Goal: Task Accomplishment & Management: Manage account settings

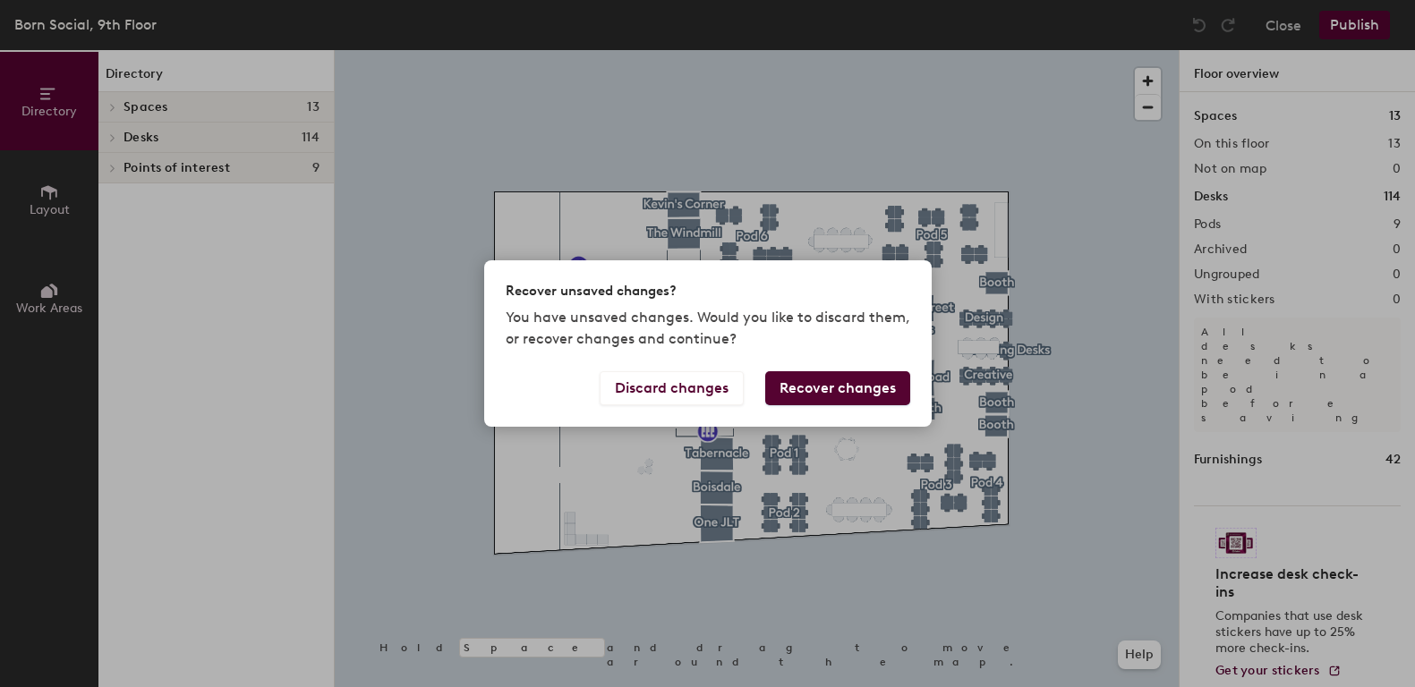
click at [840, 390] on button "Recover changes" at bounding box center [837, 388] width 145 height 34
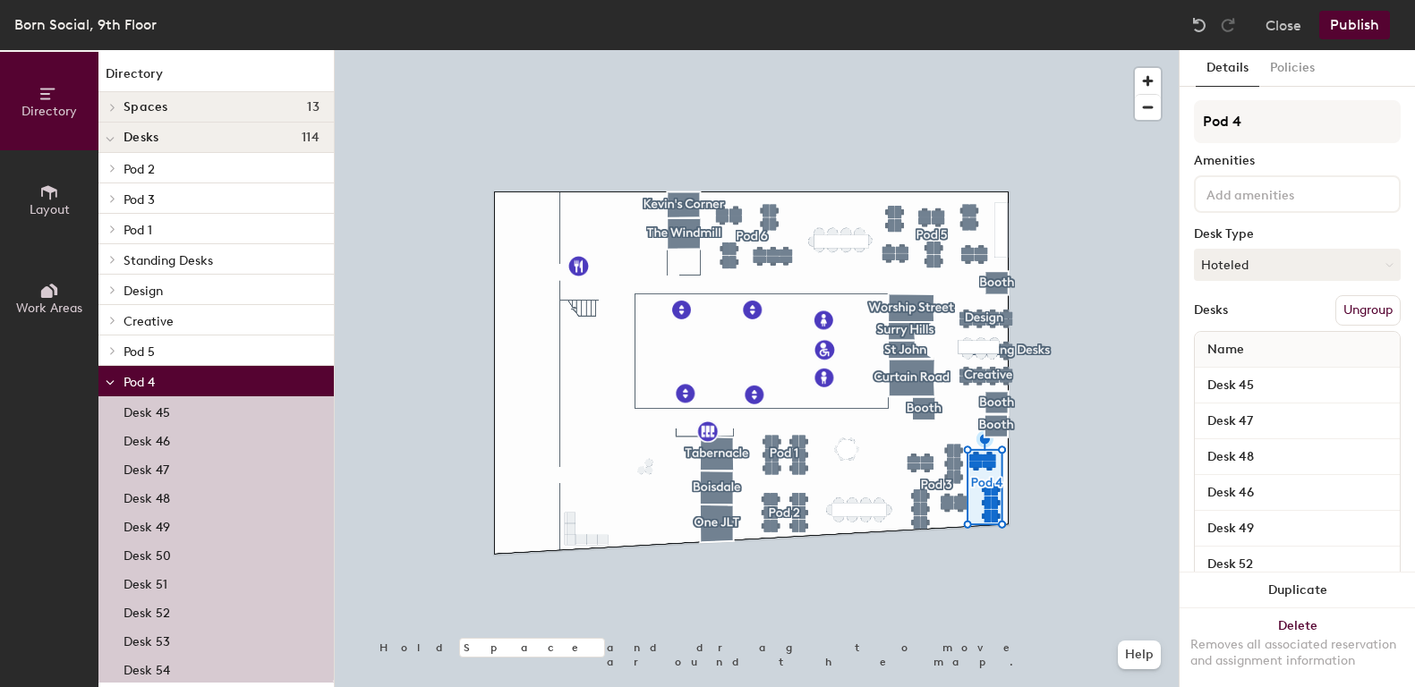
click at [1128, 50] on div at bounding box center [757, 50] width 844 height 0
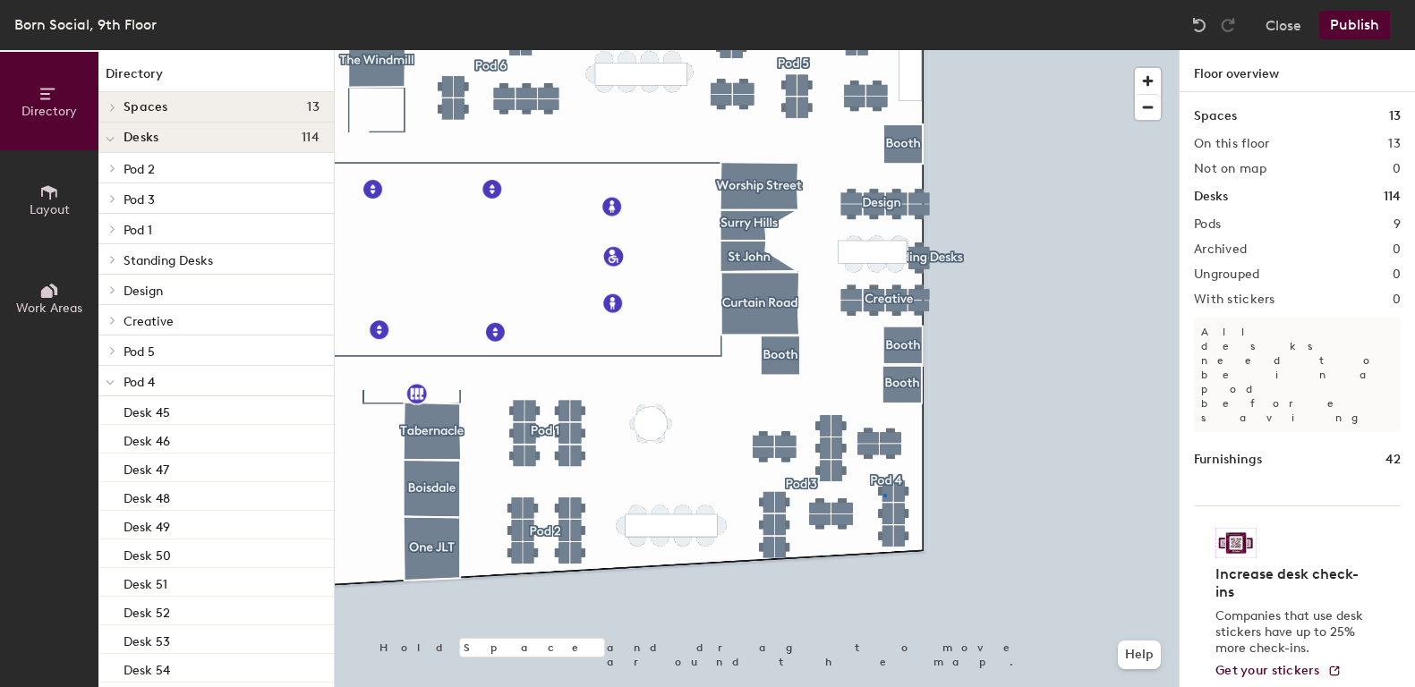
click at [883, 50] on div at bounding box center [757, 50] width 844 height 0
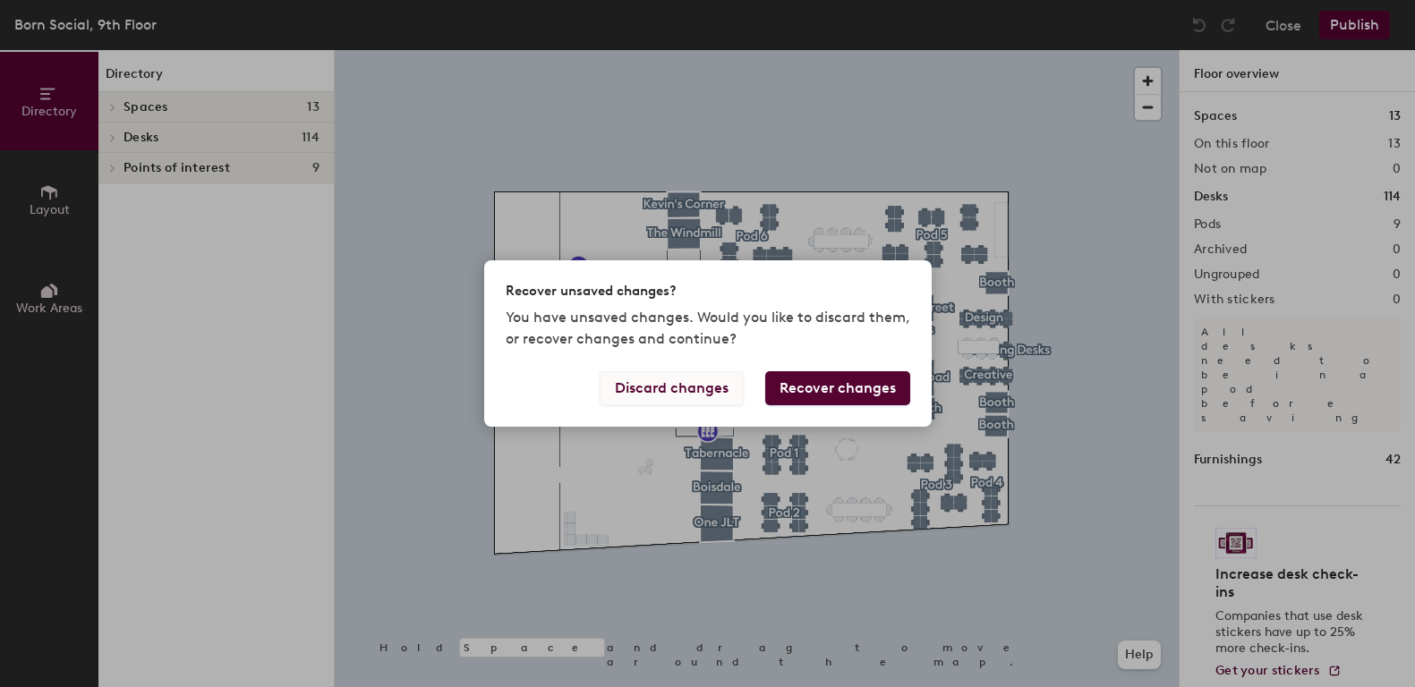
click at [651, 389] on button "Discard changes" at bounding box center [672, 388] width 144 height 34
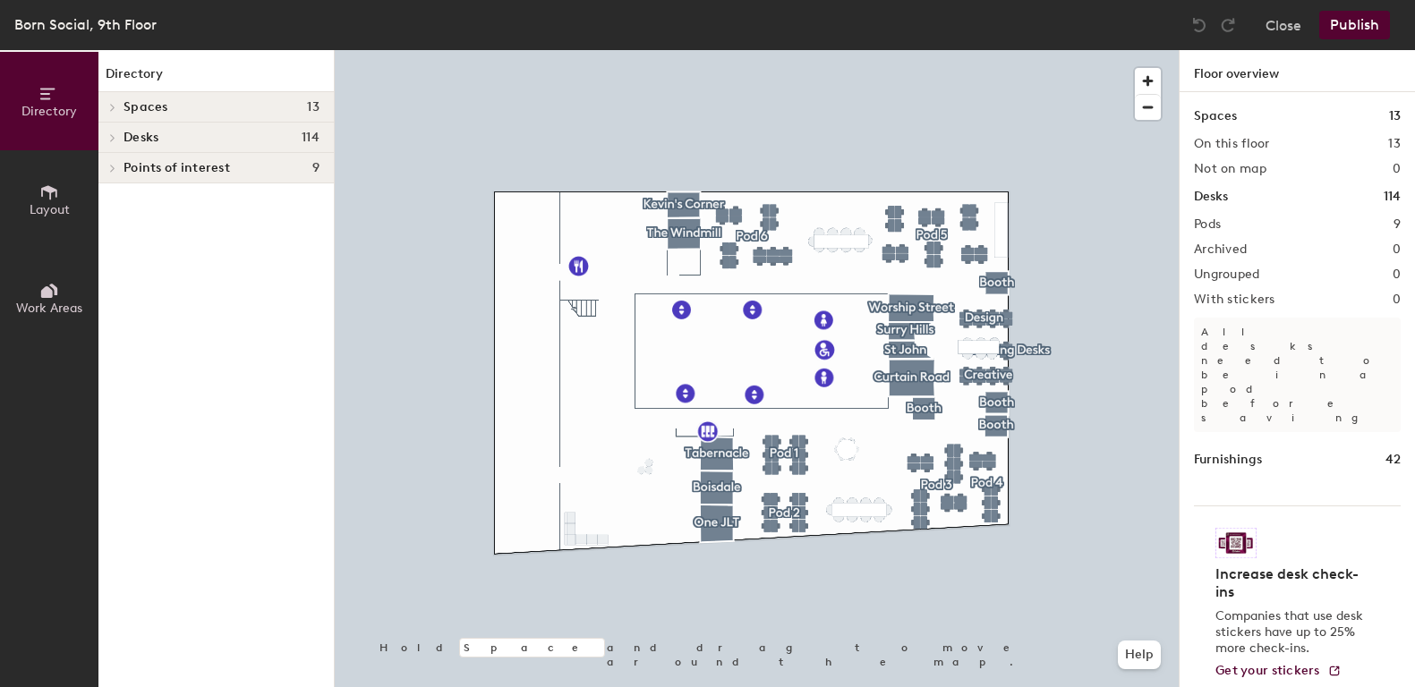
click at [984, 50] on div at bounding box center [757, 50] width 844 height 0
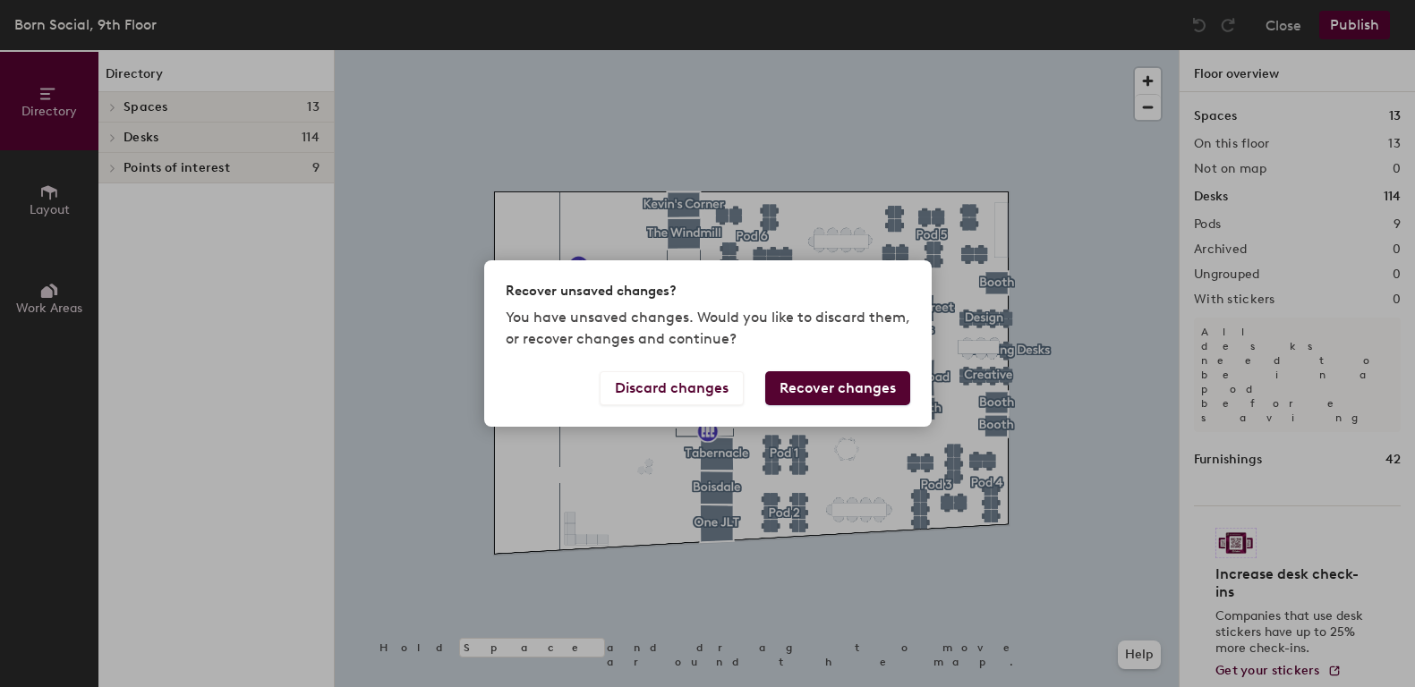
click at [818, 568] on div "Recover unsaved changes? You have unsaved changes. Would you like to discard th…" at bounding box center [707, 343] width 1415 height 687
click at [795, 372] on button "Recover changes" at bounding box center [837, 388] width 145 height 34
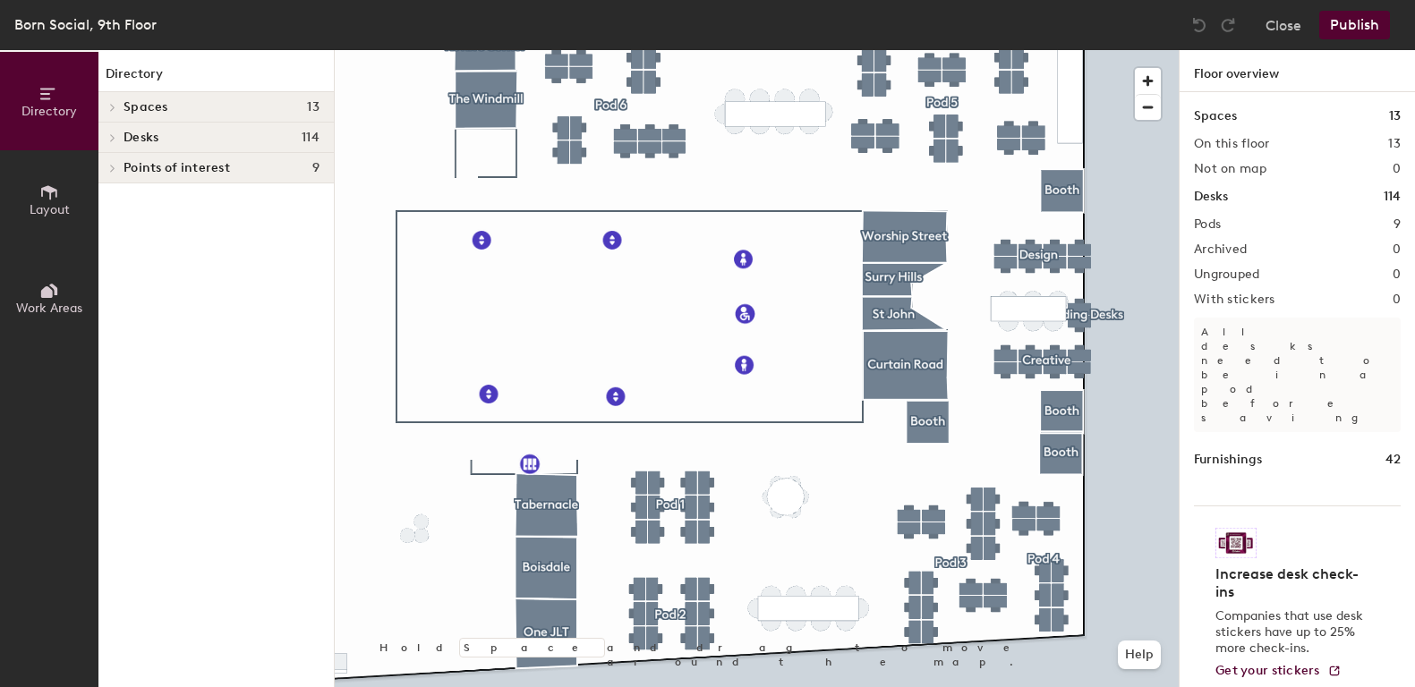
click at [1069, 50] on div at bounding box center [757, 50] width 844 height 0
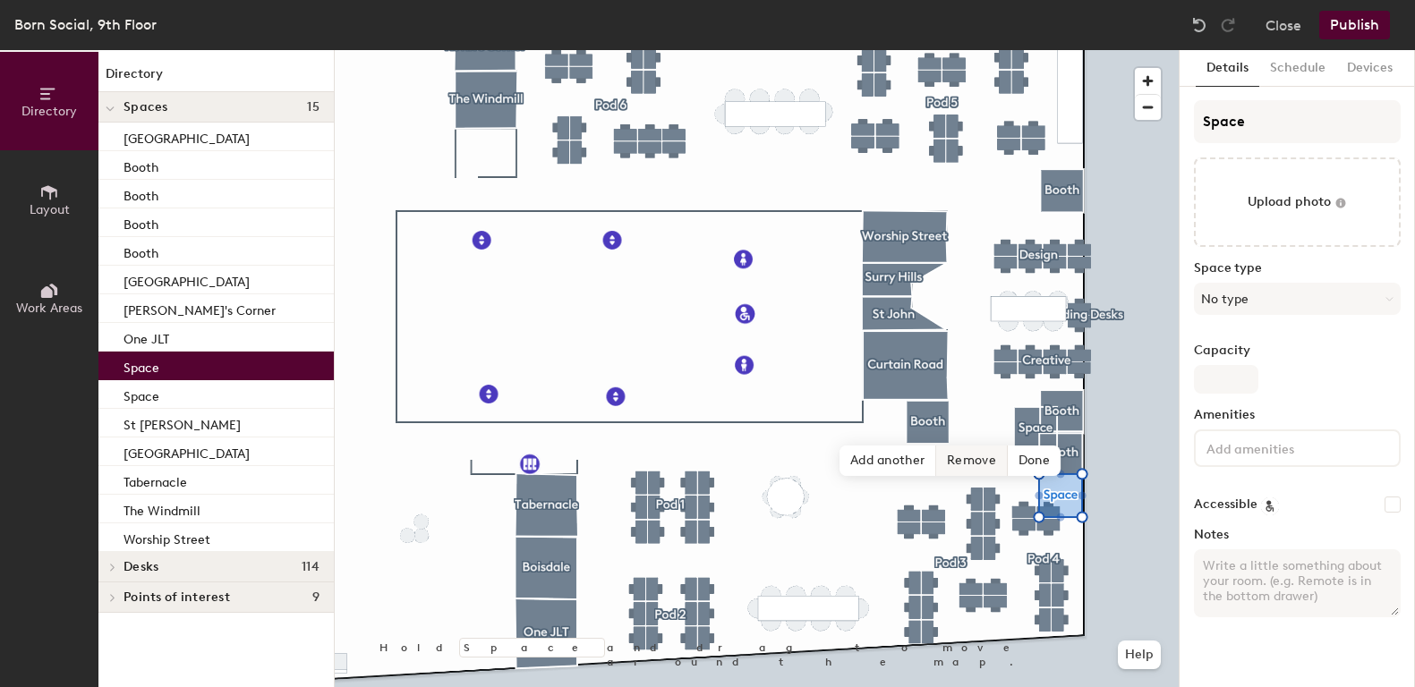
click at [977, 463] on span "Remove" at bounding box center [972, 461] width 72 height 30
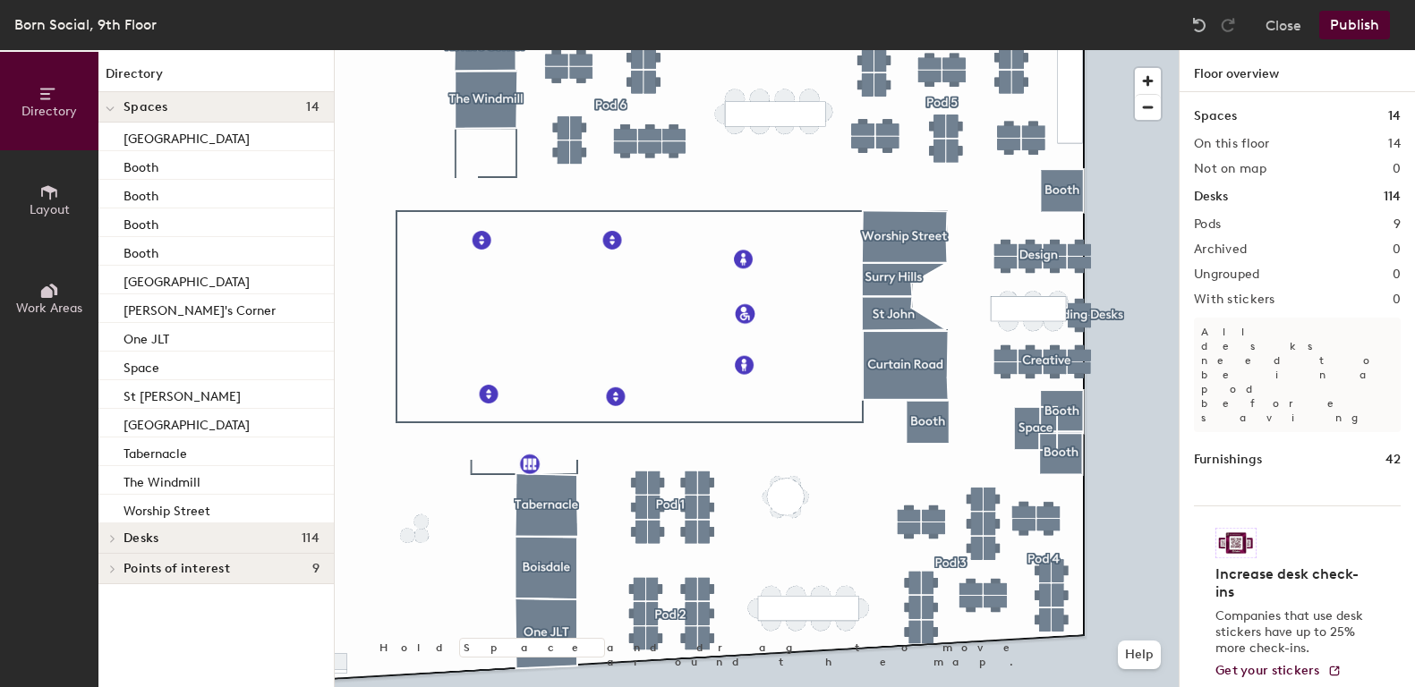
click at [1025, 50] on div at bounding box center [757, 50] width 844 height 0
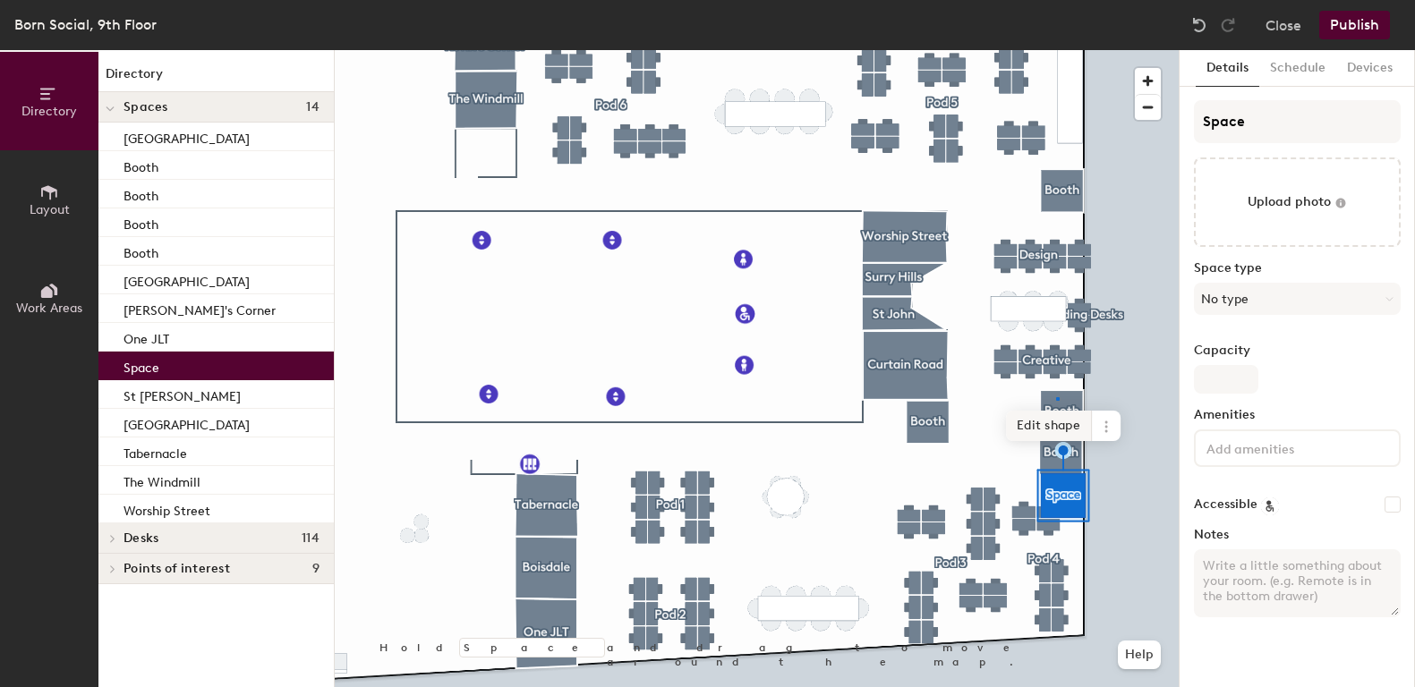
click at [1056, 50] on div at bounding box center [757, 50] width 844 height 0
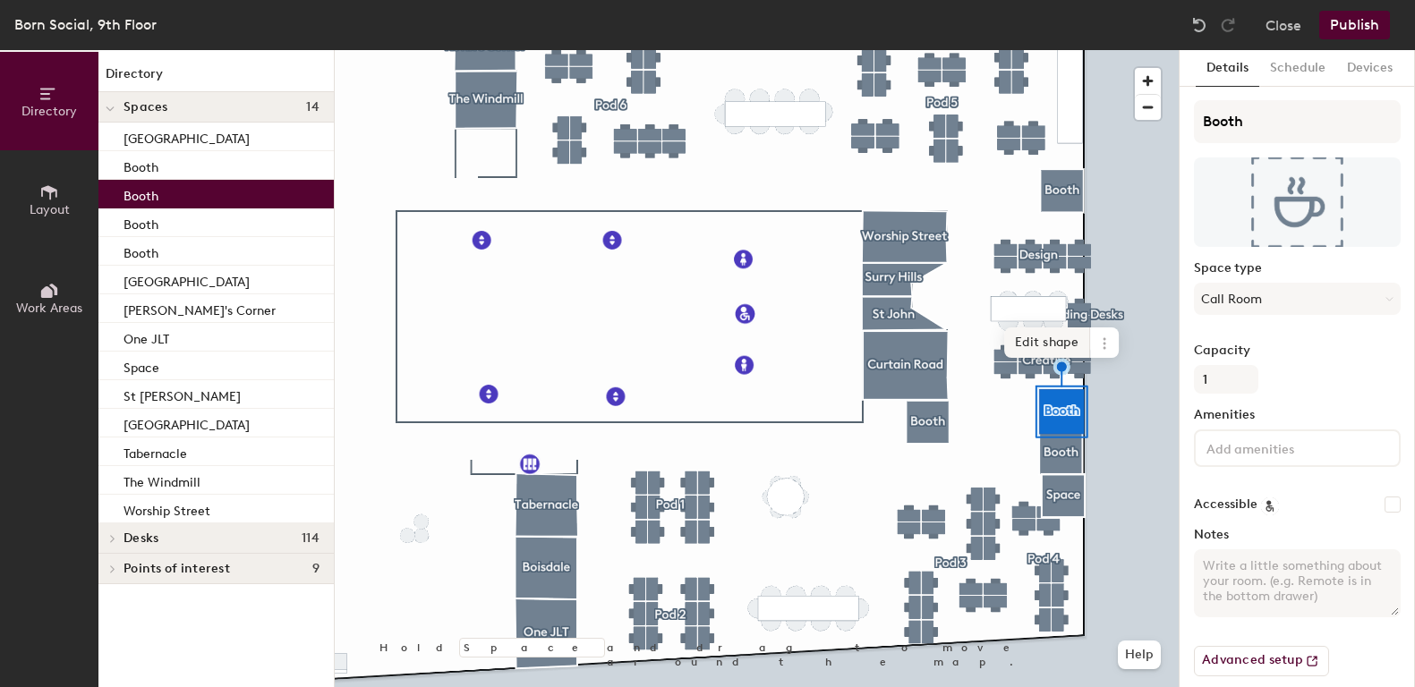
click at [1057, 354] on span "Edit shape" at bounding box center [1047, 343] width 86 height 30
click at [1119, 353] on span "Done" at bounding box center [1116, 362] width 53 height 30
click at [1063, 50] on div at bounding box center [757, 50] width 844 height 0
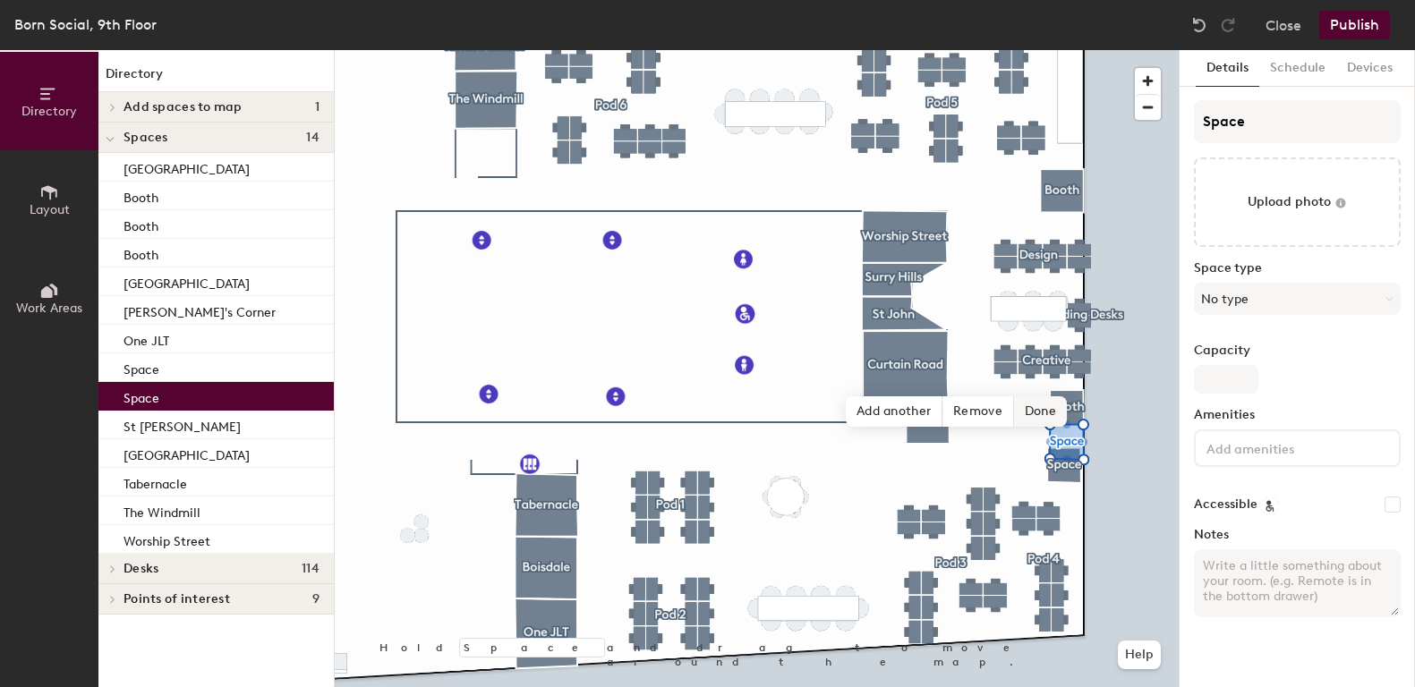
click at [1040, 409] on span "Done" at bounding box center [1040, 411] width 53 height 30
click at [1061, 50] on div at bounding box center [757, 50] width 844 height 0
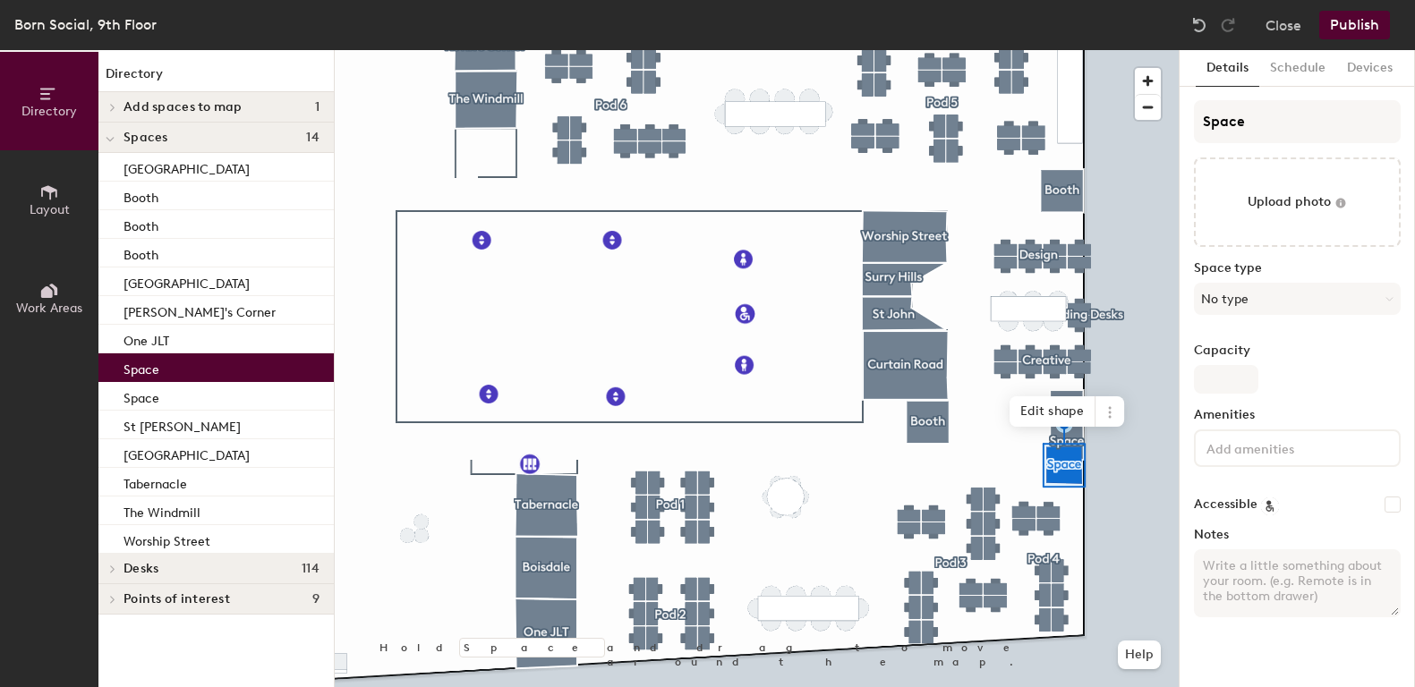
click at [1097, 50] on div at bounding box center [757, 50] width 844 height 0
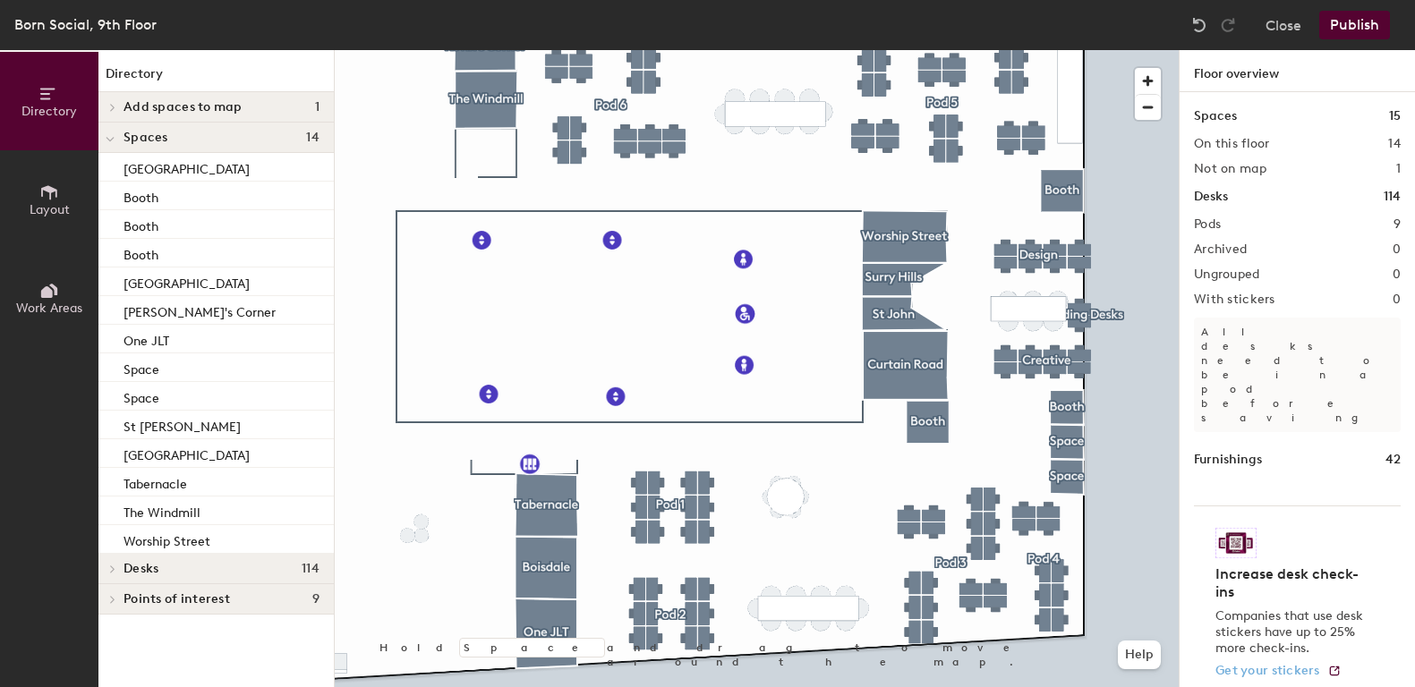
click at [1066, 50] on div at bounding box center [757, 50] width 844 height 0
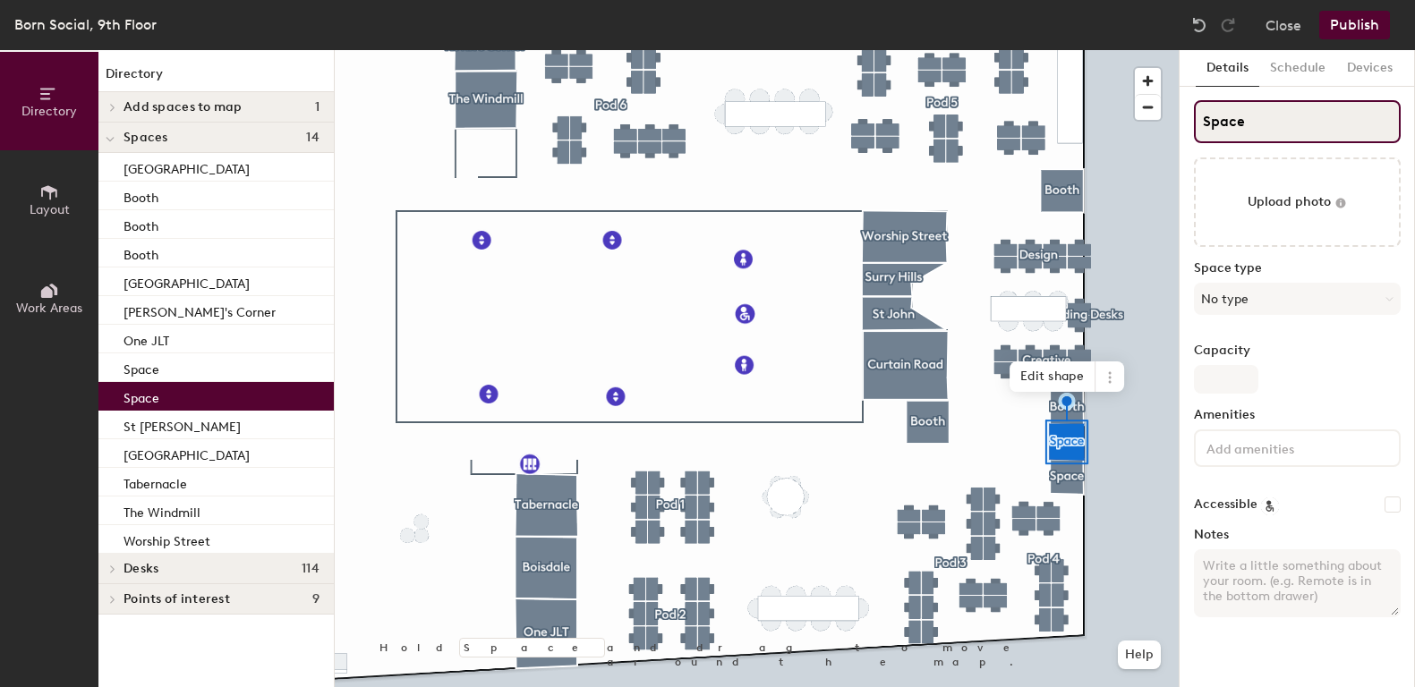
click at [1254, 121] on input "Space" at bounding box center [1297, 121] width 207 height 43
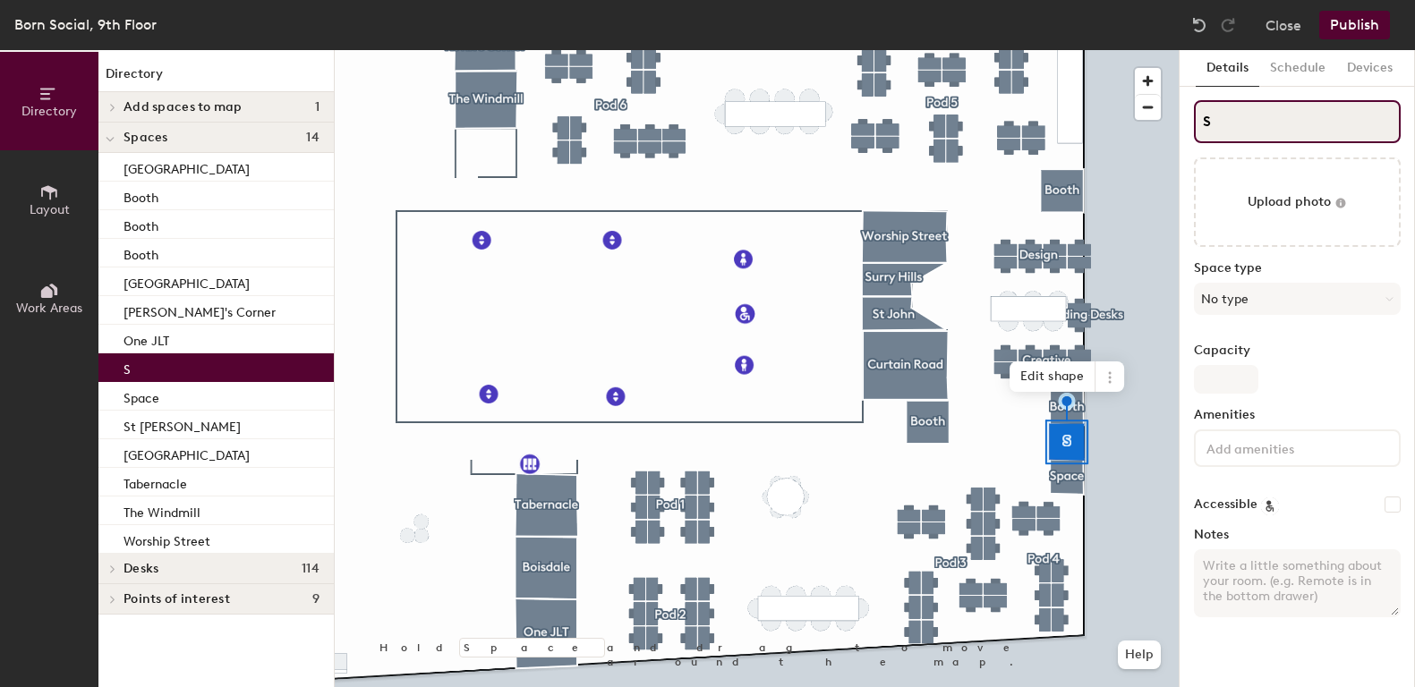
type input "S"
click at [1340, 331] on div "S Upload photo Space type No type Capacity Amenities Accessible Notes" at bounding box center [1297, 366] width 207 height 532
click at [1049, 50] on div at bounding box center [757, 50] width 844 height 0
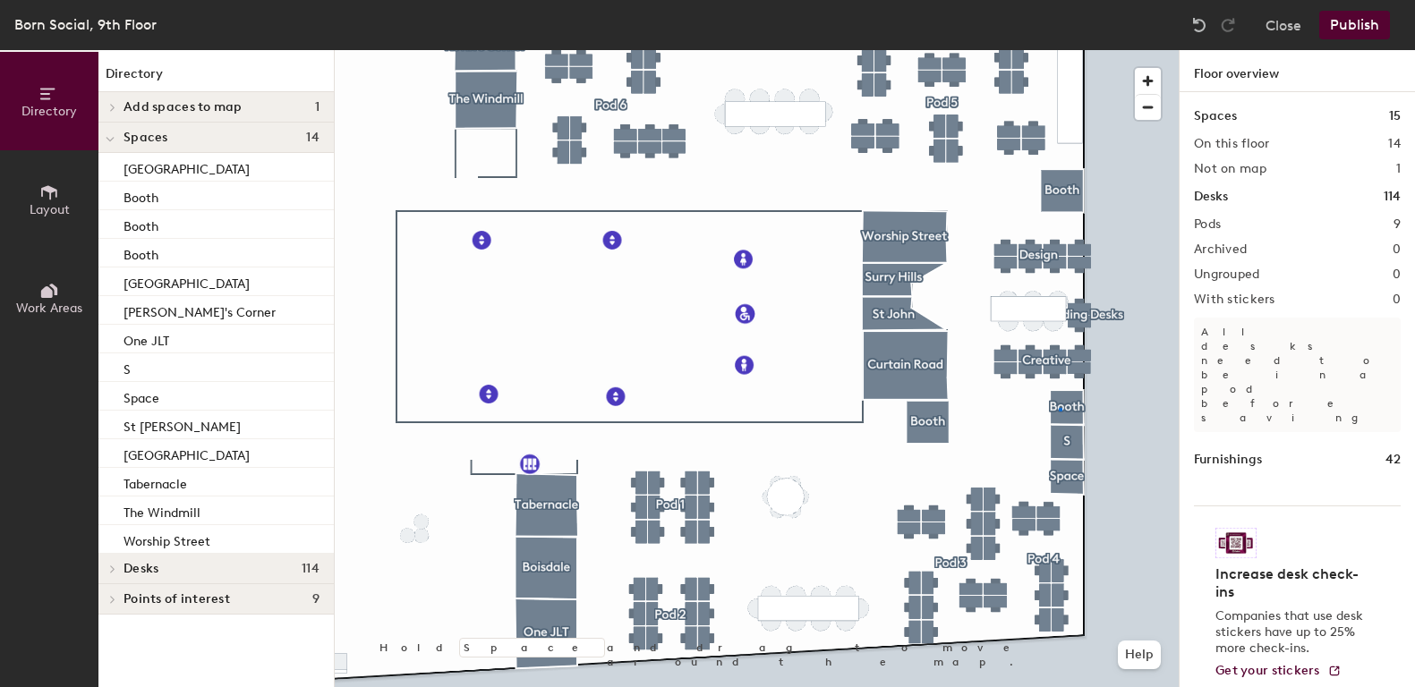
click at [1060, 50] on div at bounding box center [757, 50] width 844 height 0
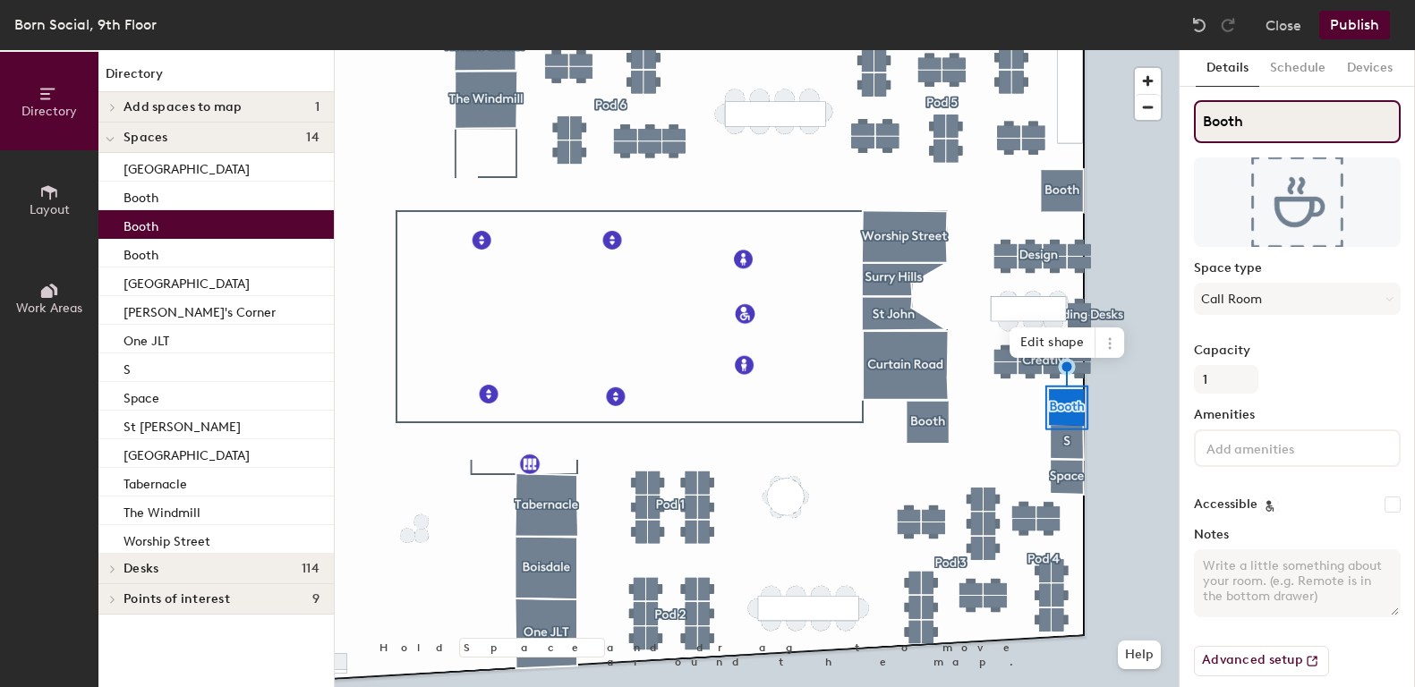
click at [1140, 123] on div "Directory Layout Work Areas Directory Add spaces to map 1 Booth Spaces 14 Boisd…" at bounding box center [707, 368] width 1415 height 637
drag, startPoint x: 1265, startPoint y: 130, endPoint x: 1095, endPoint y: 345, distance: 274.6
click at [1072, 50] on div at bounding box center [757, 50] width 844 height 0
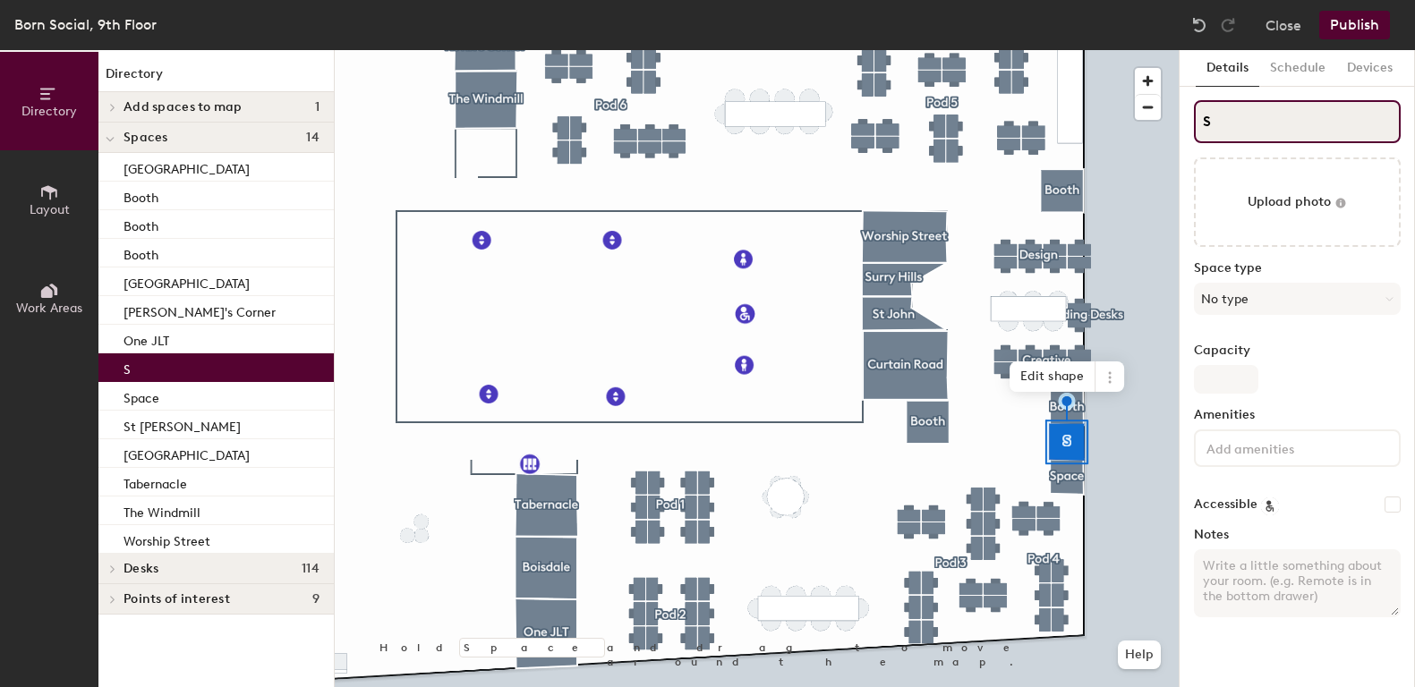
click at [1212, 127] on input "S" at bounding box center [1297, 121] width 207 height 43
drag, startPoint x: 1200, startPoint y: 122, endPoint x: 1264, endPoint y: 119, distance: 63.6
click at [1262, 120] on input "S" at bounding box center [1297, 121] width 207 height 43
paste input "Booth"
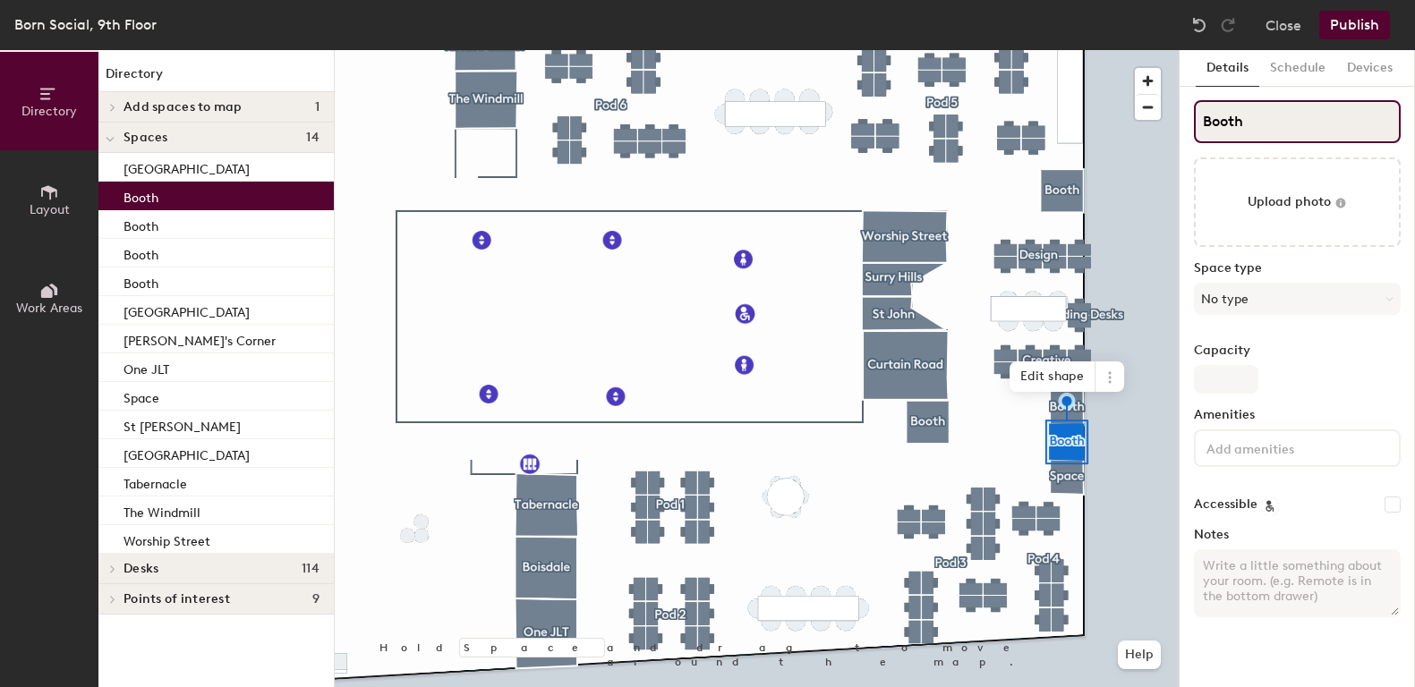
type input "Booth"
click at [1070, 50] on div at bounding box center [757, 50] width 844 height 0
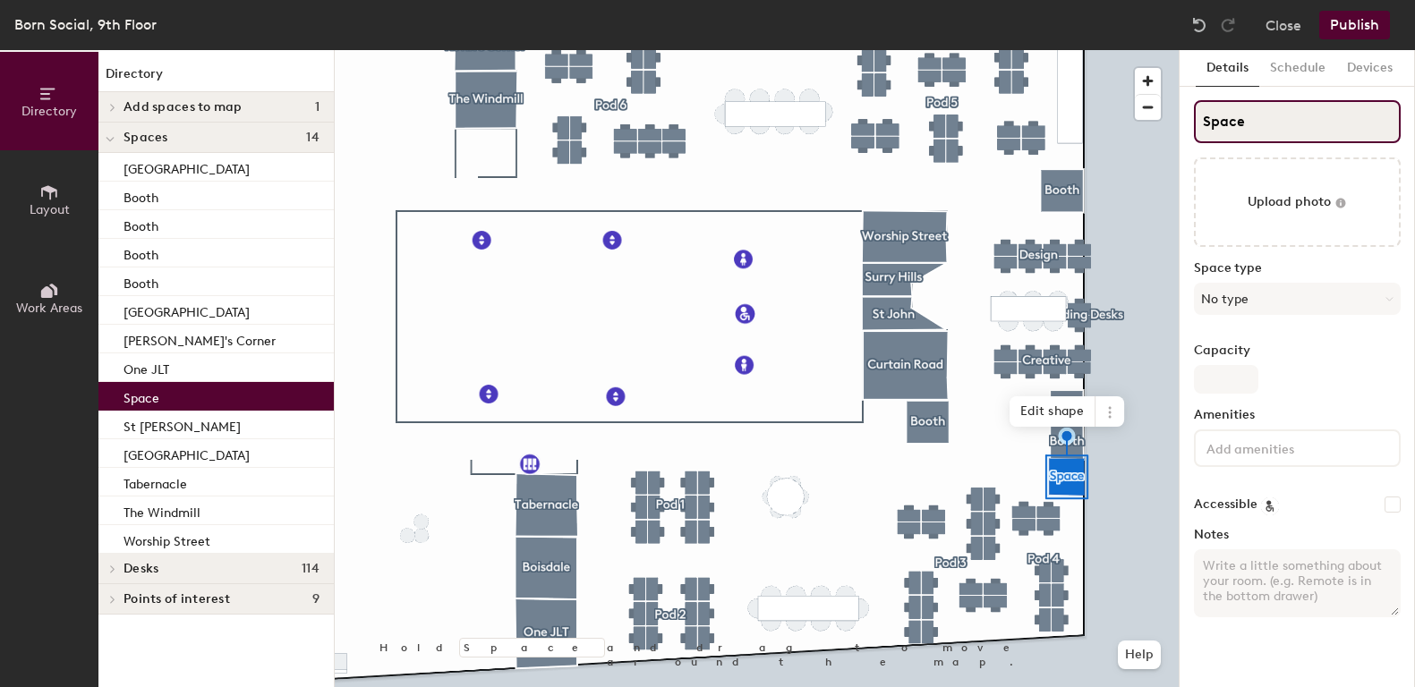
drag, startPoint x: 1204, startPoint y: 119, endPoint x: 1281, endPoint y: 121, distance: 77.0
click at [1281, 121] on input "Space" at bounding box center [1297, 121] width 207 height 43
paste input "Booth"
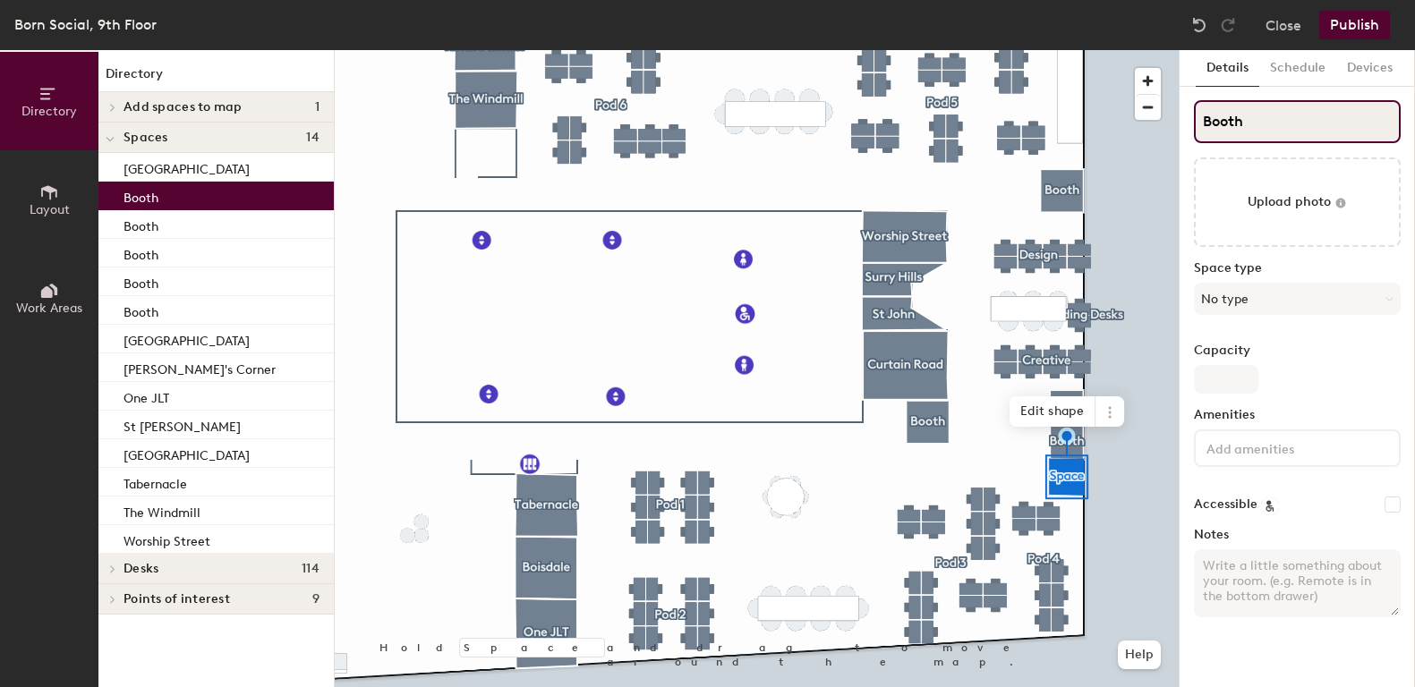
type input "Booth"
click at [924, 50] on div at bounding box center [757, 50] width 844 height 0
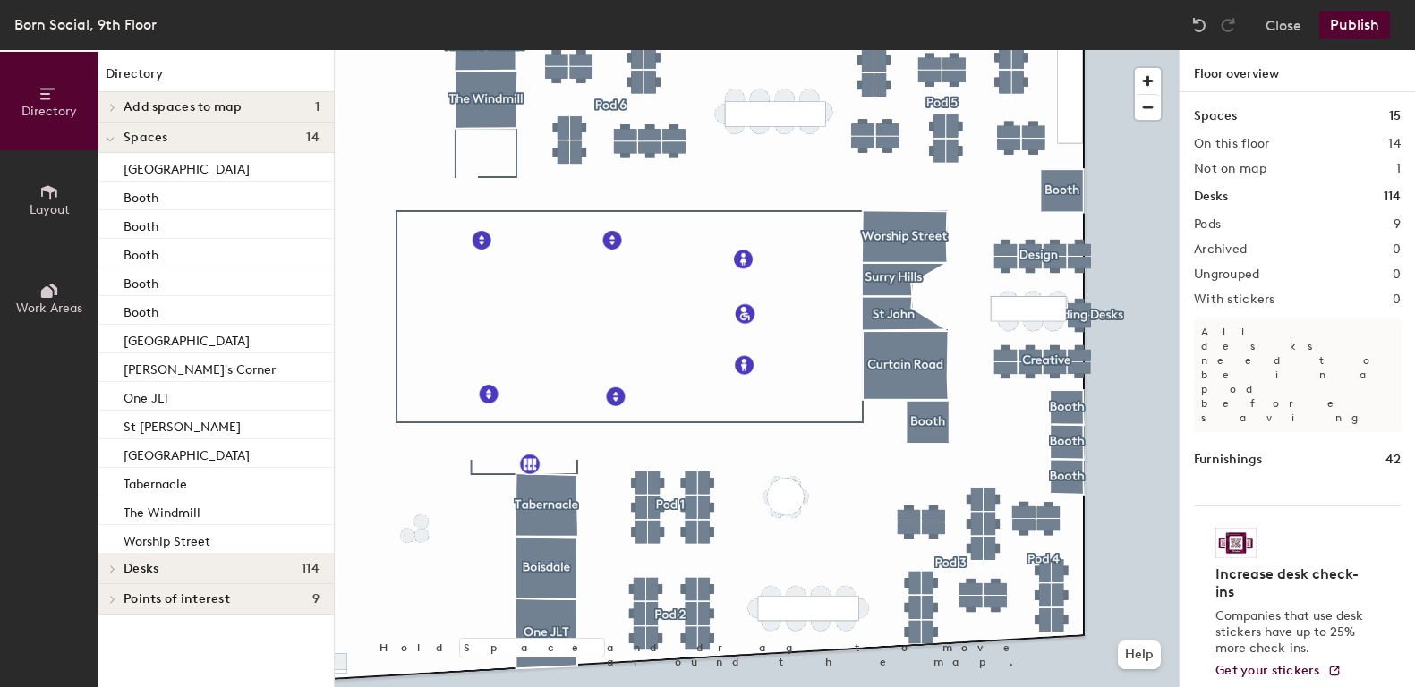
click at [928, 50] on div at bounding box center [757, 50] width 844 height 0
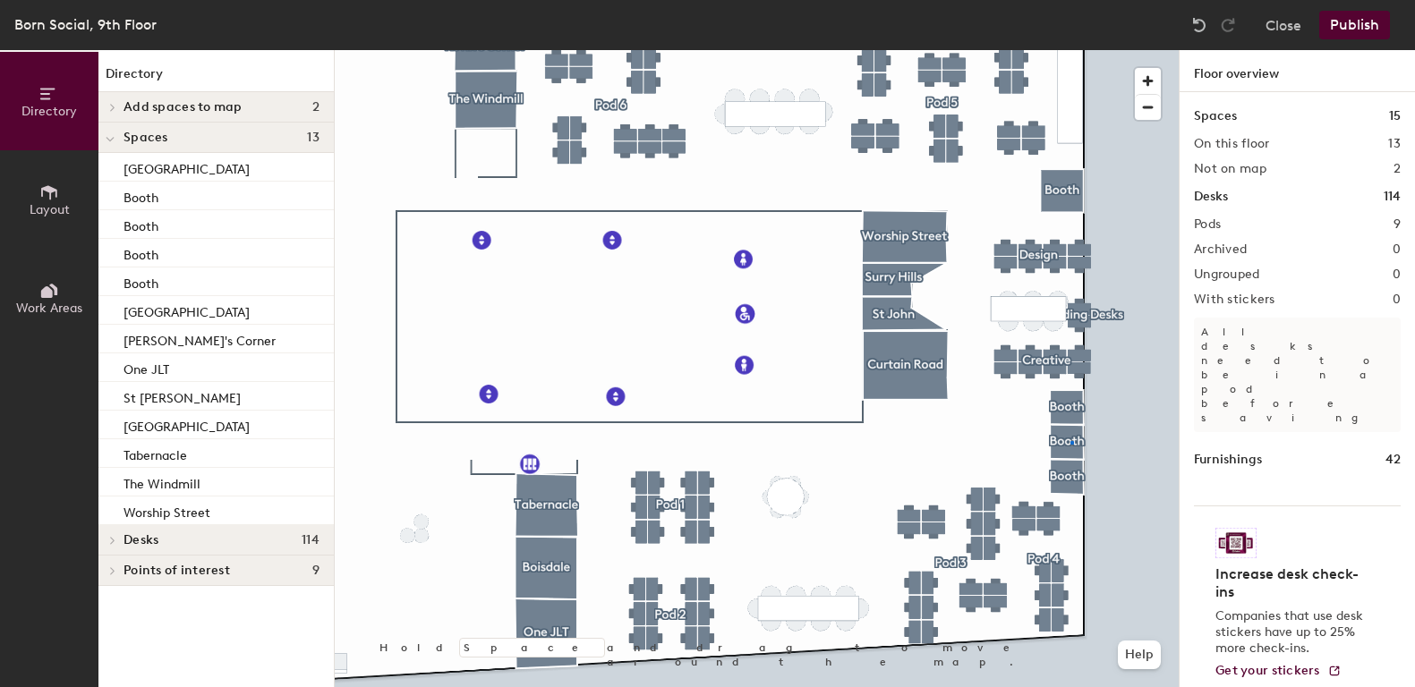
click at [1070, 50] on div at bounding box center [757, 50] width 844 height 0
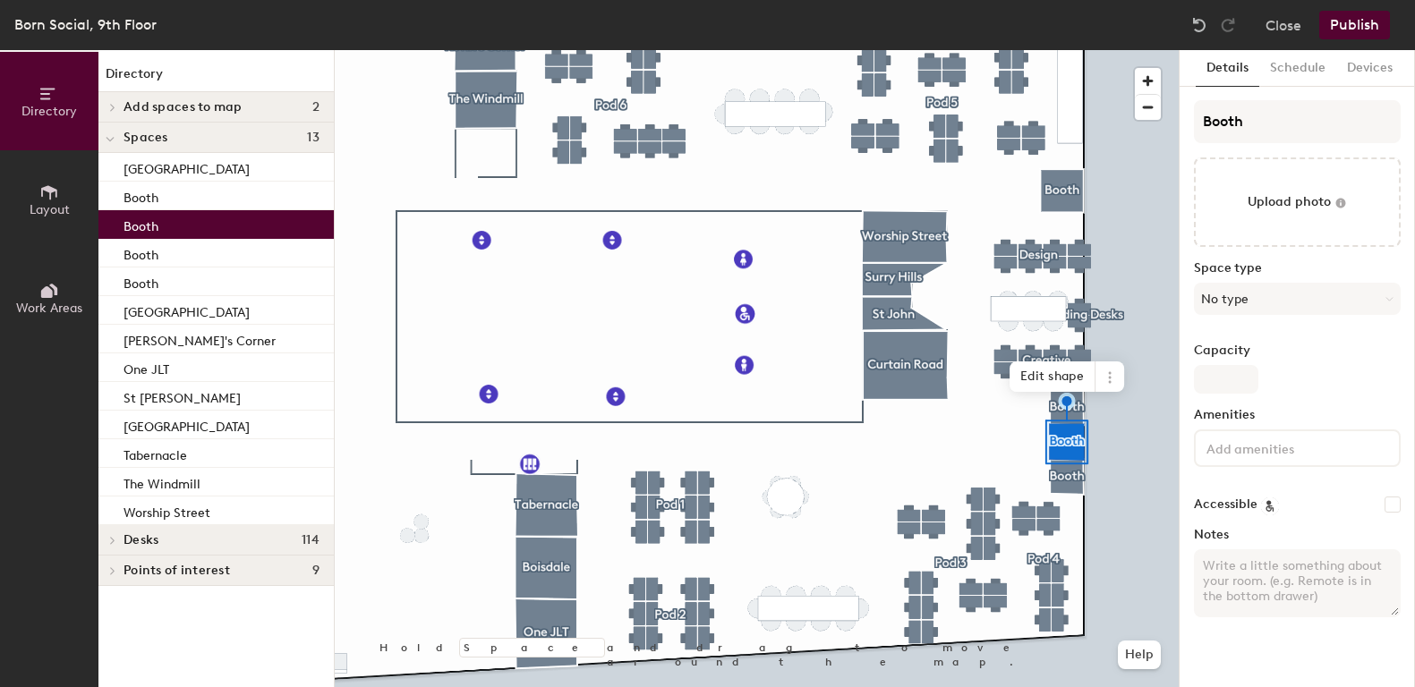
click at [938, 50] on div at bounding box center [757, 50] width 844 height 0
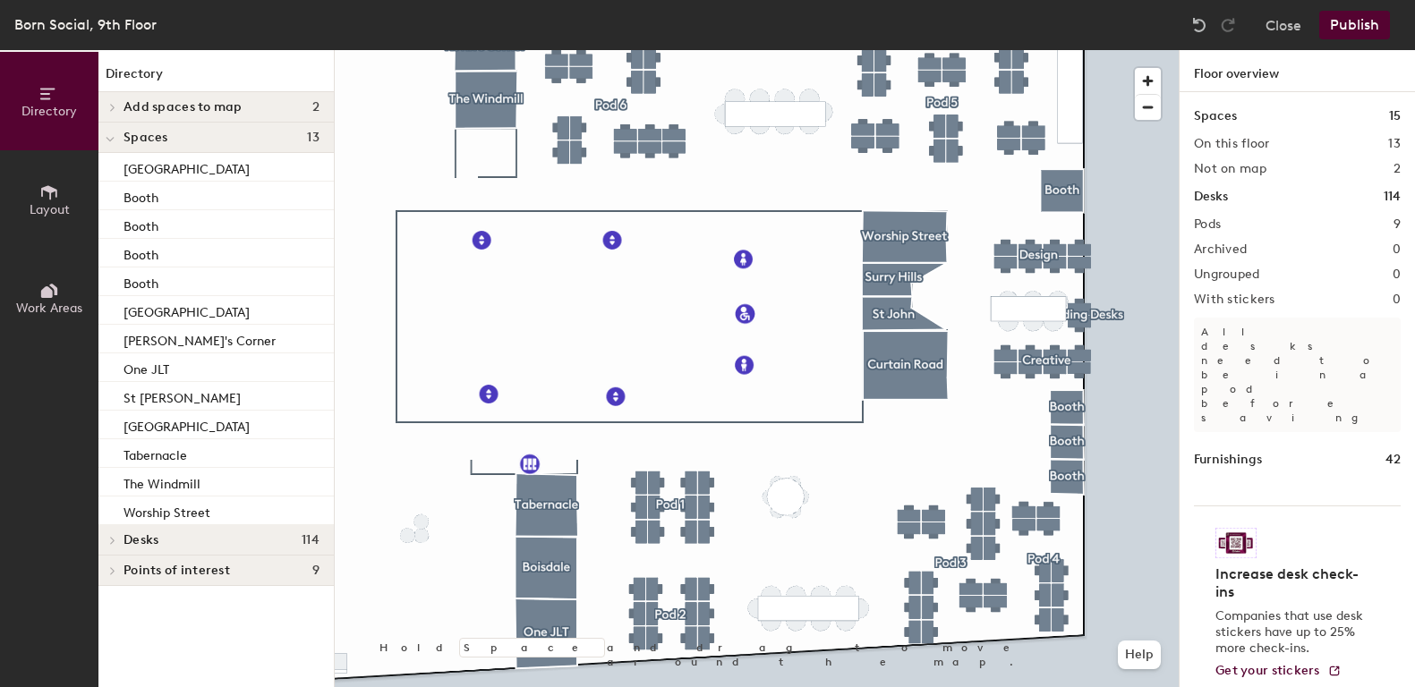
click at [1070, 50] on div at bounding box center [757, 50] width 844 height 0
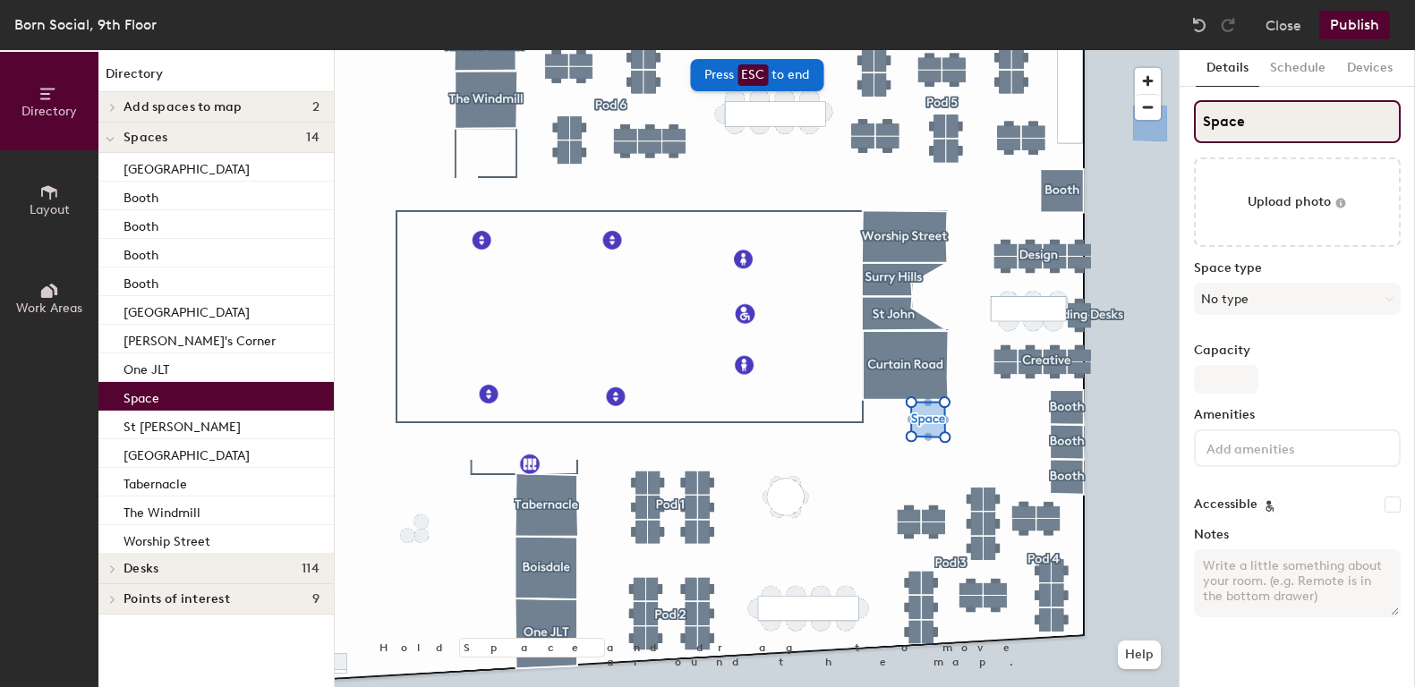
drag, startPoint x: 1253, startPoint y: 129, endPoint x: 1186, endPoint y: 129, distance: 67.1
click at [1186, 129] on div "Details Schedule Devices Space Upload photo Space type No type Capacity Ameniti…" at bounding box center [1296, 368] width 235 height 637
paste input "Booth"
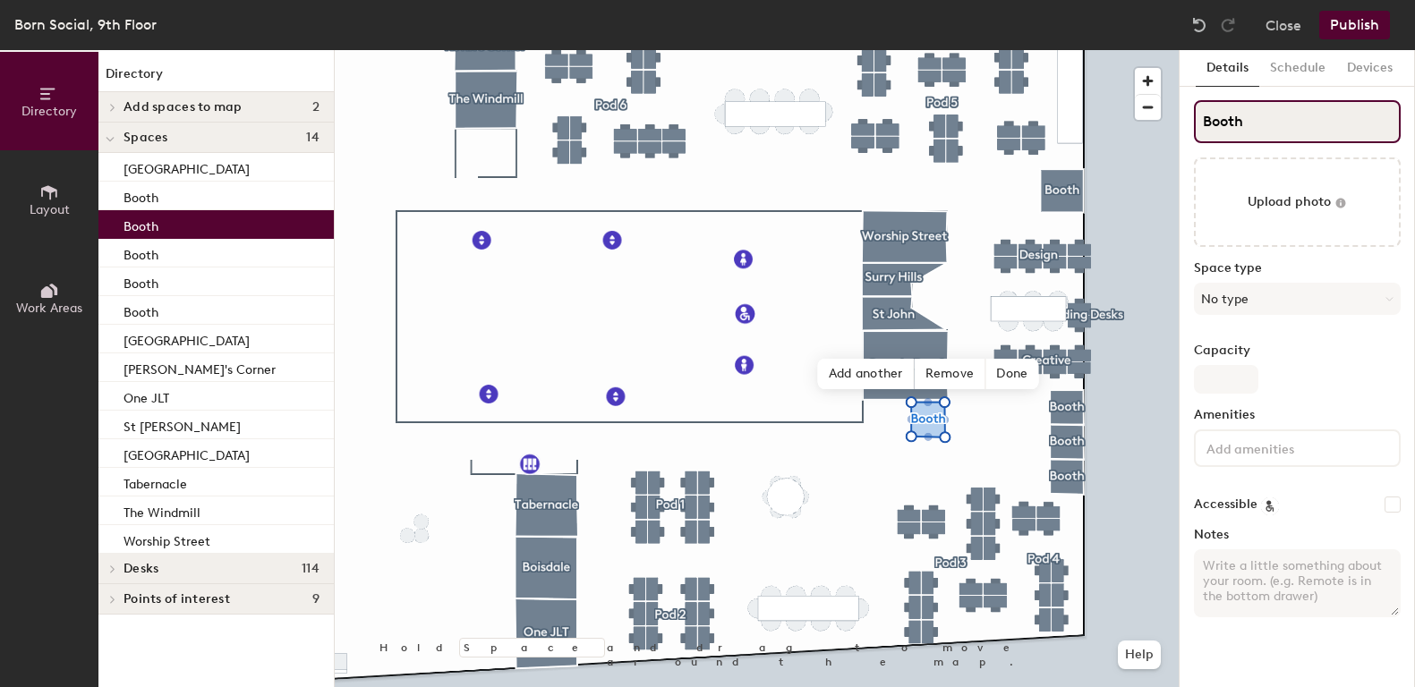
type input "Booth"
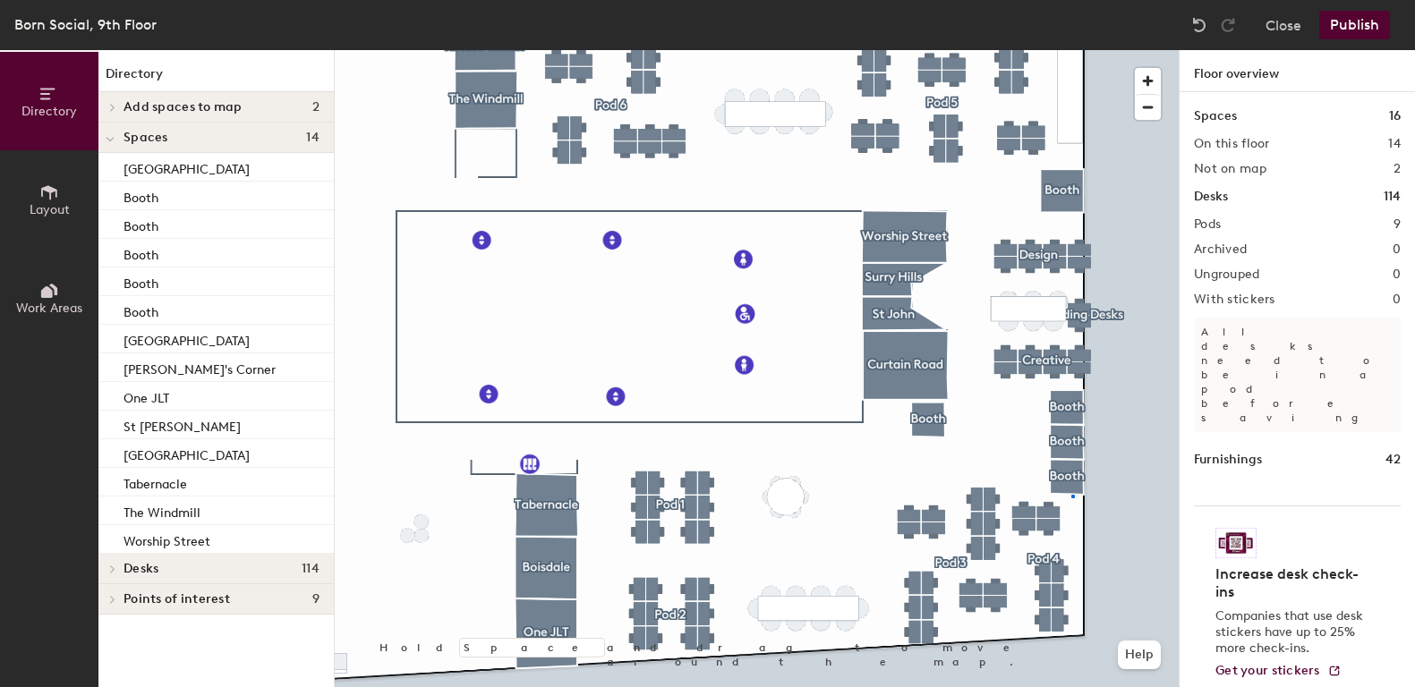
click at [1071, 50] on div at bounding box center [757, 50] width 844 height 0
click at [1077, 50] on div at bounding box center [757, 50] width 844 height 0
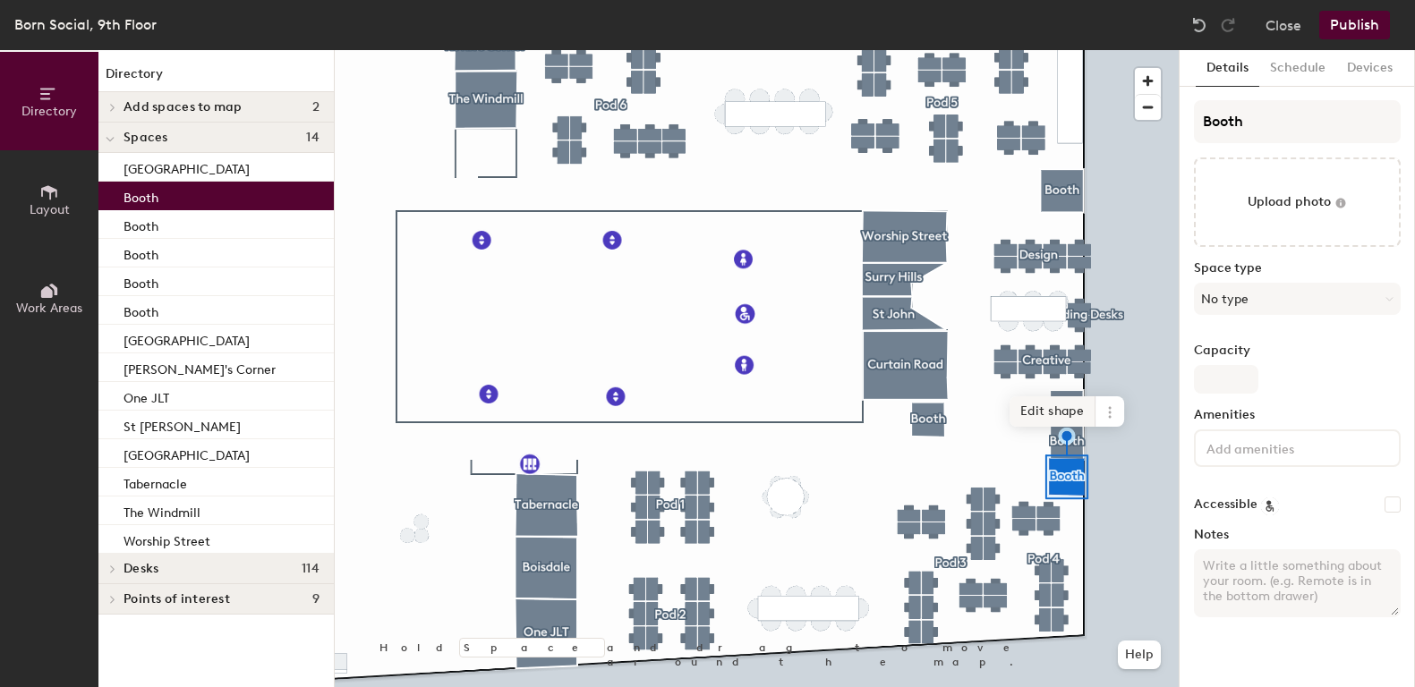
click at [1064, 407] on span "Edit shape" at bounding box center [1052, 411] width 86 height 30
click at [1120, 438] on span "Done" at bounding box center [1116, 431] width 53 height 30
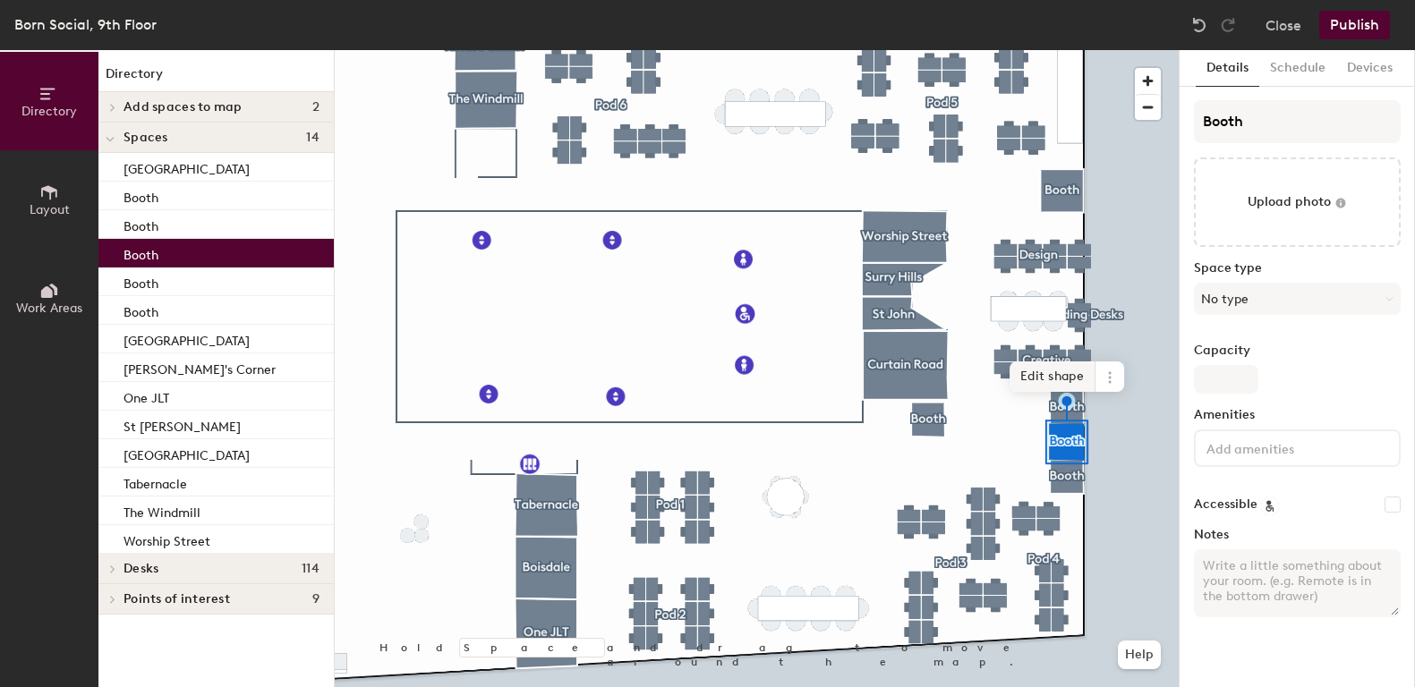
click at [1060, 370] on span "Edit shape" at bounding box center [1052, 377] width 86 height 30
click at [1115, 394] on span "Done" at bounding box center [1116, 396] width 53 height 30
click at [1056, 50] on div at bounding box center [757, 50] width 844 height 0
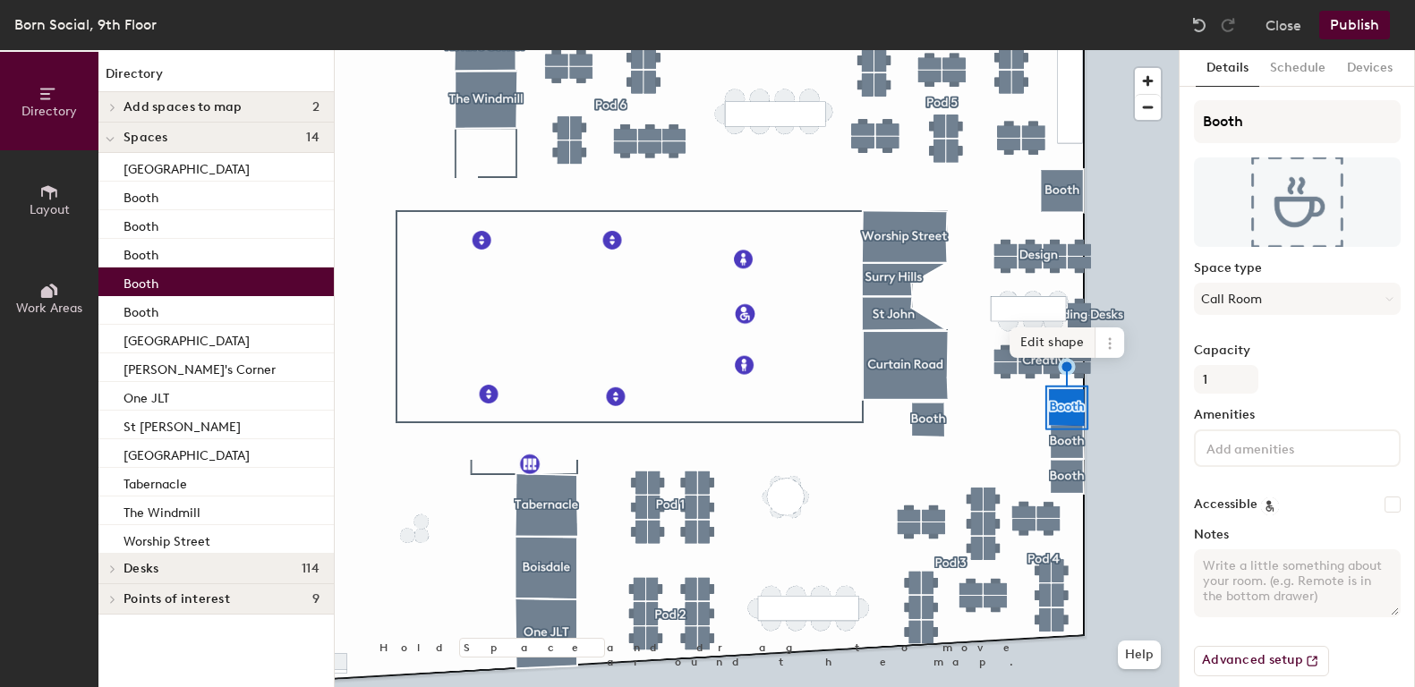
click at [1057, 344] on span "Edit shape" at bounding box center [1052, 343] width 86 height 30
click at [1104, 363] on span "Done" at bounding box center [1116, 362] width 53 height 30
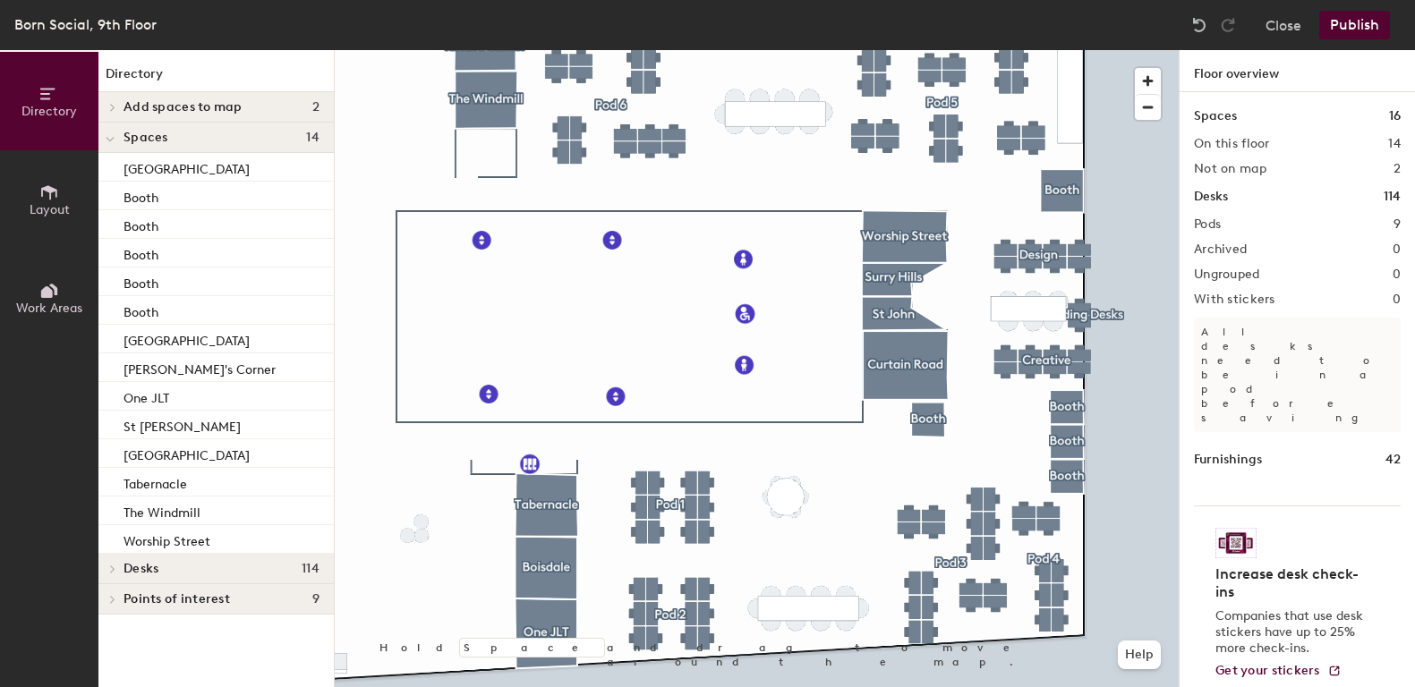
click at [976, 50] on div at bounding box center [757, 50] width 844 height 0
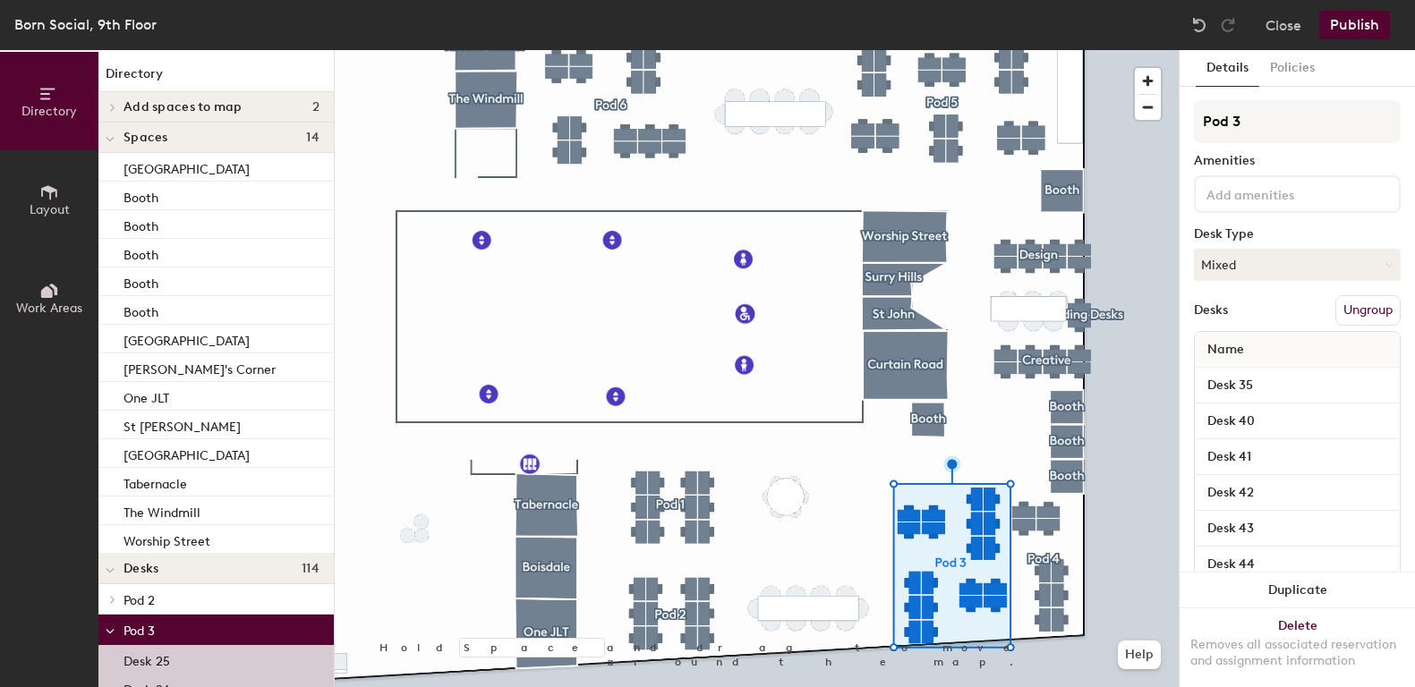
click at [1023, 50] on div at bounding box center [757, 50] width 844 height 0
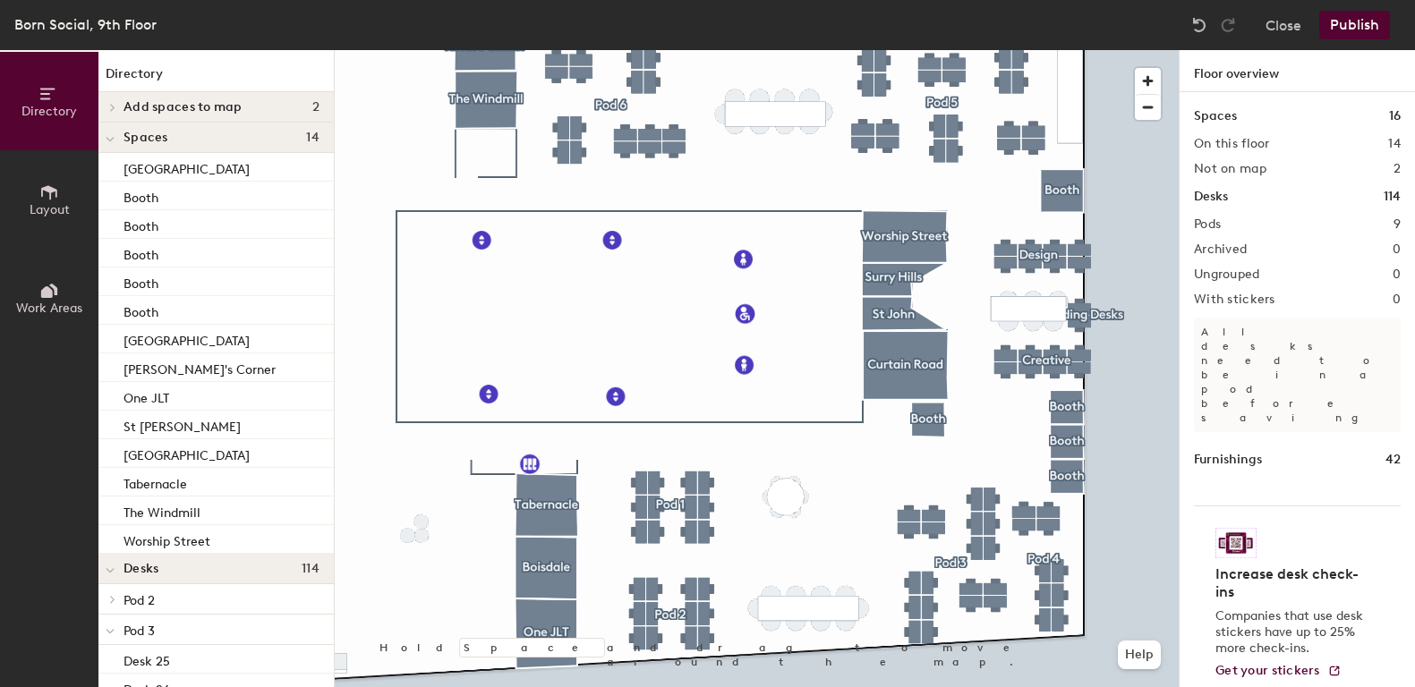
click at [973, 50] on div at bounding box center [757, 50] width 844 height 0
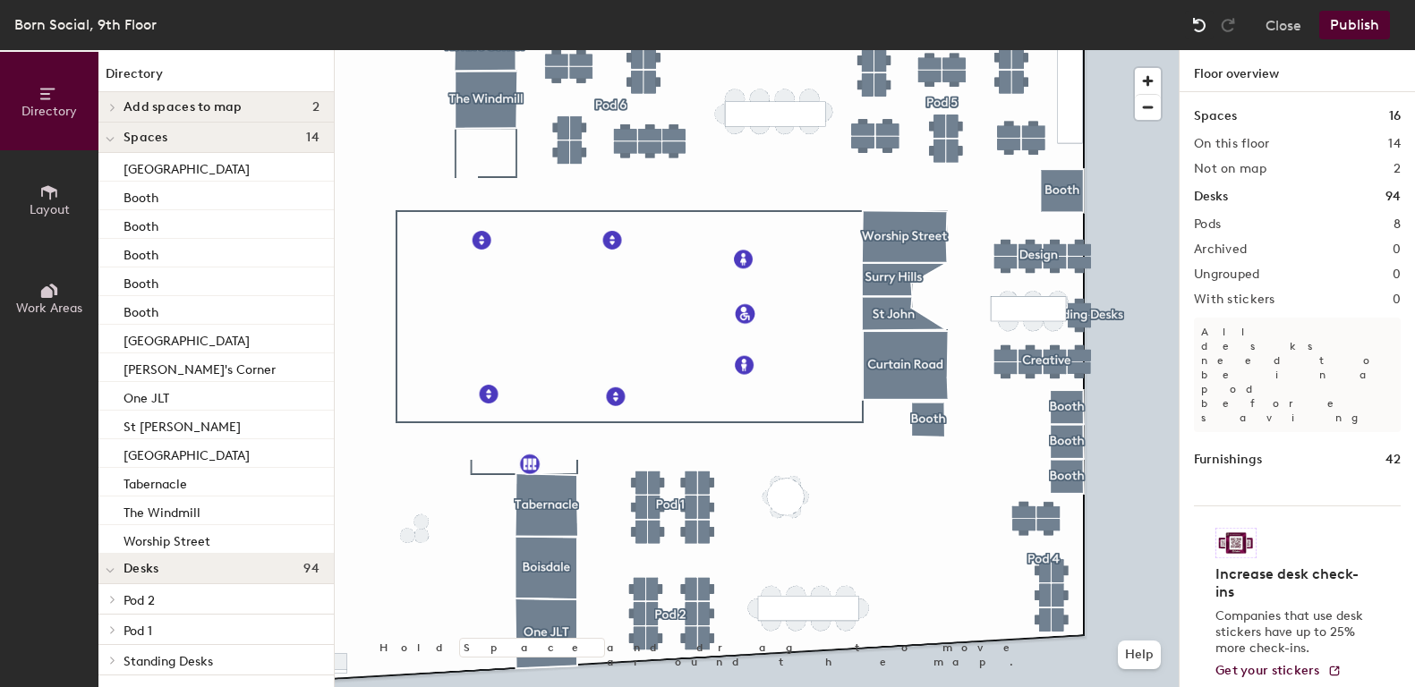
click at [1193, 33] on img at bounding box center [1199, 25] width 18 height 18
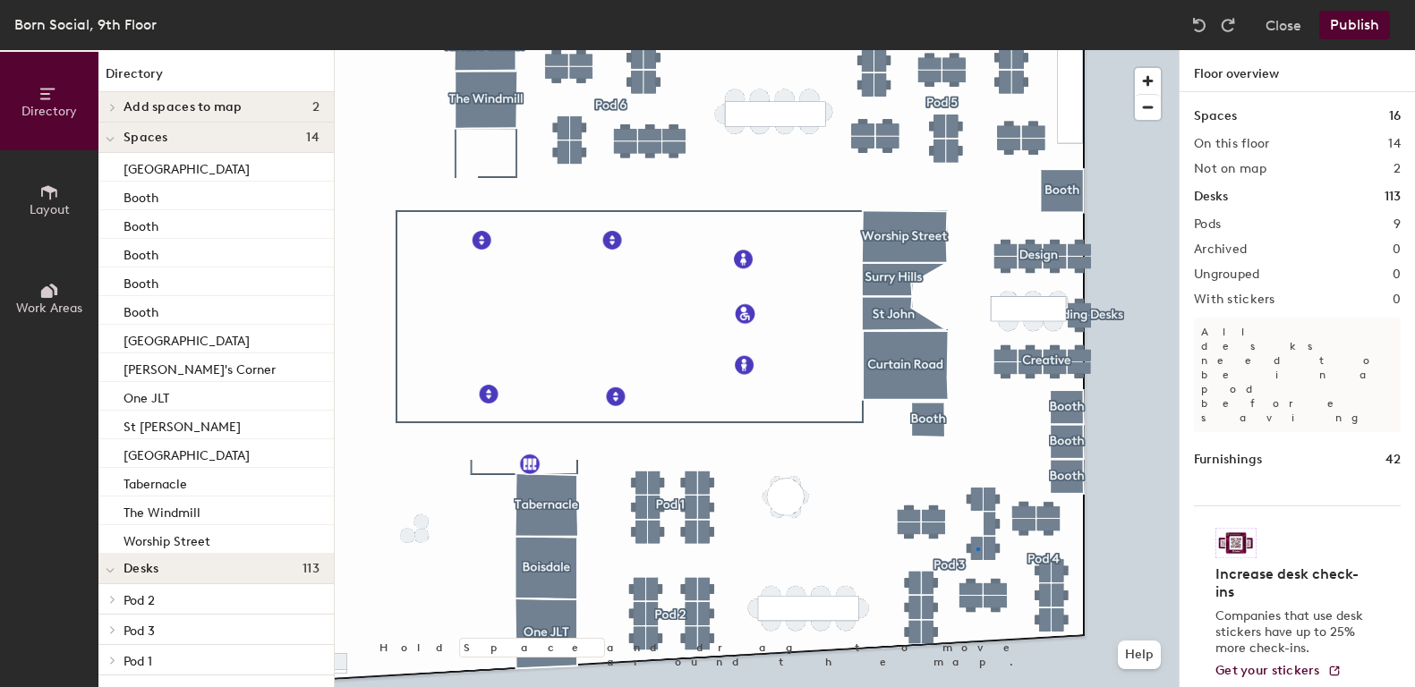
click at [976, 50] on div at bounding box center [757, 50] width 844 height 0
click at [994, 50] on div at bounding box center [757, 50] width 844 height 0
click at [991, 50] on div at bounding box center [757, 50] width 844 height 0
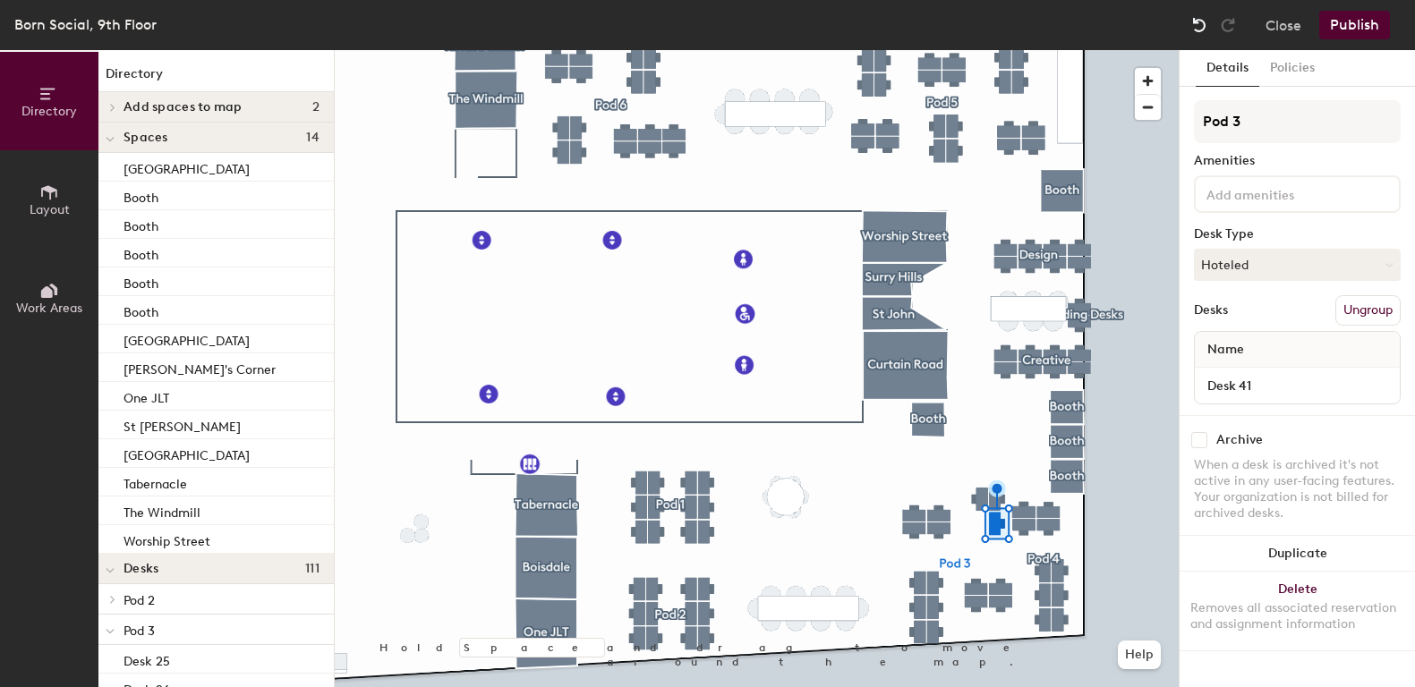
click at [1204, 27] on img at bounding box center [1199, 25] width 18 height 18
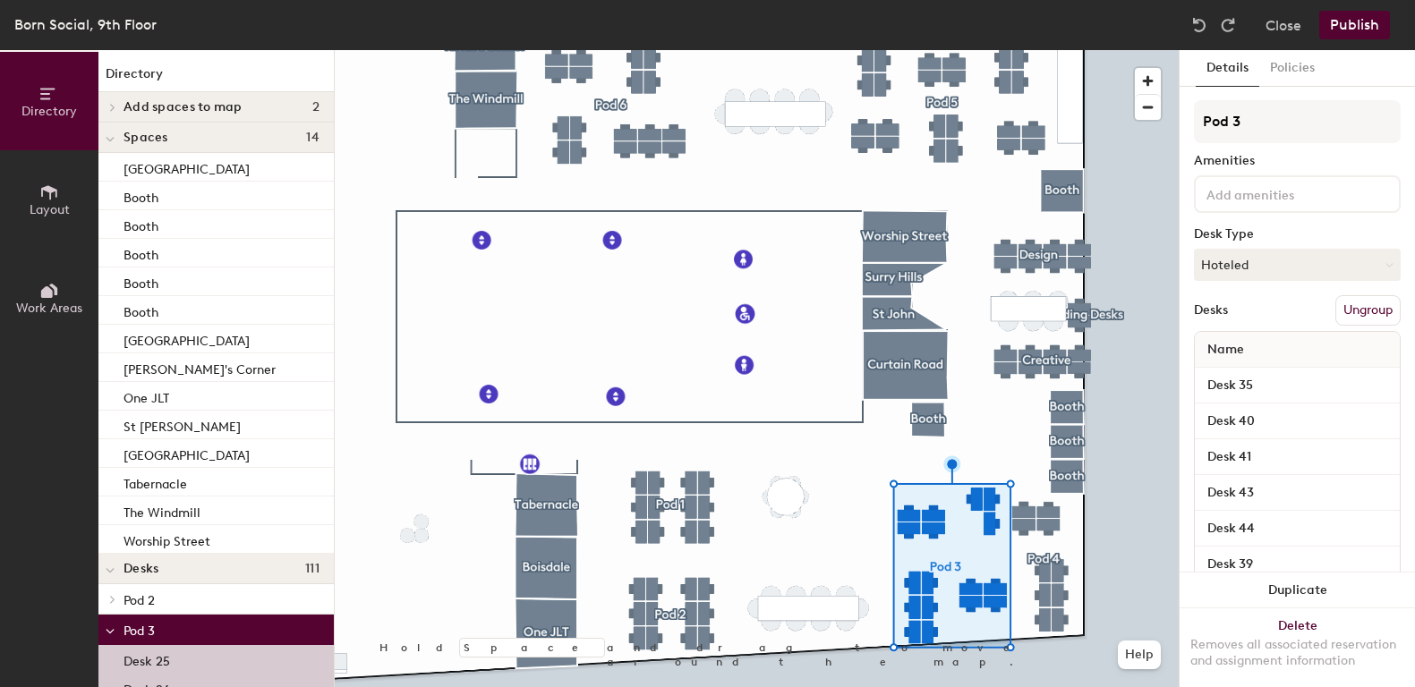
click at [1006, 50] on div at bounding box center [757, 50] width 844 height 0
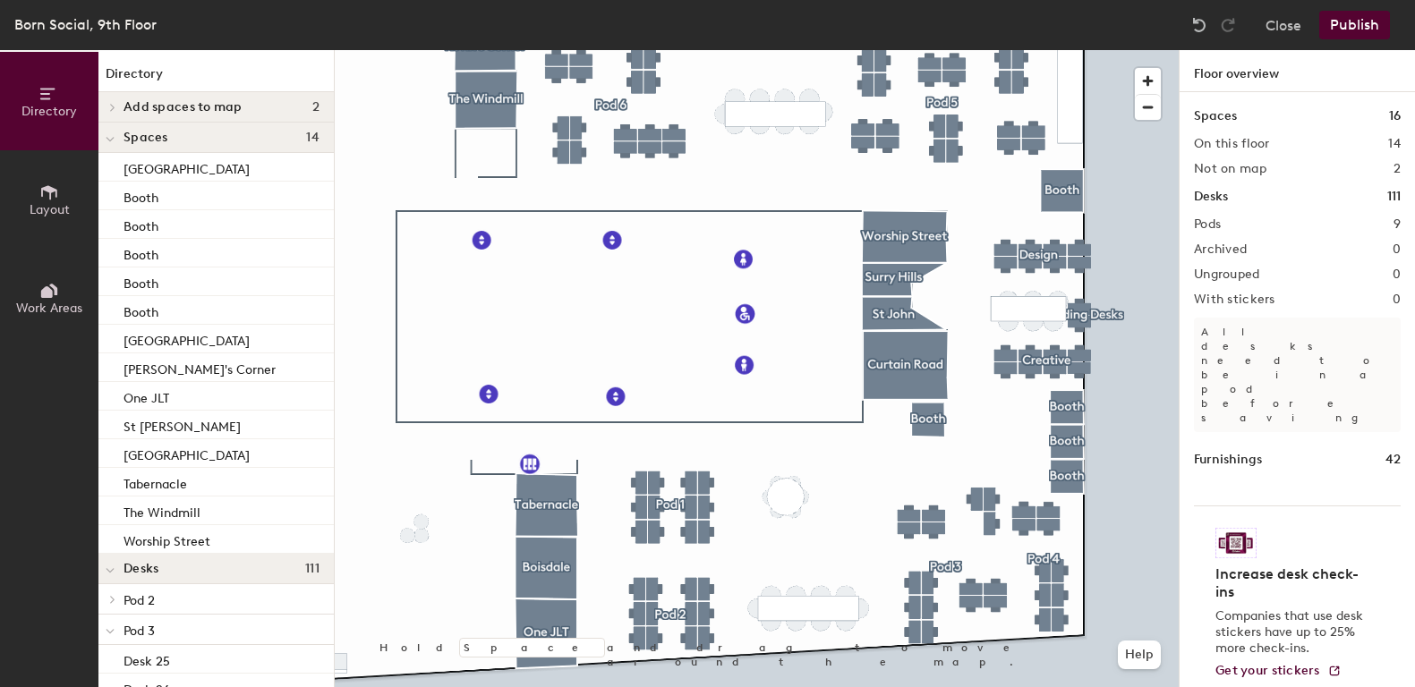
click at [991, 50] on div at bounding box center [757, 50] width 844 height 0
click at [967, 50] on div at bounding box center [757, 50] width 844 height 0
click at [786, 50] on div at bounding box center [757, 50] width 844 height 0
click at [791, 50] on div at bounding box center [757, 50] width 844 height 0
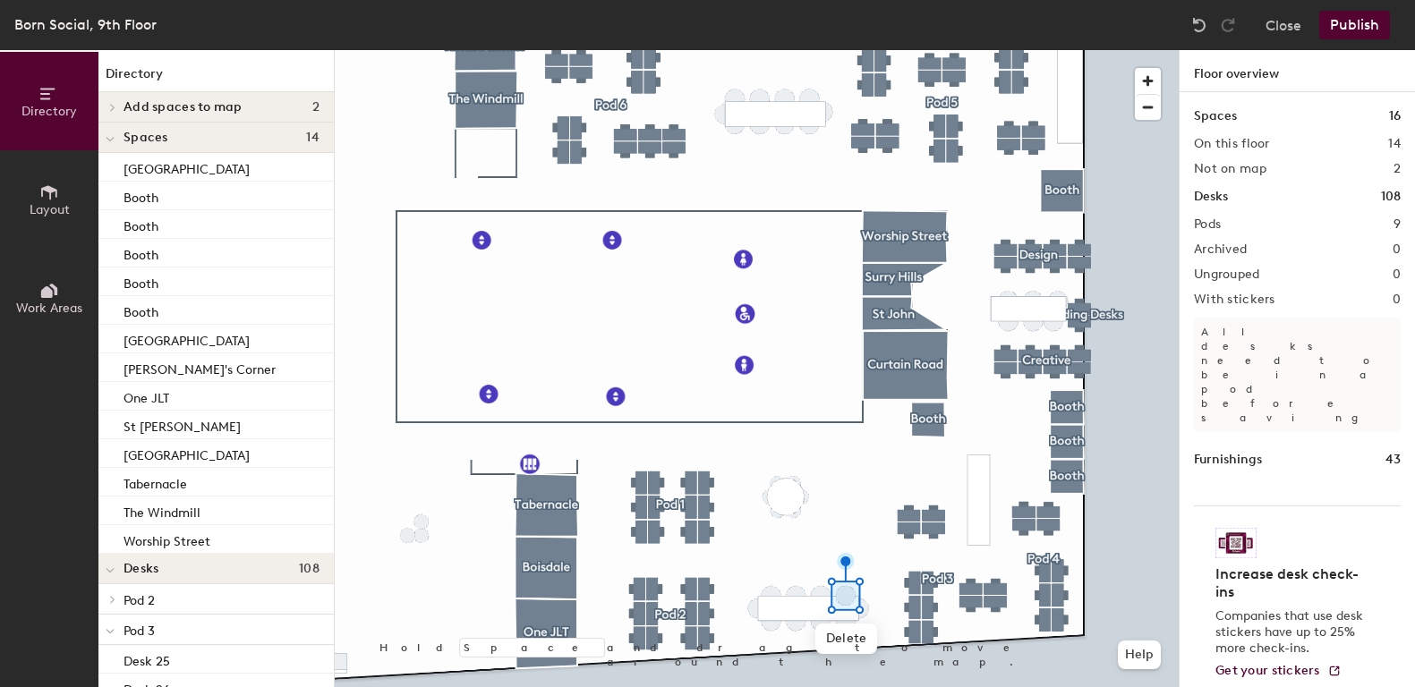
click at [881, 50] on div at bounding box center [757, 50] width 844 height 0
click at [966, 581] on span "Delete" at bounding box center [979, 578] width 63 height 30
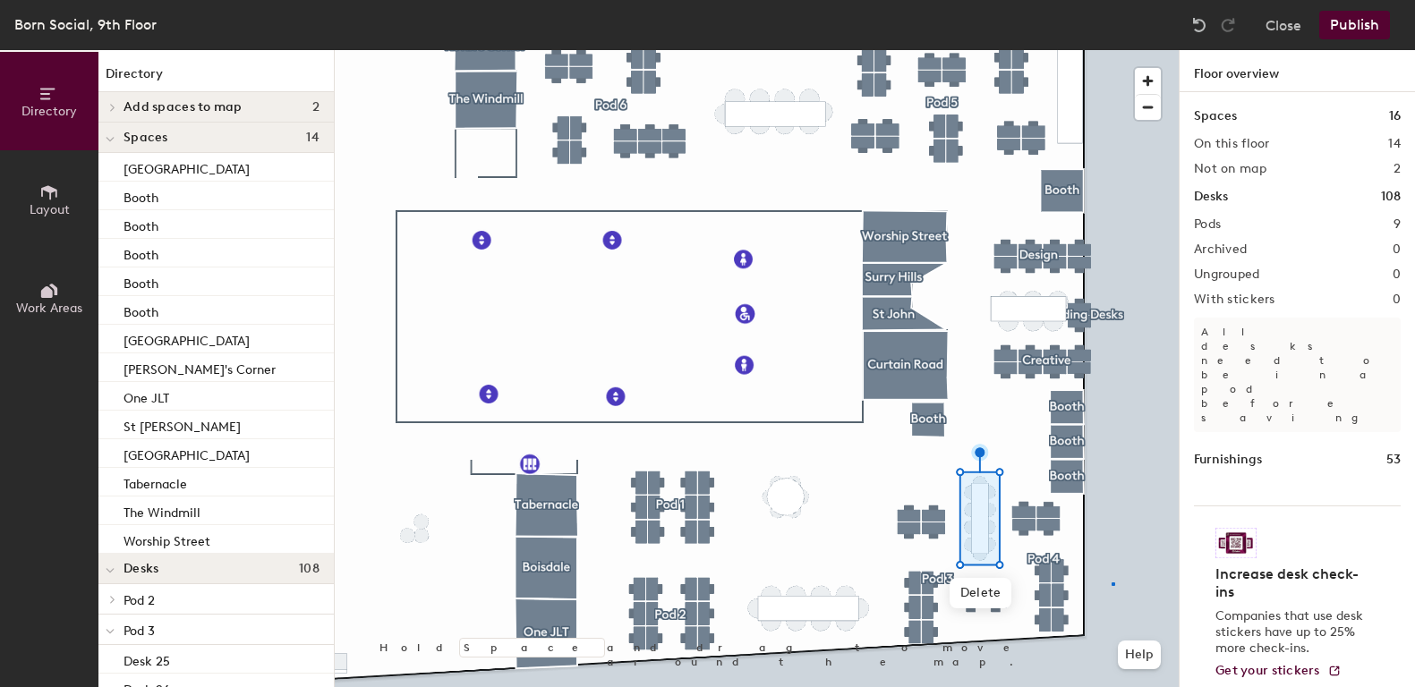
click at [1112, 50] on div at bounding box center [757, 50] width 844 height 0
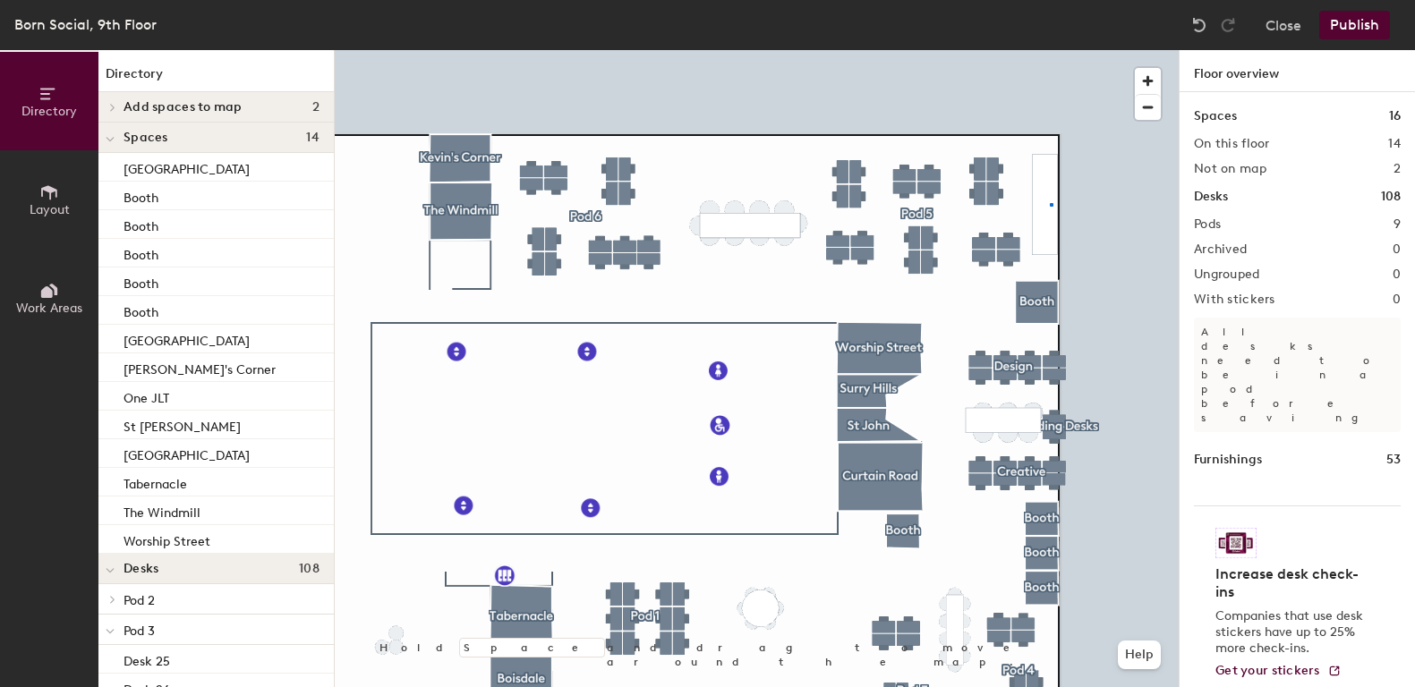
click at [1050, 50] on div at bounding box center [757, 50] width 844 height 0
click at [1126, 50] on div at bounding box center [757, 50] width 844 height 0
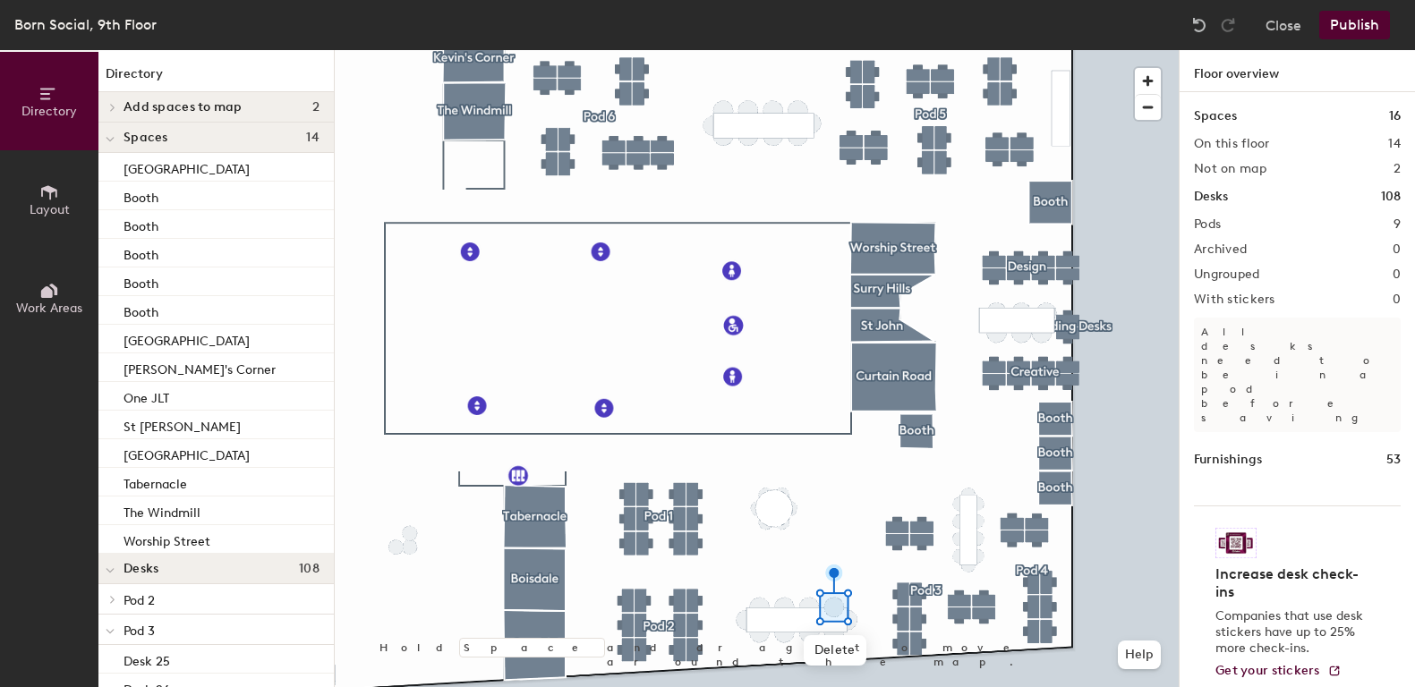
click at [787, 50] on div at bounding box center [757, 50] width 844 height 0
click at [813, 50] on div at bounding box center [757, 50] width 844 height 0
click at [786, 50] on div at bounding box center [757, 50] width 844 height 0
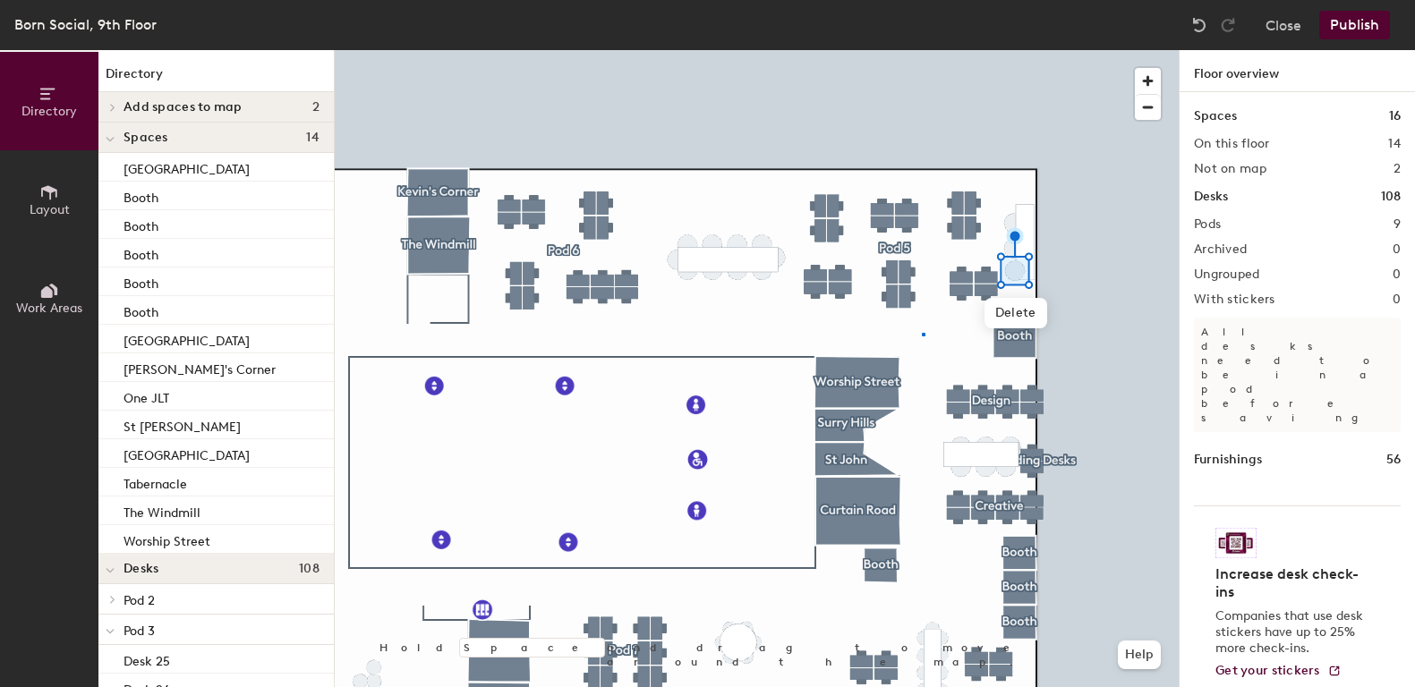
click at [922, 50] on div at bounding box center [757, 50] width 844 height 0
click at [1009, 50] on div at bounding box center [757, 50] width 844 height 0
click at [990, 252] on span "Delete" at bounding box center [1016, 266] width 63 height 30
click at [1196, 25] on img at bounding box center [1199, 25] width 18 height 18
click at [1051, 50] on div at bounding box center [757, 50] width 844 height 0
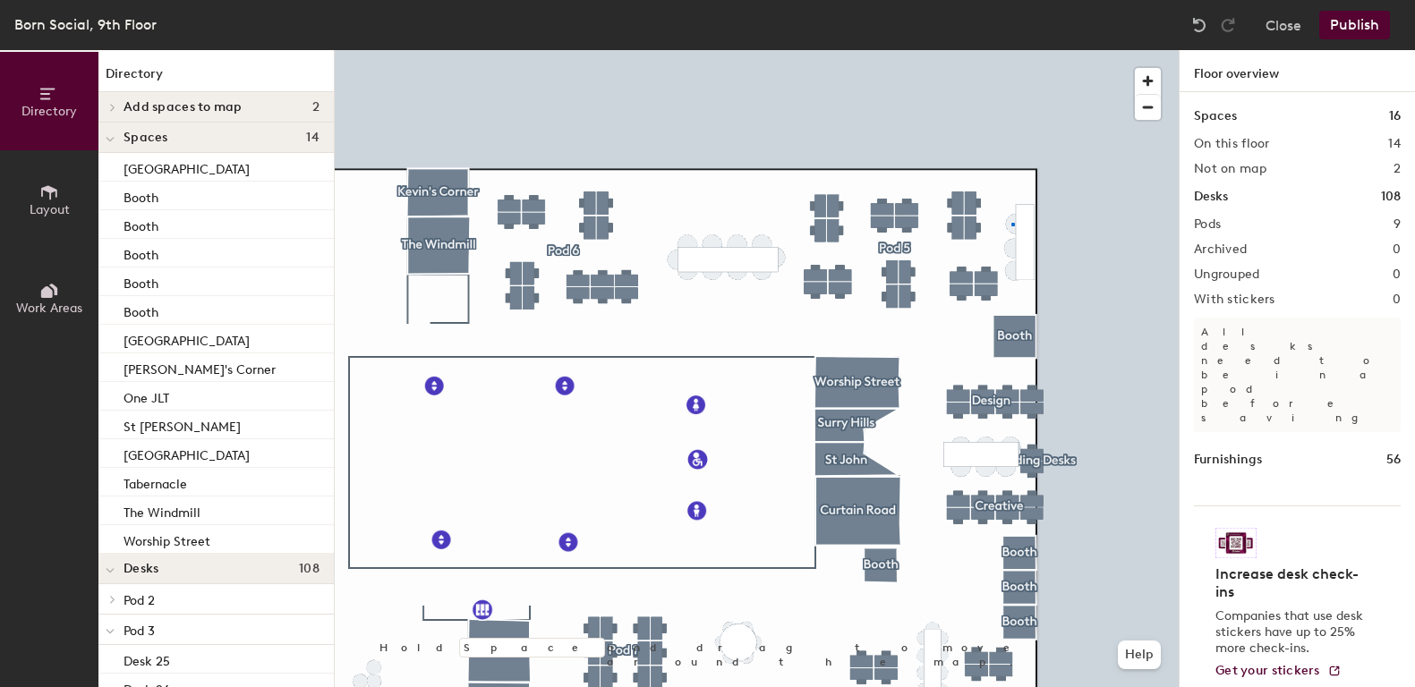
click at [1011, 50] on div at bounding box center [757, 50] width 844 height 0
click at [1087, 50] on div at bounding box center [757, 50] width 844 height 0
click at [1015, 50] on div at bounding box center [757, 50] width 844 height 0
click at [1061, 50] on div at bounding box center [757, 50] width 844 height 0
click at [1009, 50] on div at bounding box center [757, 50] width 844 height 0
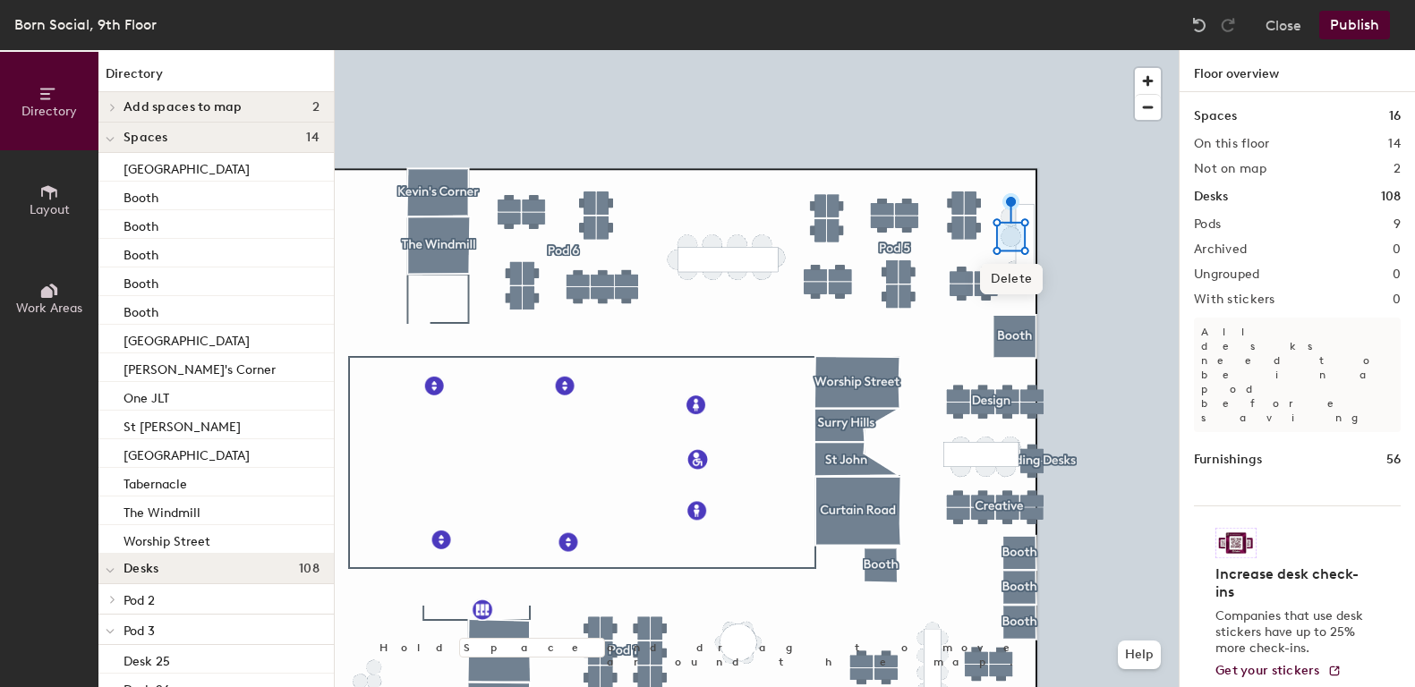
click at [1006, 271] on span "Delete" at bounding box center [1011, 279] width 63 height 30
click at [1014, 311] on span "Delete" at bounding box center [1015, 313] width 63 height 30
click at [1009, 50] on div at bounding box center [757, 50] width 844 height 0
click at [1010, 50] on div at bounding box center [757, 50] width 844 height 0
click at [1087, 50] on div at bounding box center [757, 50] width 844 height 0
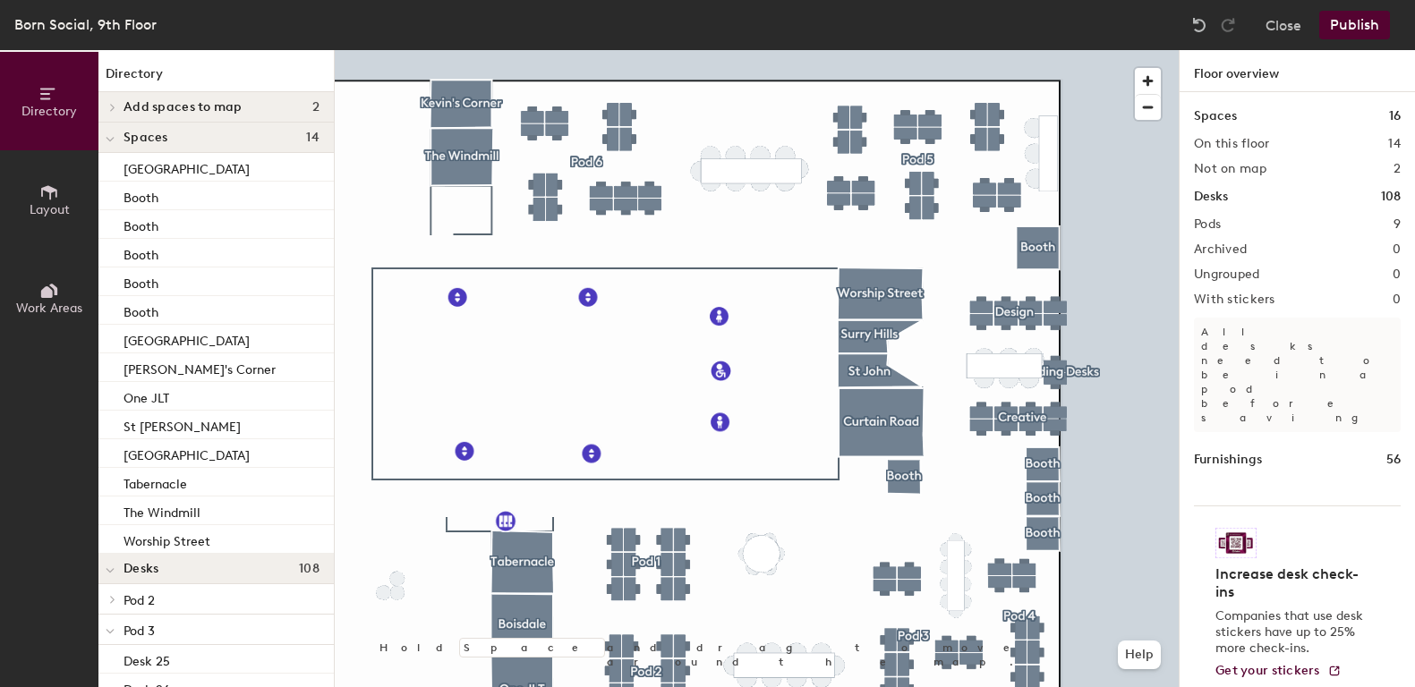
click at [765, 50] on div at bounding box center [757, 50] width 844 height 0
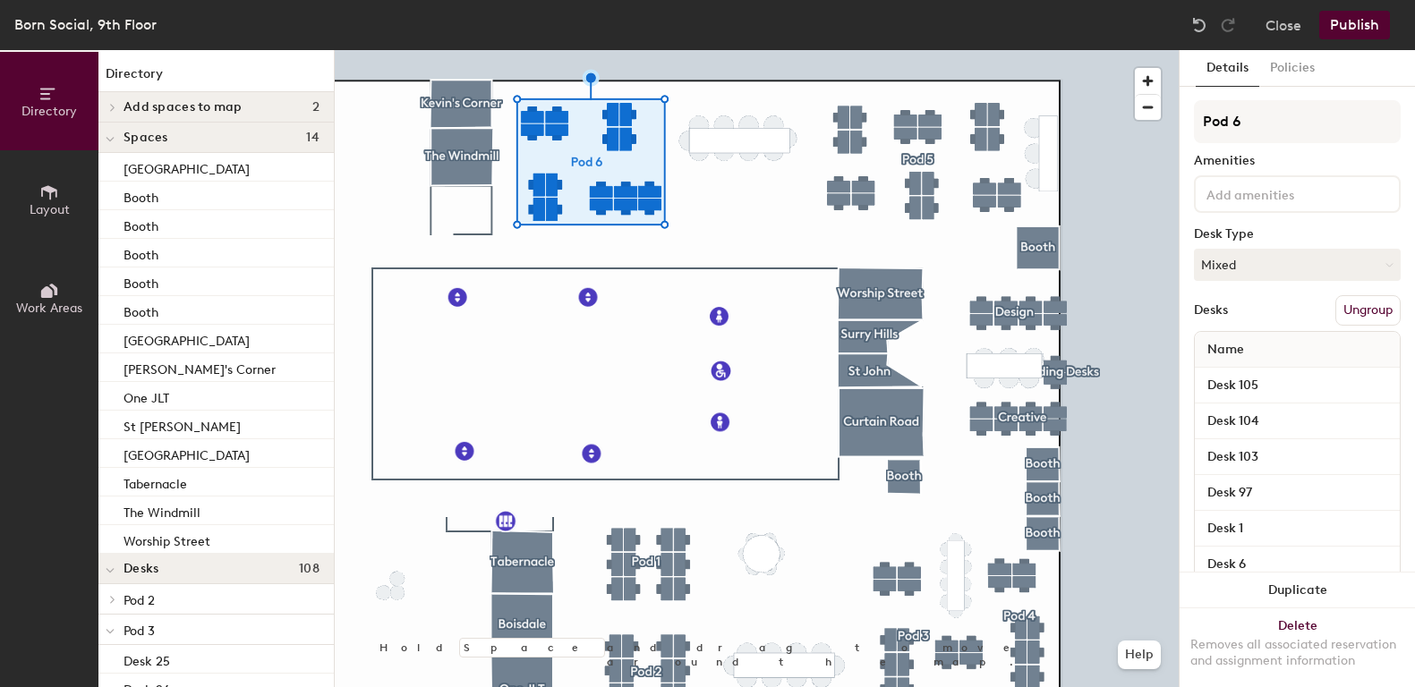
click at [702, 50] on div at bounding box center [757, 50] width 844 height 0
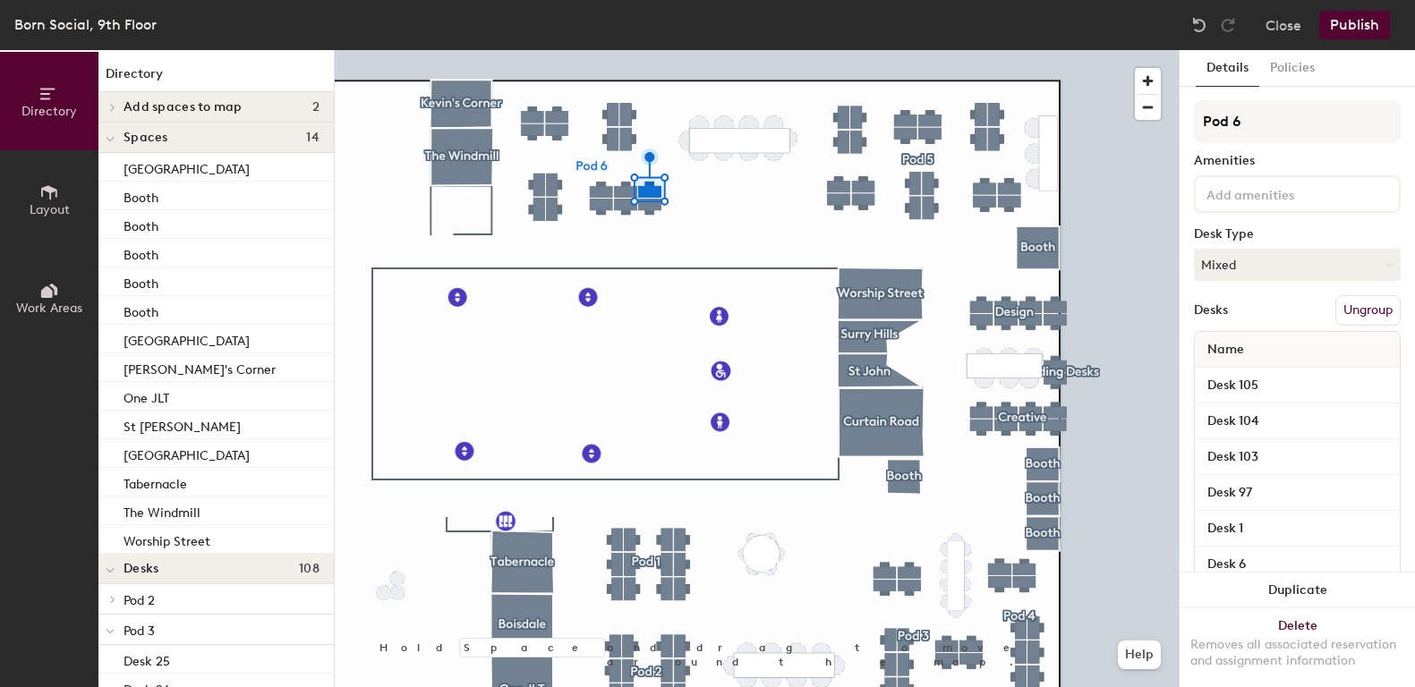
click at [682, 50] on div at bounding box center [757, 50] width 844 height 0
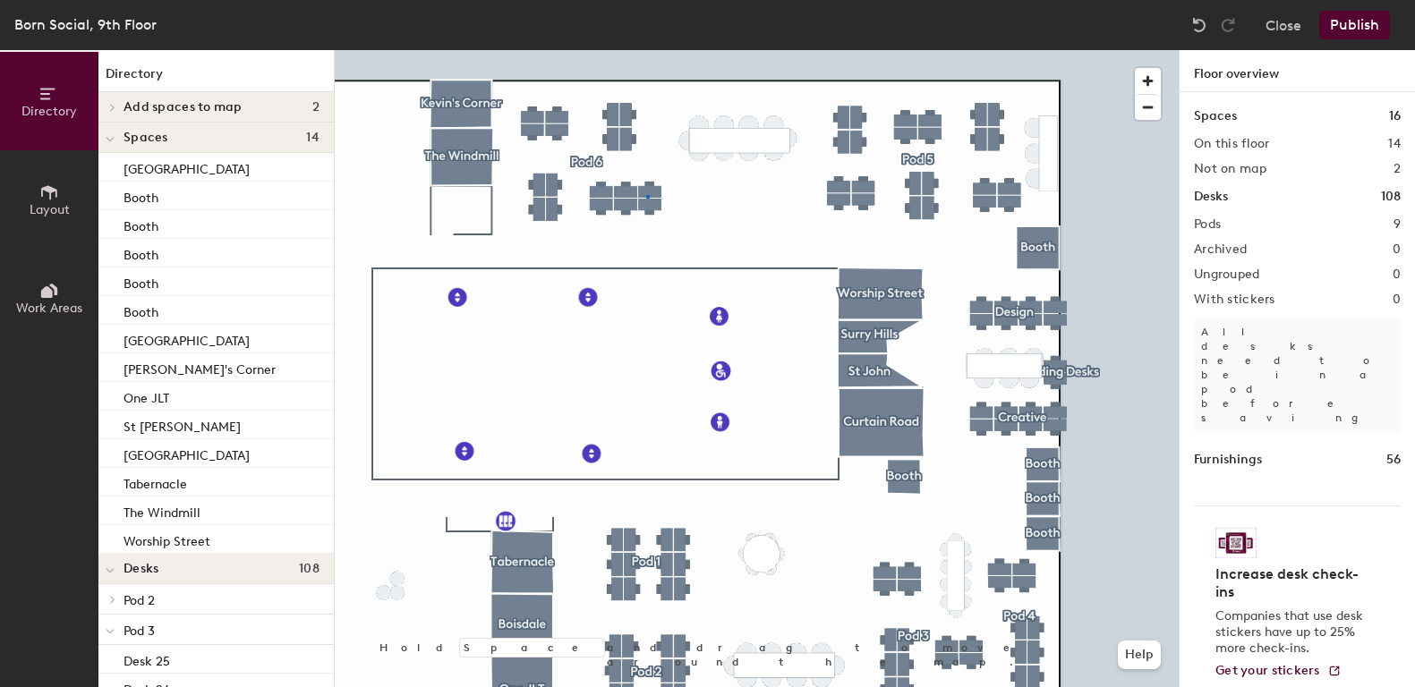
click at [646, 50] on div at bounding box center [757, 50] width 844 height 0
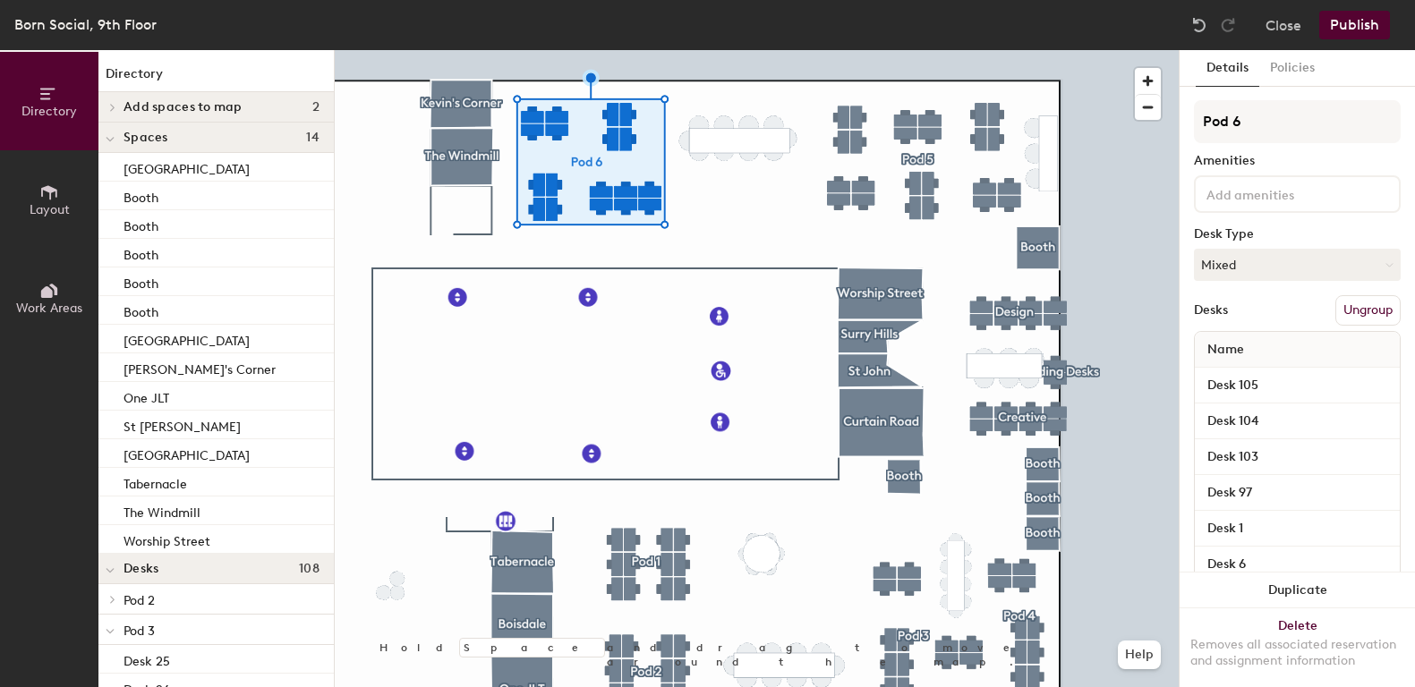
click at [699, 50] on div at bounding box center [757, 50] width 844 height 0
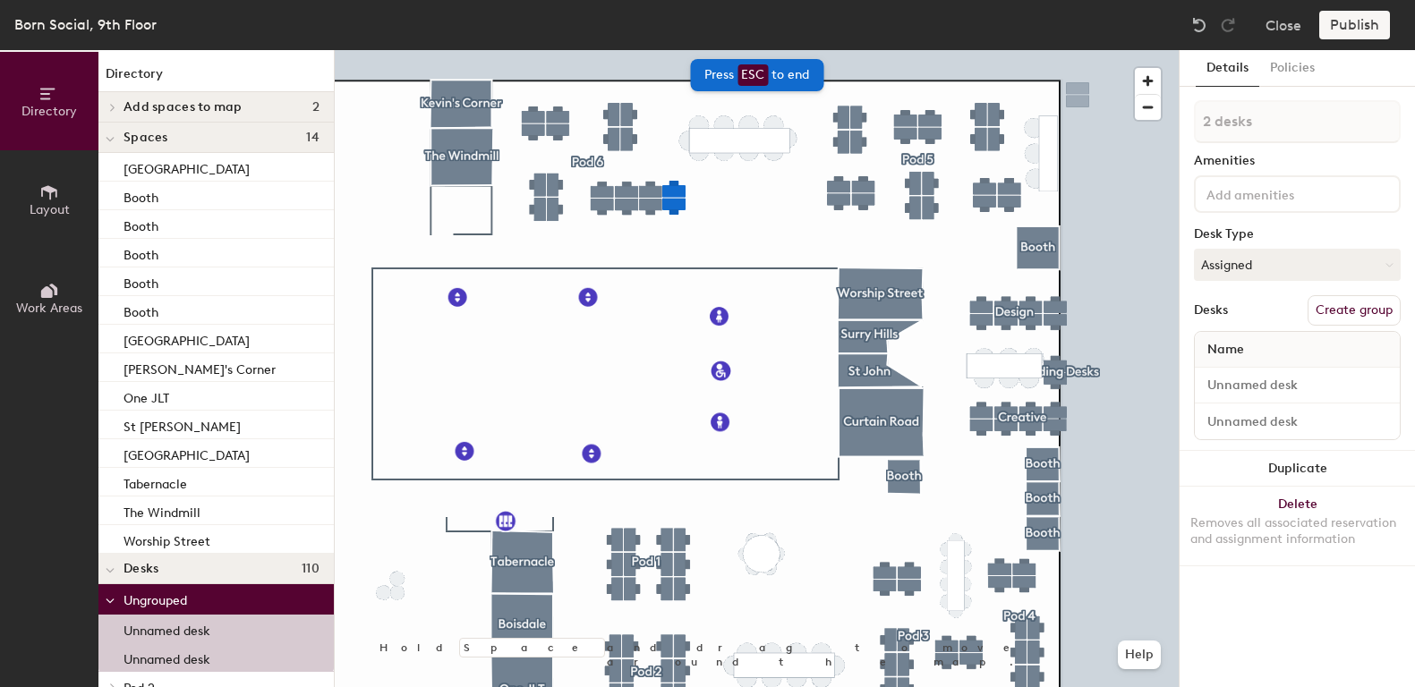
click at [1367, 26] on div "Publish" at bounding box center [1359, 25] width 81 height 29
click at [1355, 28] on div "Publish" at bounding box center [1359, 25] width 81 height 29
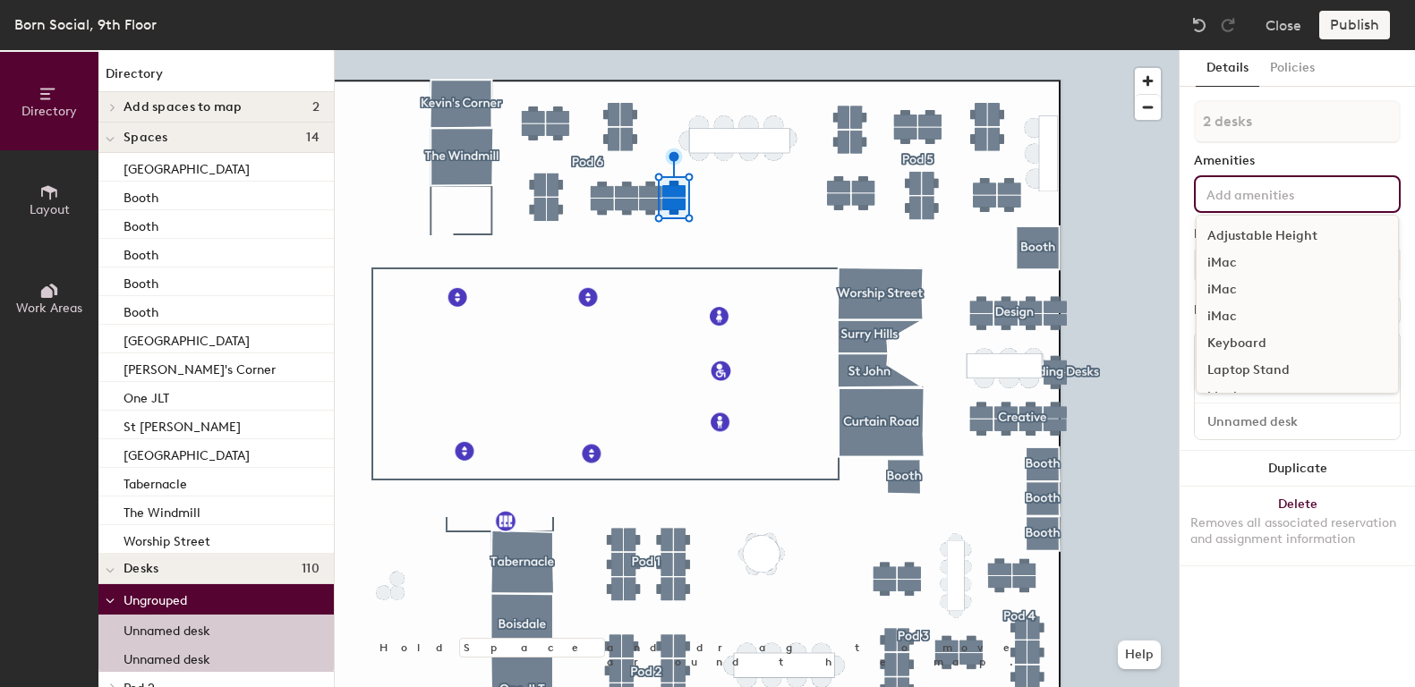
click at [1250, 194] on input at bounding box center [1283, 193] width 161 height 21
click at [1345, 149] on div "2 desks Amenities Adjustable Height iMac iMac iMac Keyboard Laptop Stand Monito…" at bounding box center [1297, 275] width 207 height 351
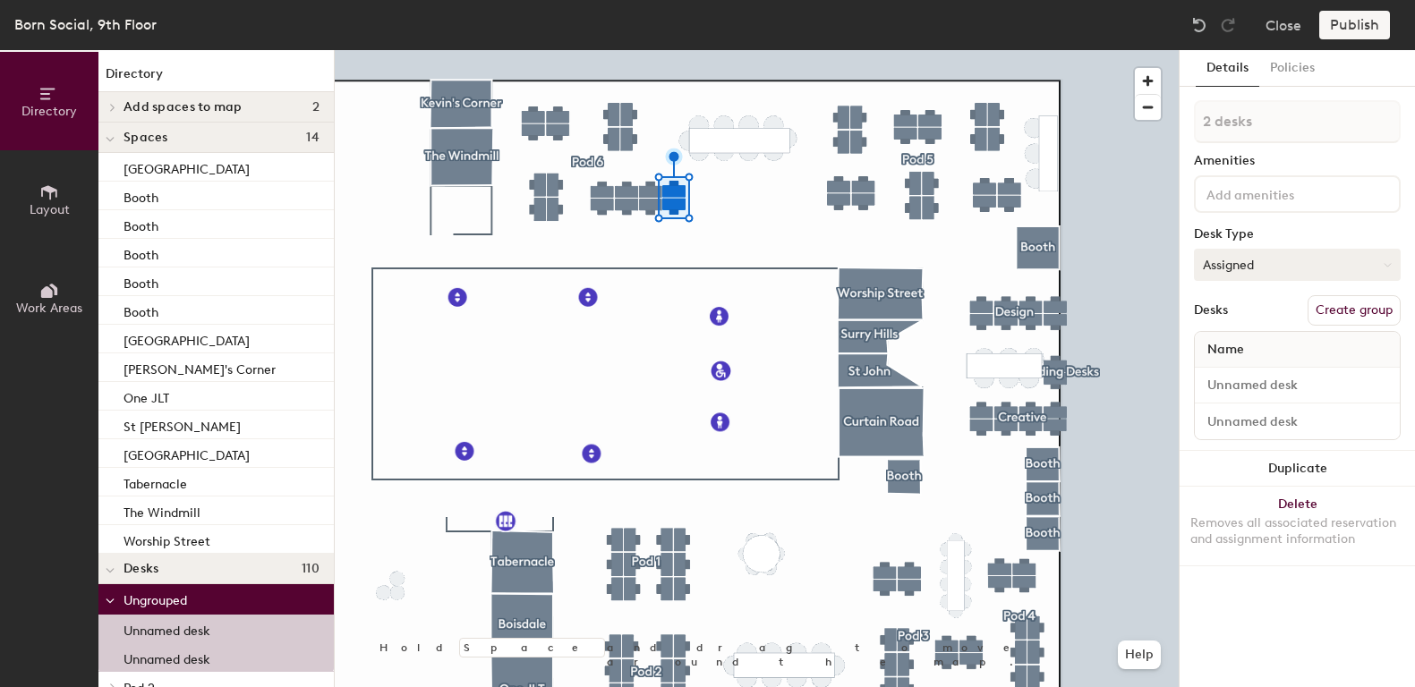
click at [1253, 260] on button "Assigned" at bounding box center [1297, 265] width 207 height 32
click at [1230, 372] on div "Hoteled" at bounding box center [1284, 374] width 179 height 27
click at [1276, 383] on input at bounding box center [1297, 385] width 198 height 25
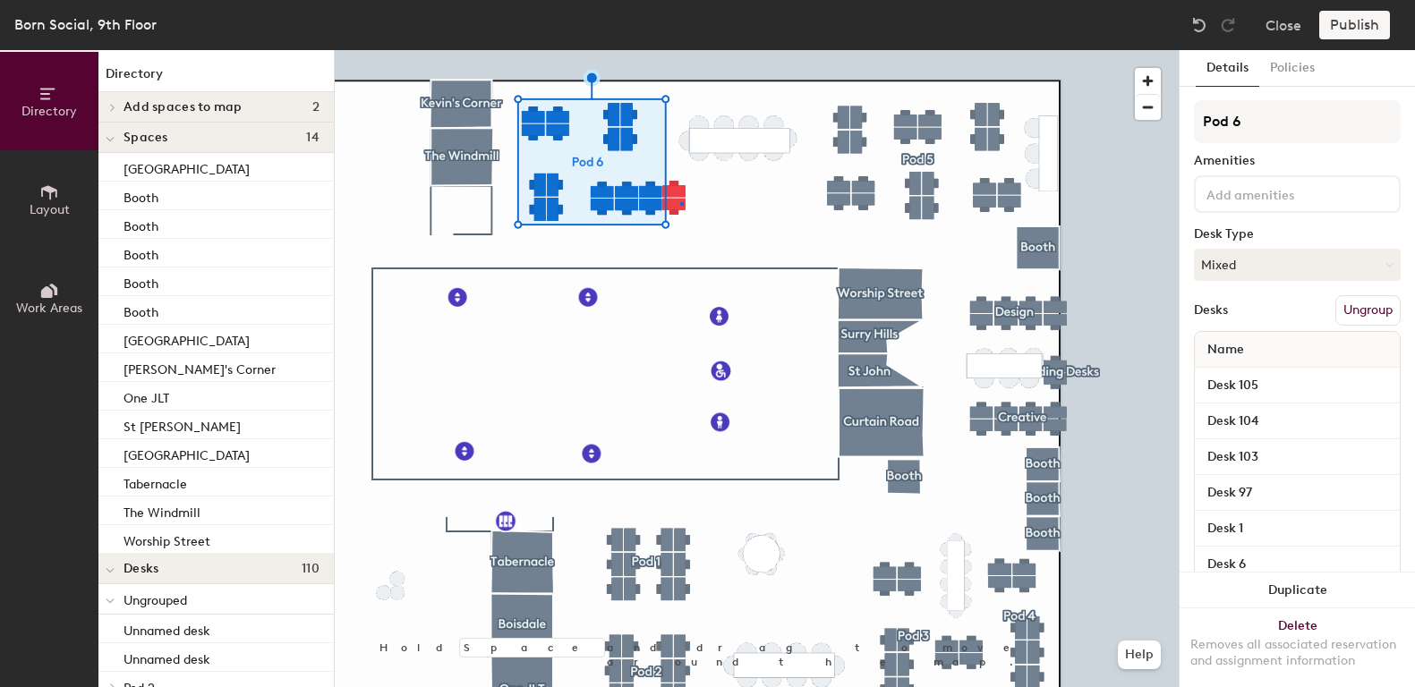
click at [680, 50] on div at bounding box center [757, 50] width 844 height 0
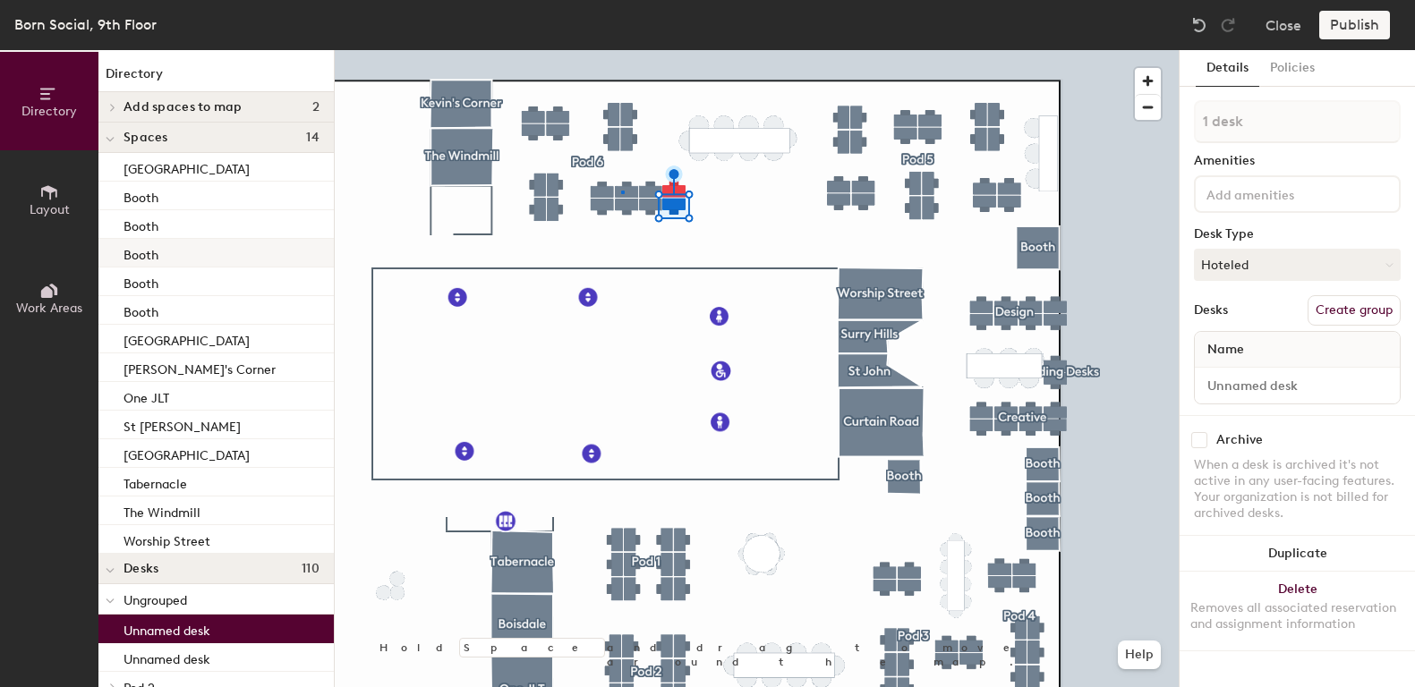
click at [621, 50] on div at bounding box center [757, 50] width 844 height 0
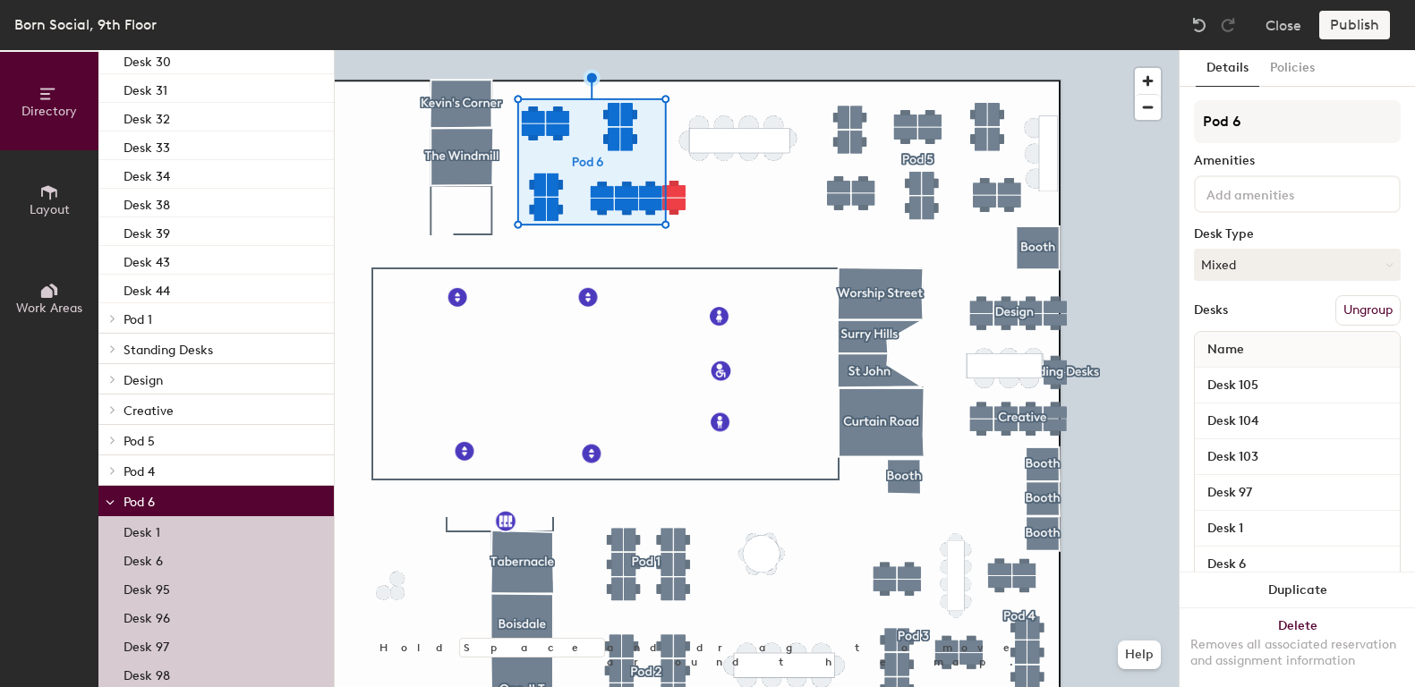
scroll to position [848, 0]
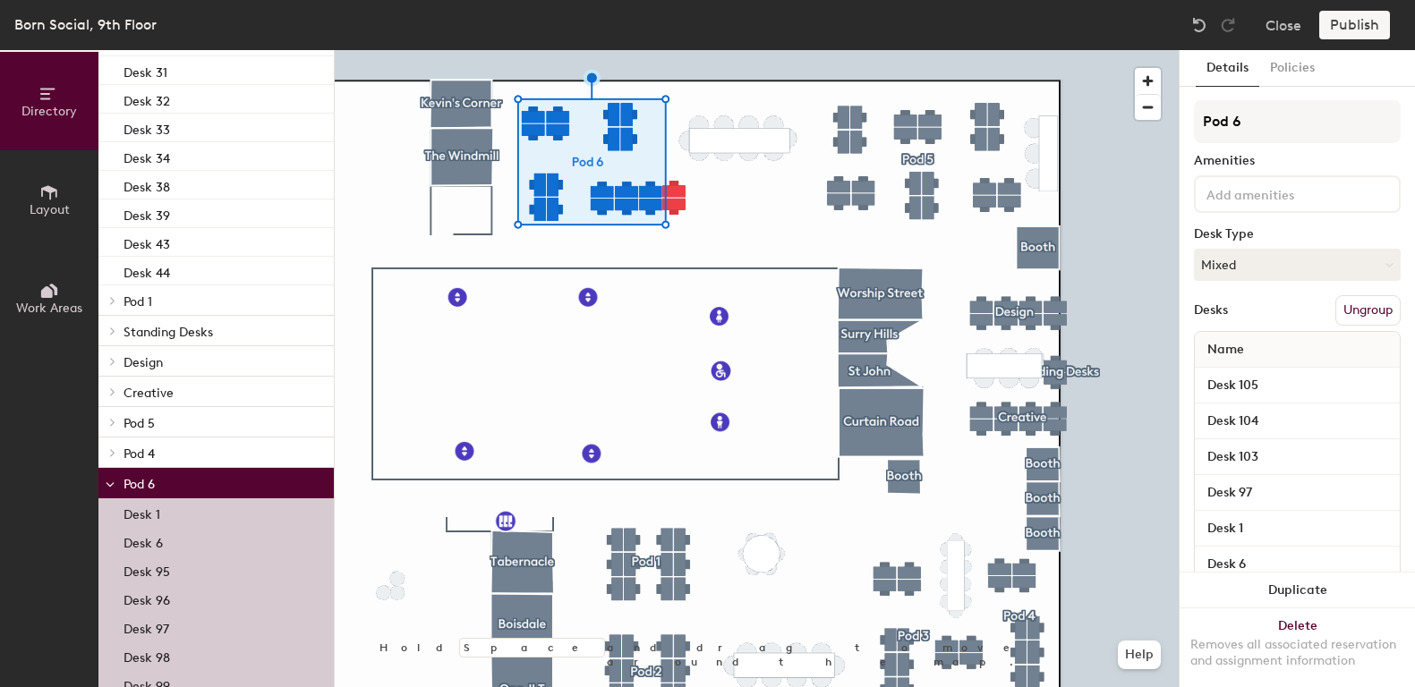
click at [162, 515] on div "Desk 1" at bounding box center [215, 512] width 235 height 29
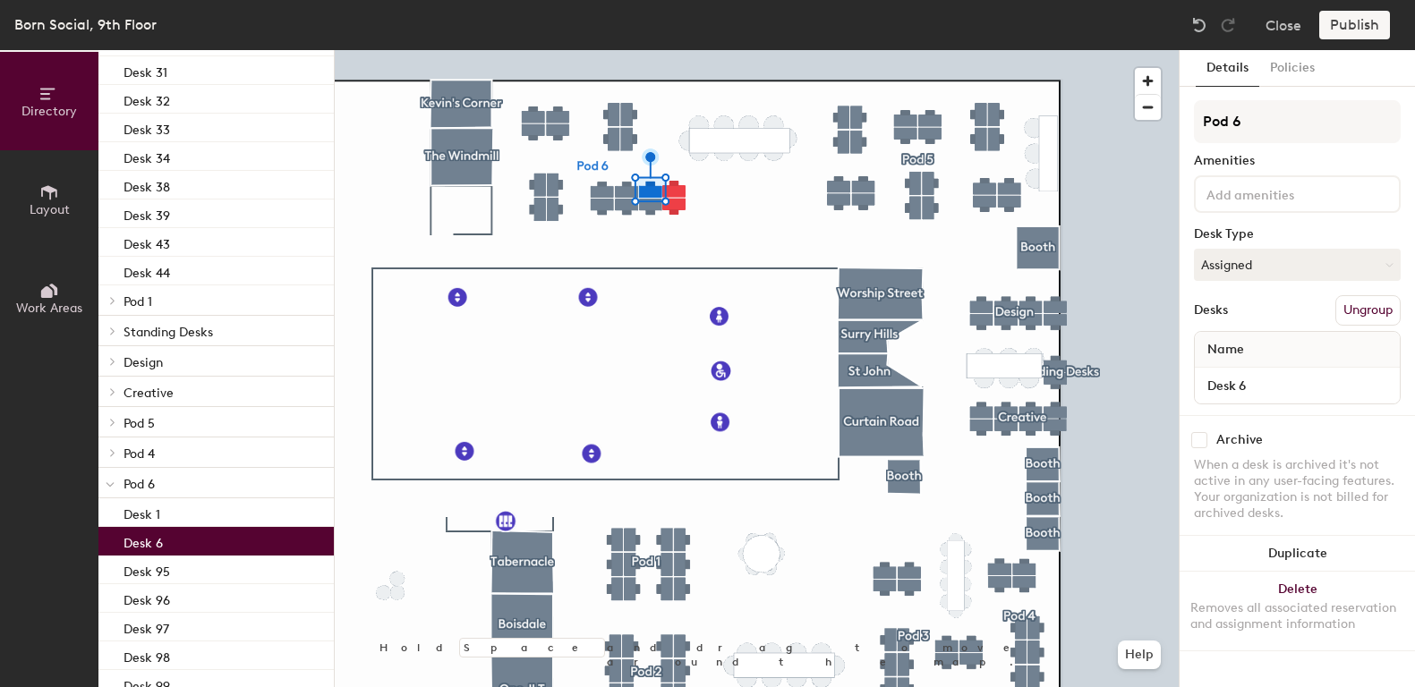
click at [164, 542] on div "Desk 6" at bounding box center [215, 541] width 235 height 29
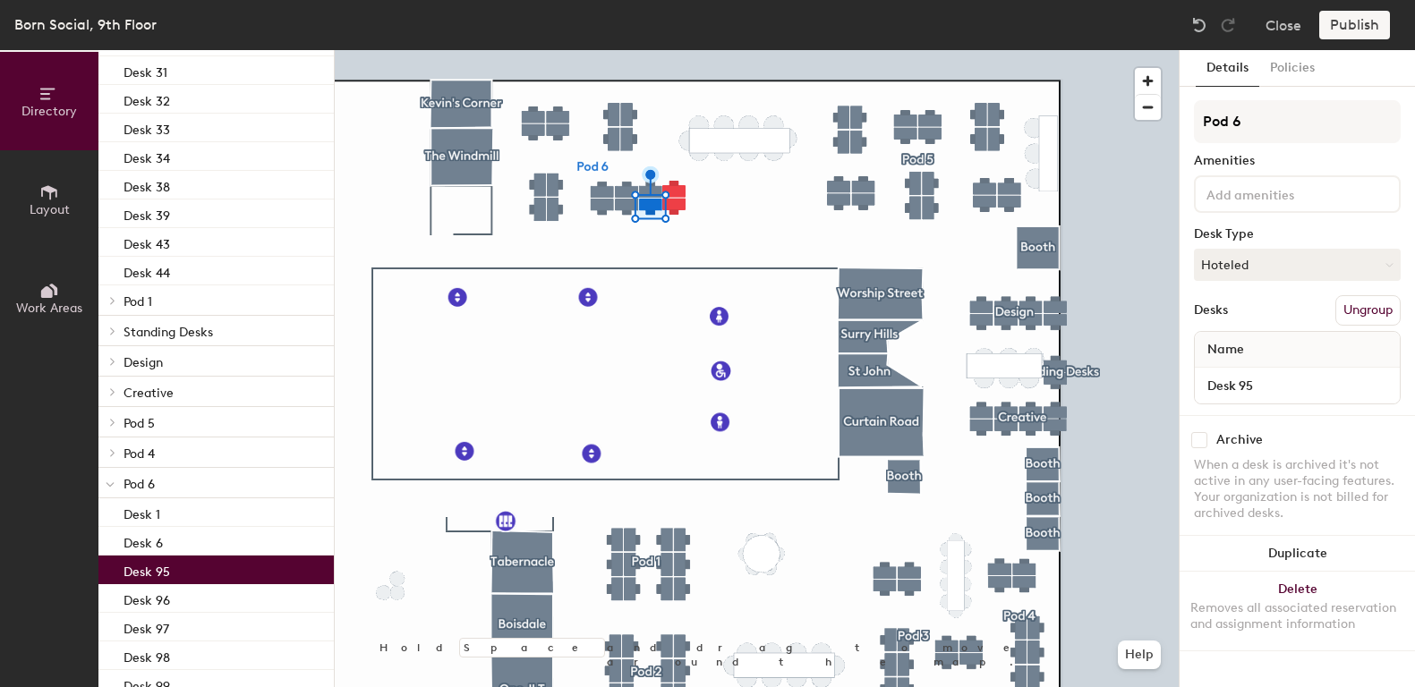
click at [179, 567] on div "Desk 95" at bounding box center [215, 570] width 235 height 29
click at [190, 601] on div "Desk 96" at bounding box center [215, 598] width 235 height 29
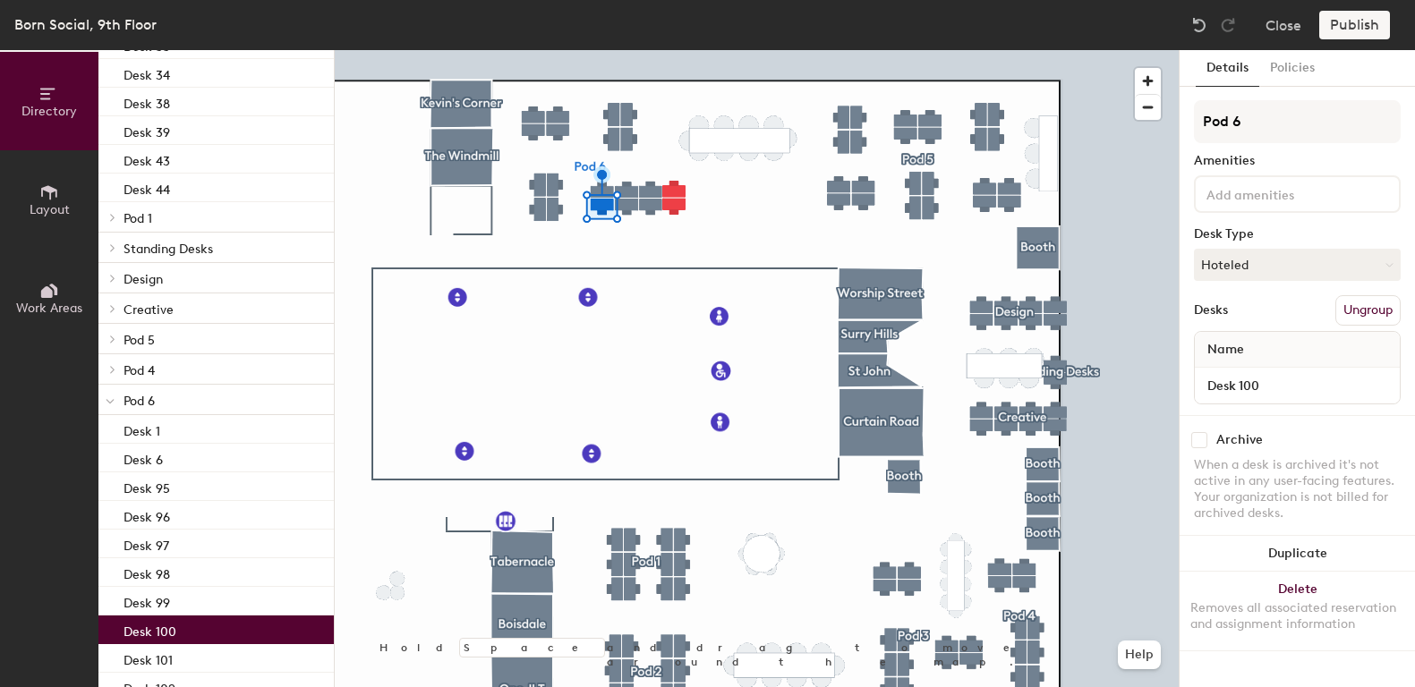
click at [176, 643] on div "Desk 100" at bounding box center [215, 630] width 235 height 29
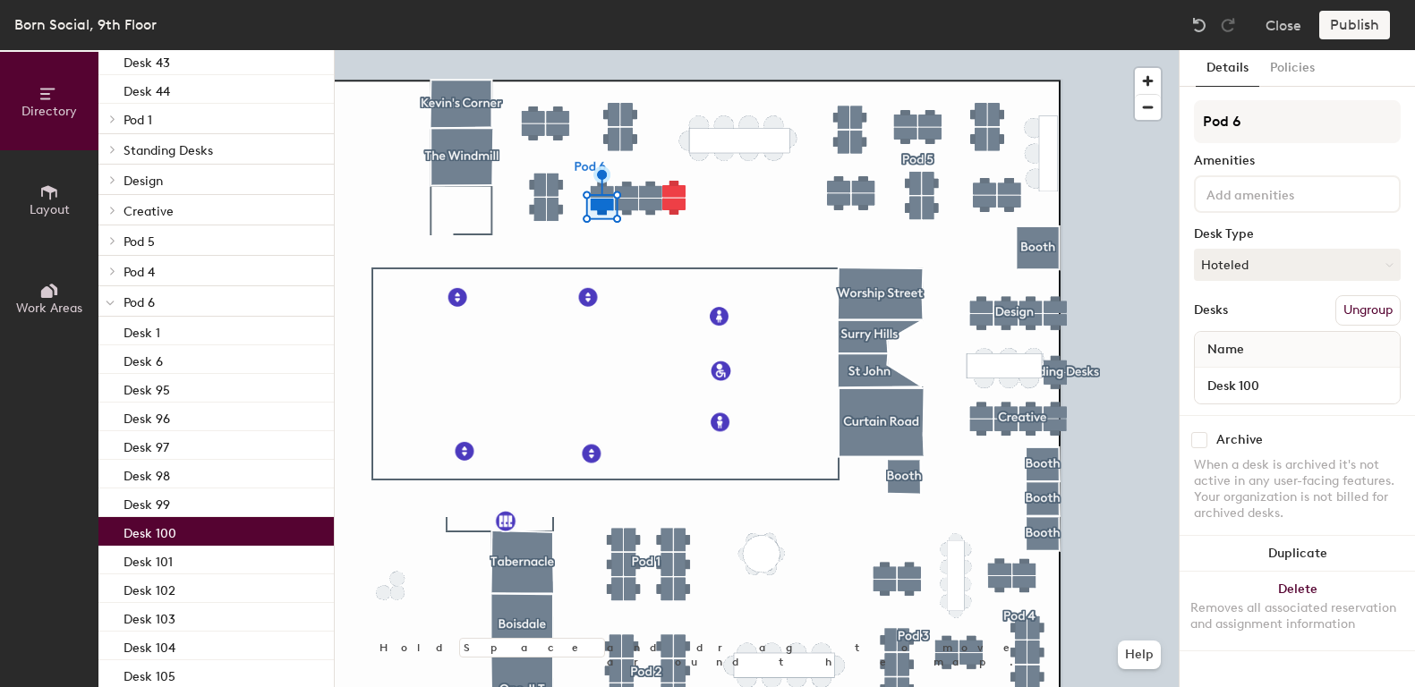
scroll to position [1060, 0]
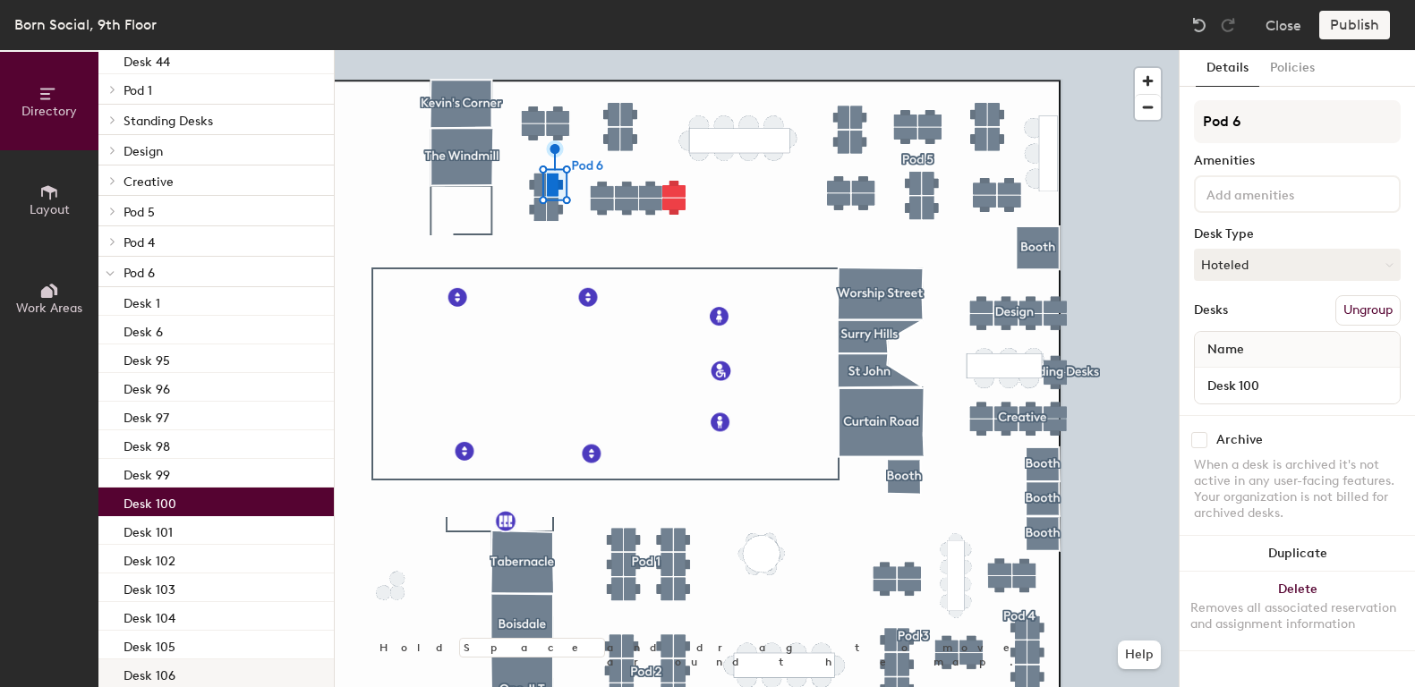
click at [179, 667] on div "Desk 106" at bounding box center [215, 674] width 235 height 29
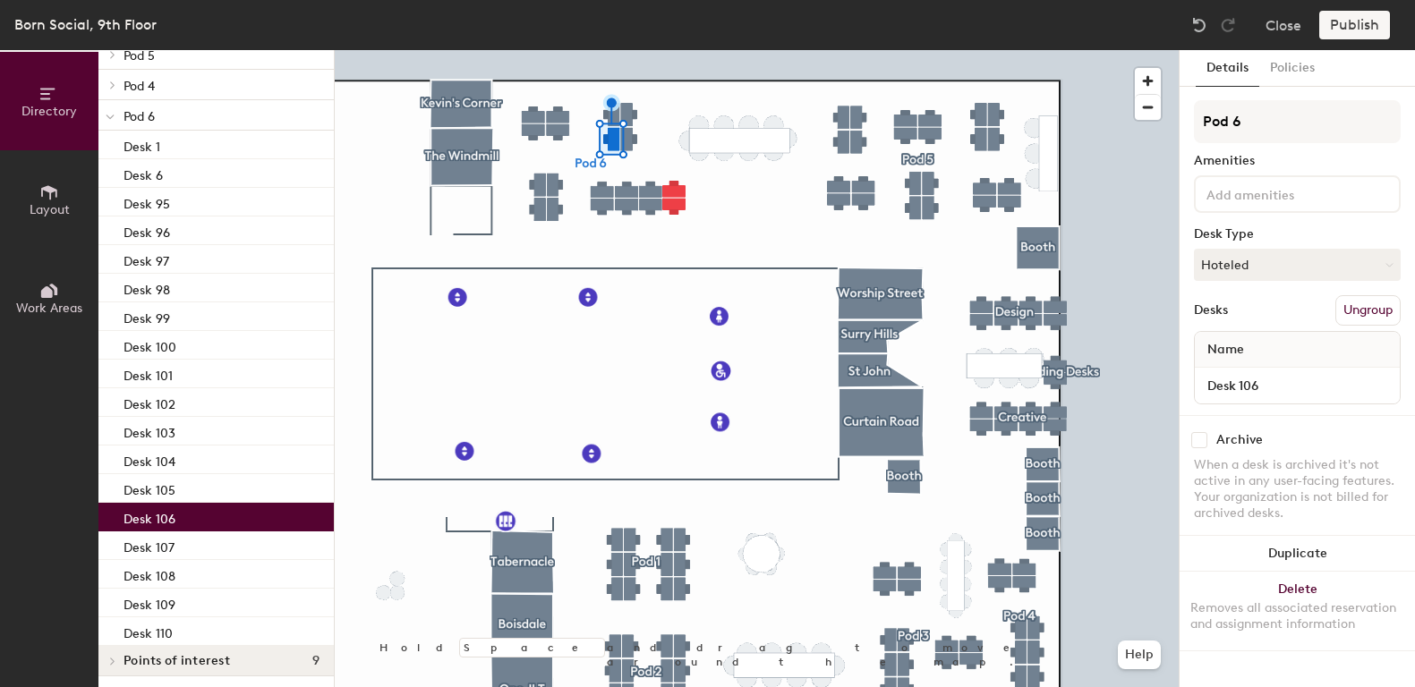
scroll to position [1220, 0]
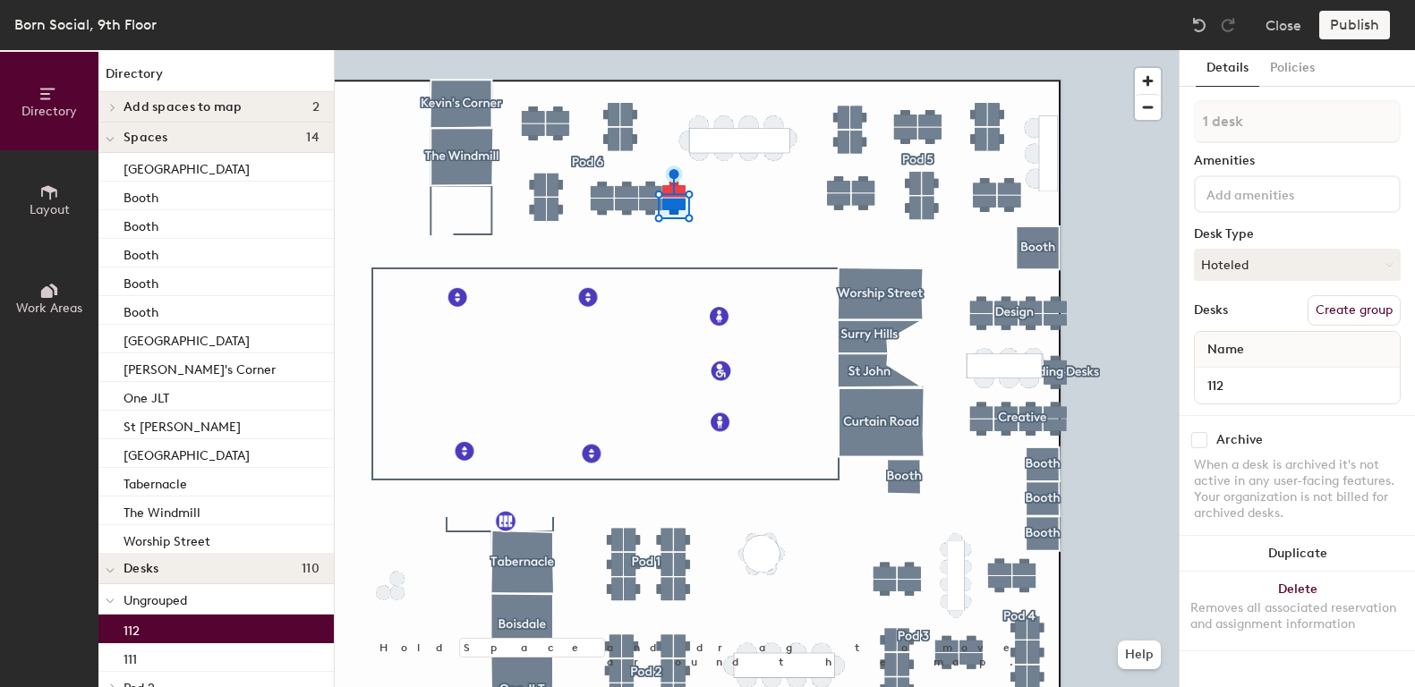
click at [635, 50] on div at bounding box center [757, 50] width 844 height 0
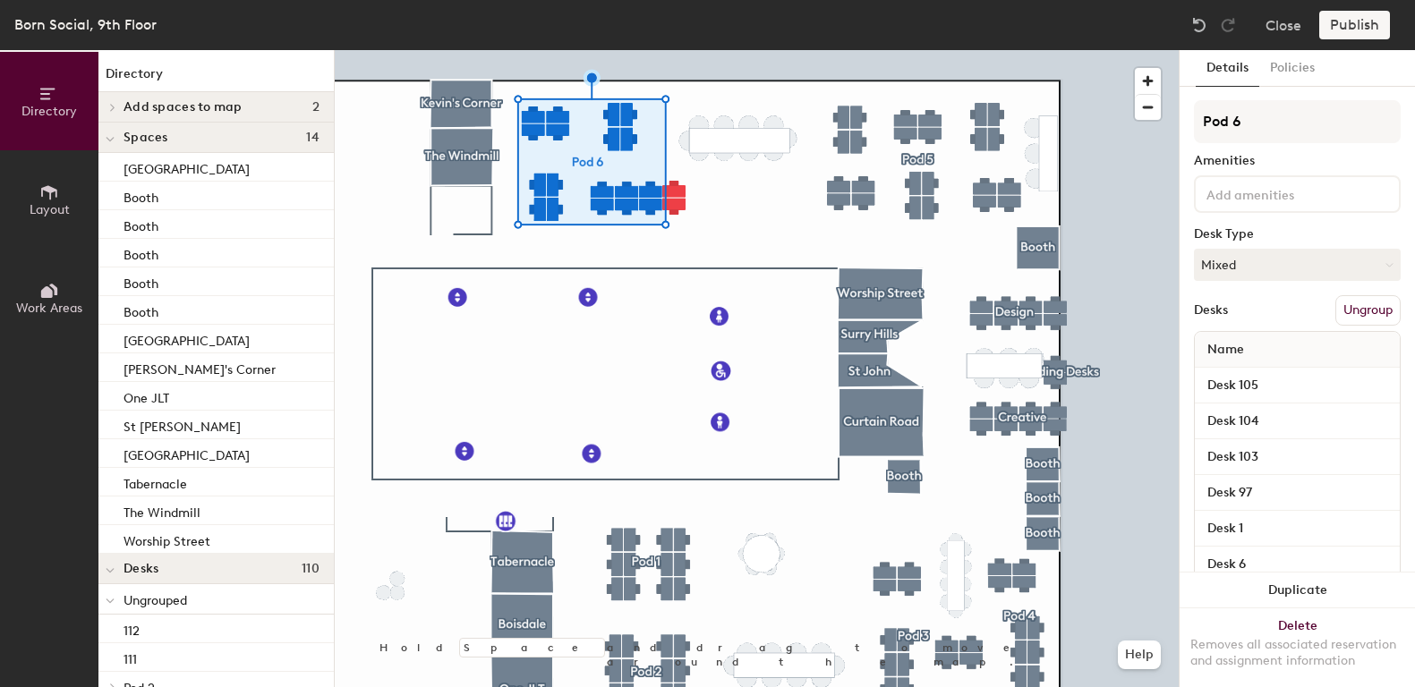
click at [1360, 7] on div "Born Social, 9th Floor Close Publish" at bounding box center [707, 25] width 1415 height 50
click at [1360, 20] on div "Publish" at bounding box center [1359, 25] width 81 height 29
click at [1096, 50] on div at bounding box center [757, 50] width 844 height 0
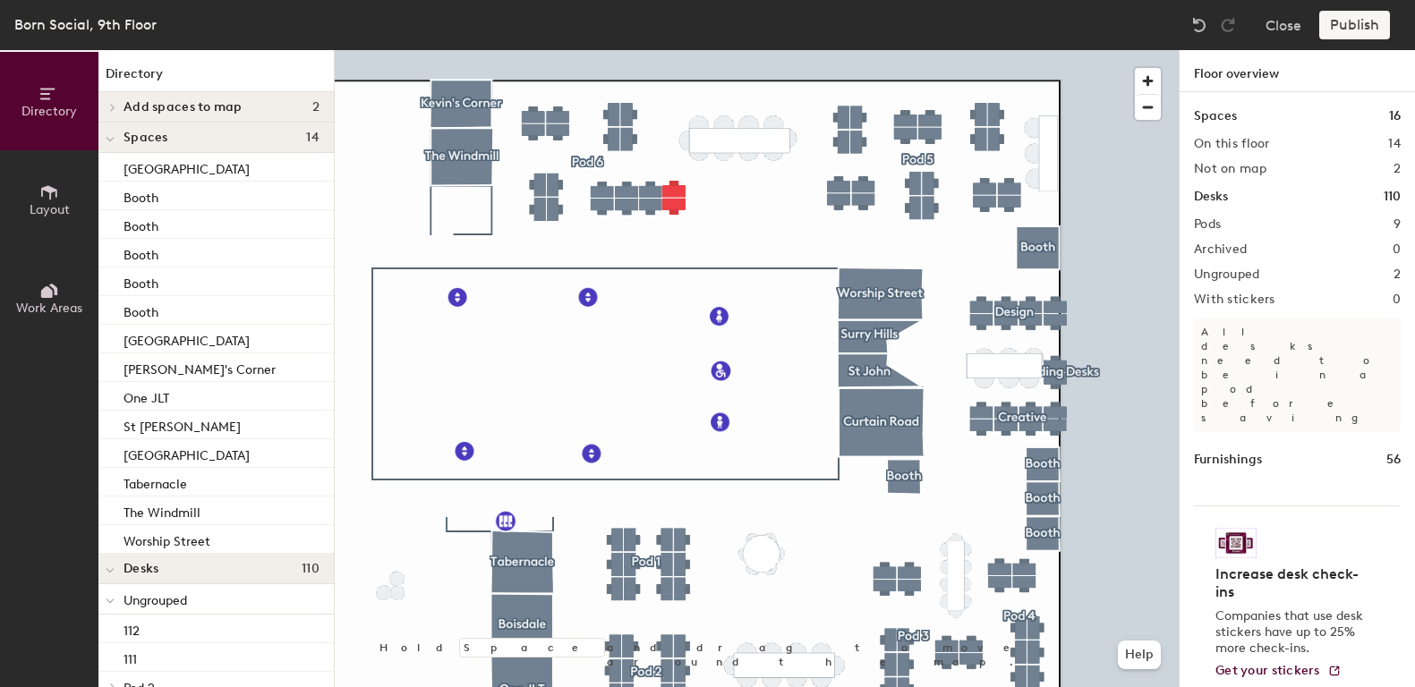
click at [1026, 50] on div at bounding box center [757, 50] width 844 height 0
click at [1182, 22] on div "Born Social, 9th Floor Close Publish" at bounding box center [707, 25] width 1415 height 50
click at [1195, 28] on img at bounding box center [1199, 25] width 18 height 18
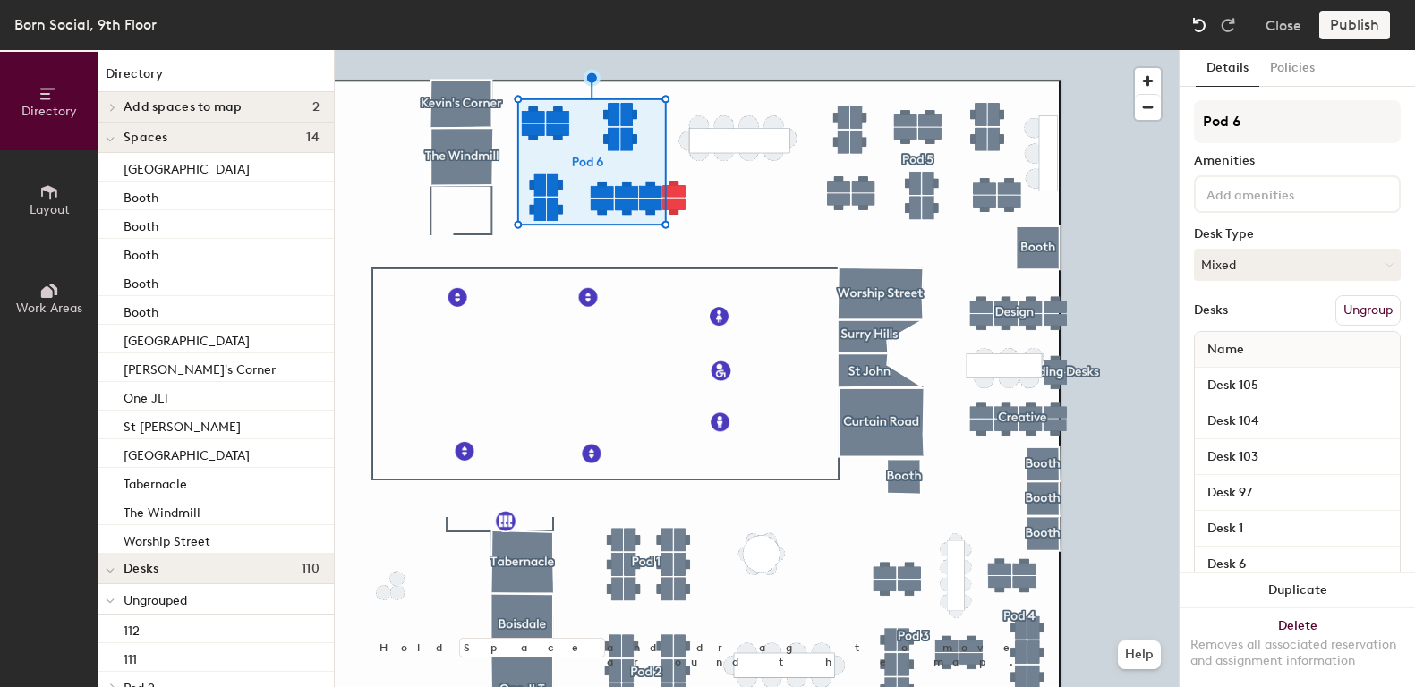
click at [1195, 28] on img at bounding box center [1199, 25] width 18 height 18
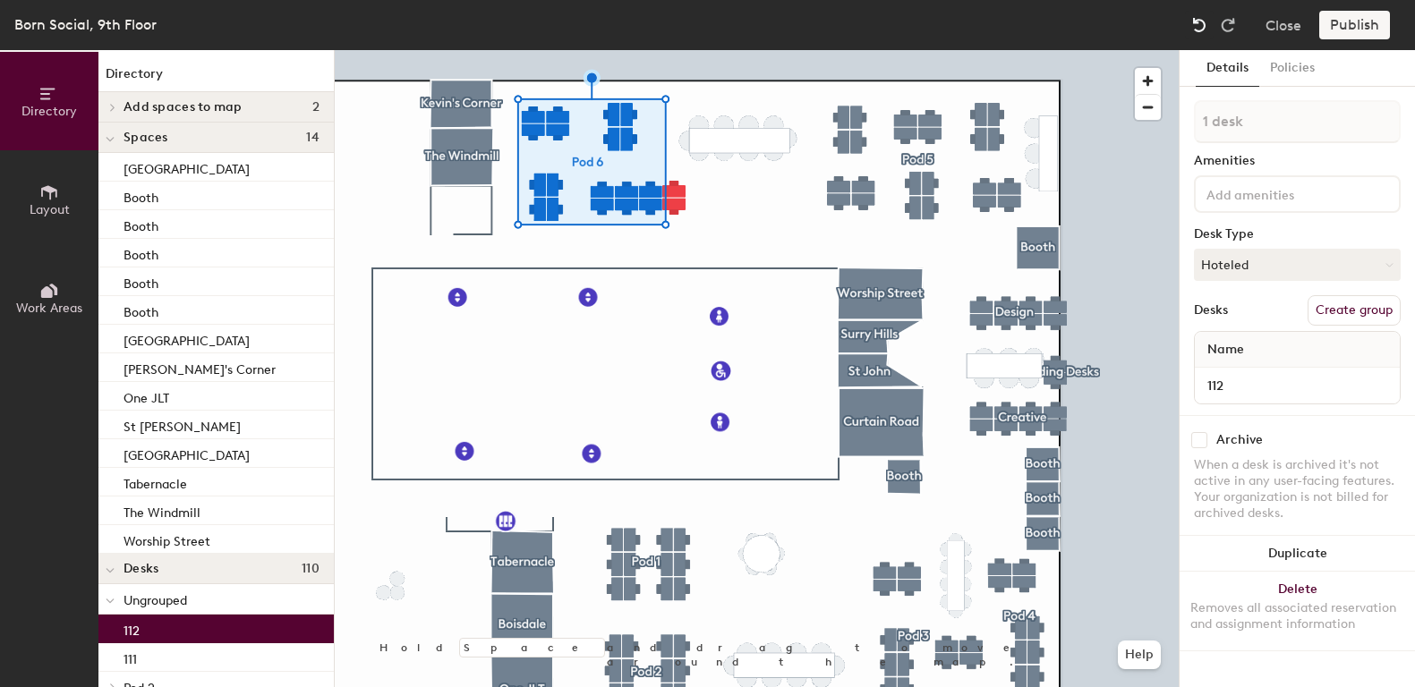
click at [1195, 28] on img at bounding box center [1199, 25] width 18 height 18
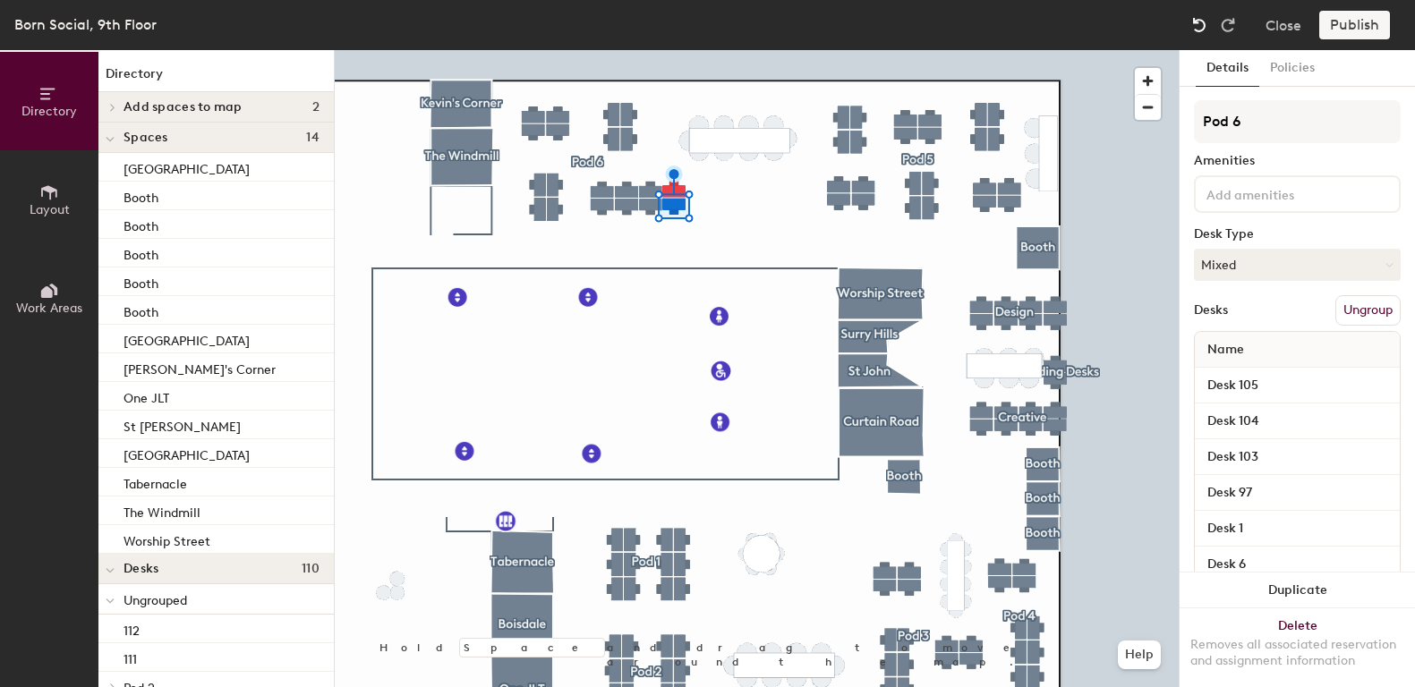
click at [1195, 28] on img at bounding box center [1199, 25] width 18 height 18
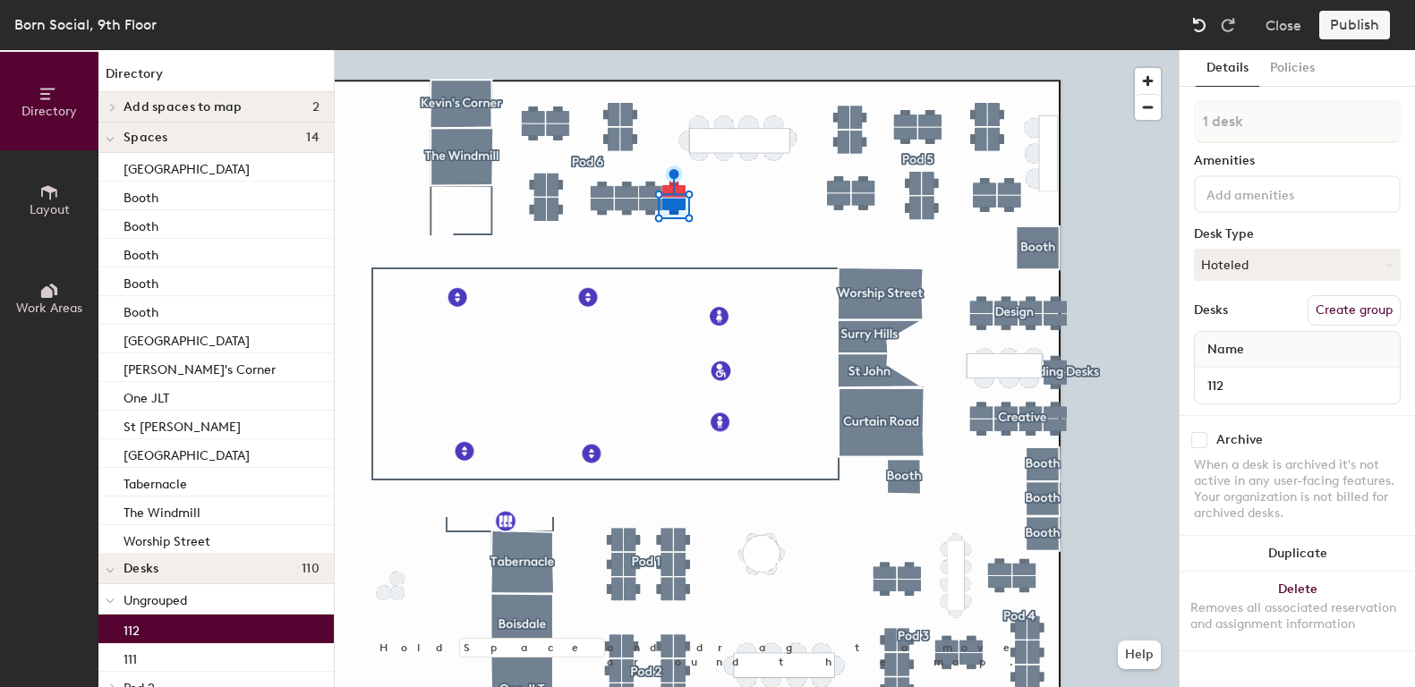
click at [1195, 28] on img at bounding box center [1199, 25] width 18 height 18
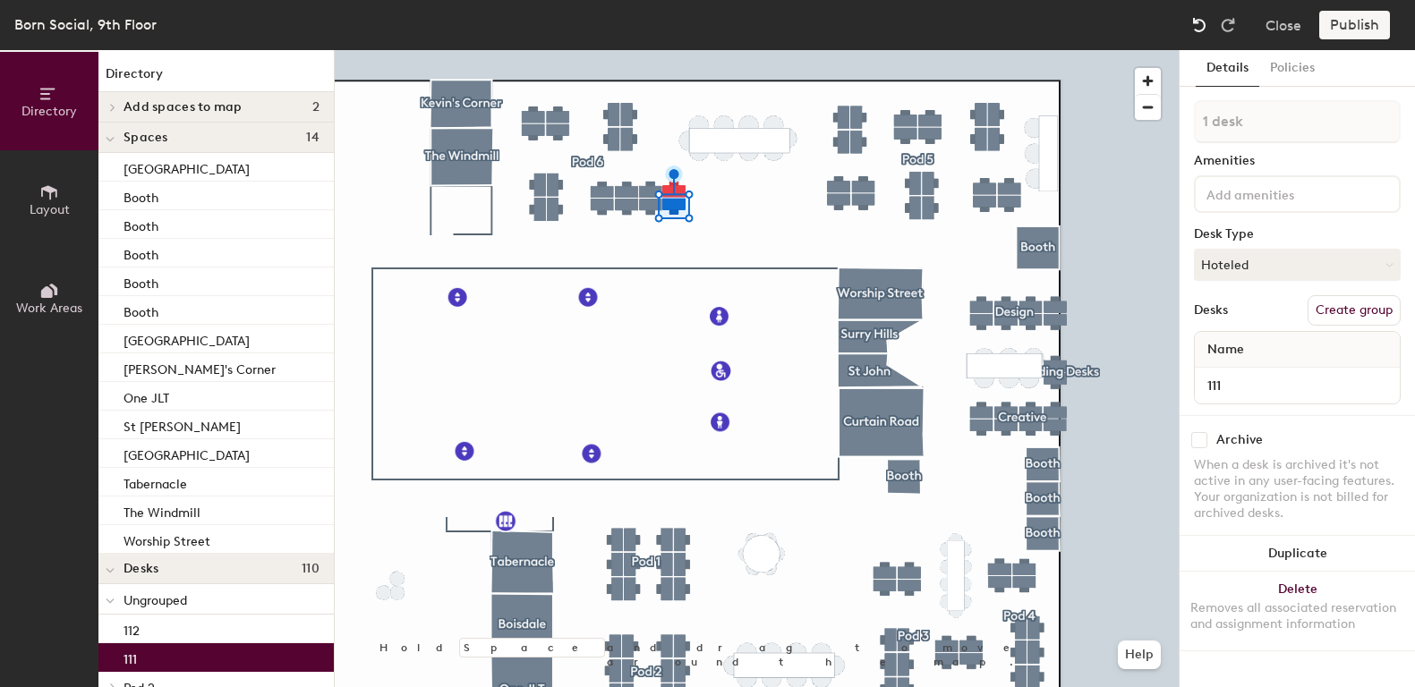
click at [1192, 28] on img at bounding box center [1199, 25] width 18 height 18
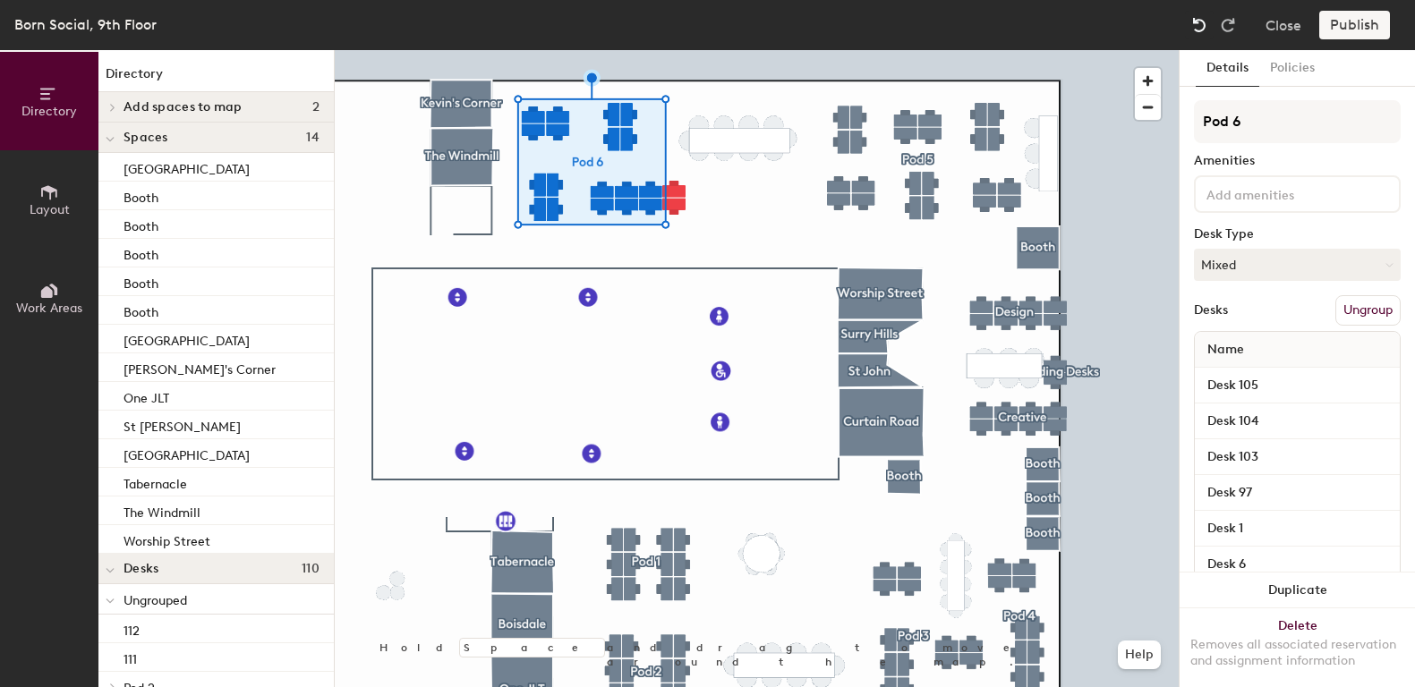
click at [1192, 29] on img at bounding box center [1199, 25] width 18 height 18
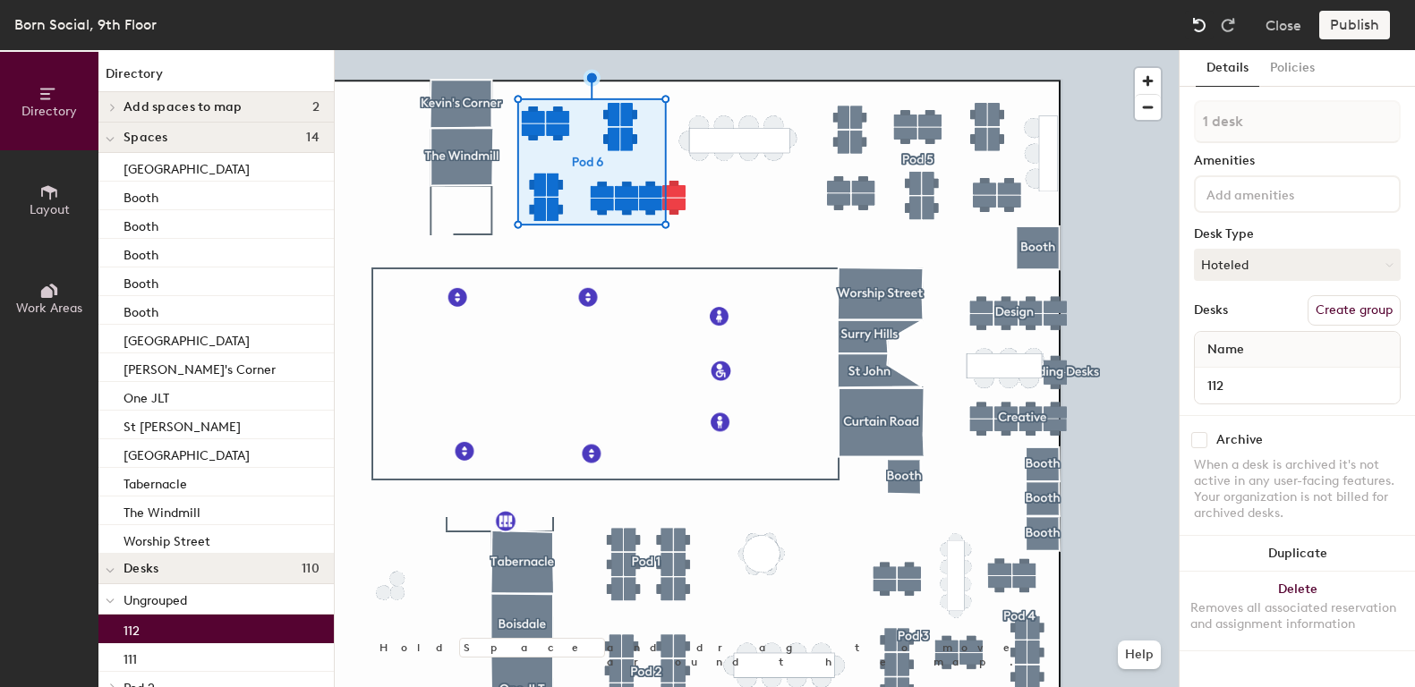
click at [1192, 30] on img at bounding box center [1199, 25] width 18 height 18
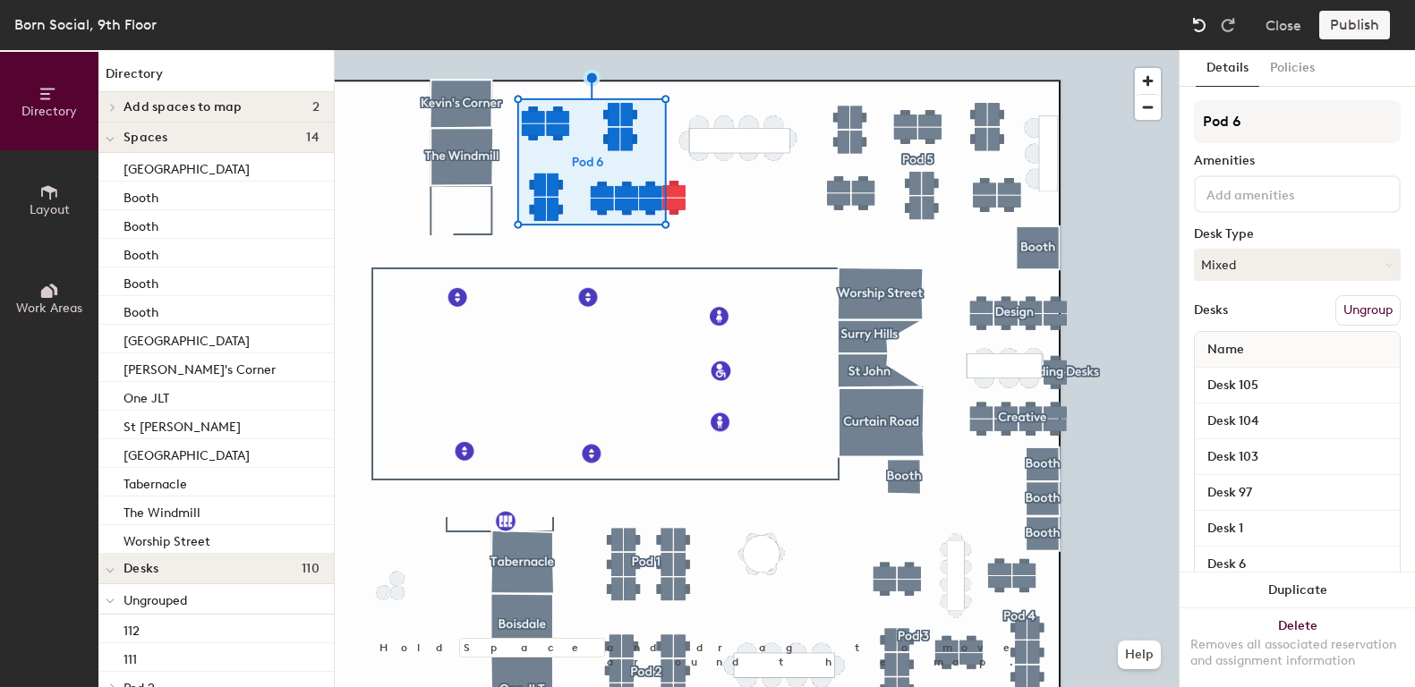
click at [1191, 30] on img at bounding box center [1199, 25] width 18 height 18
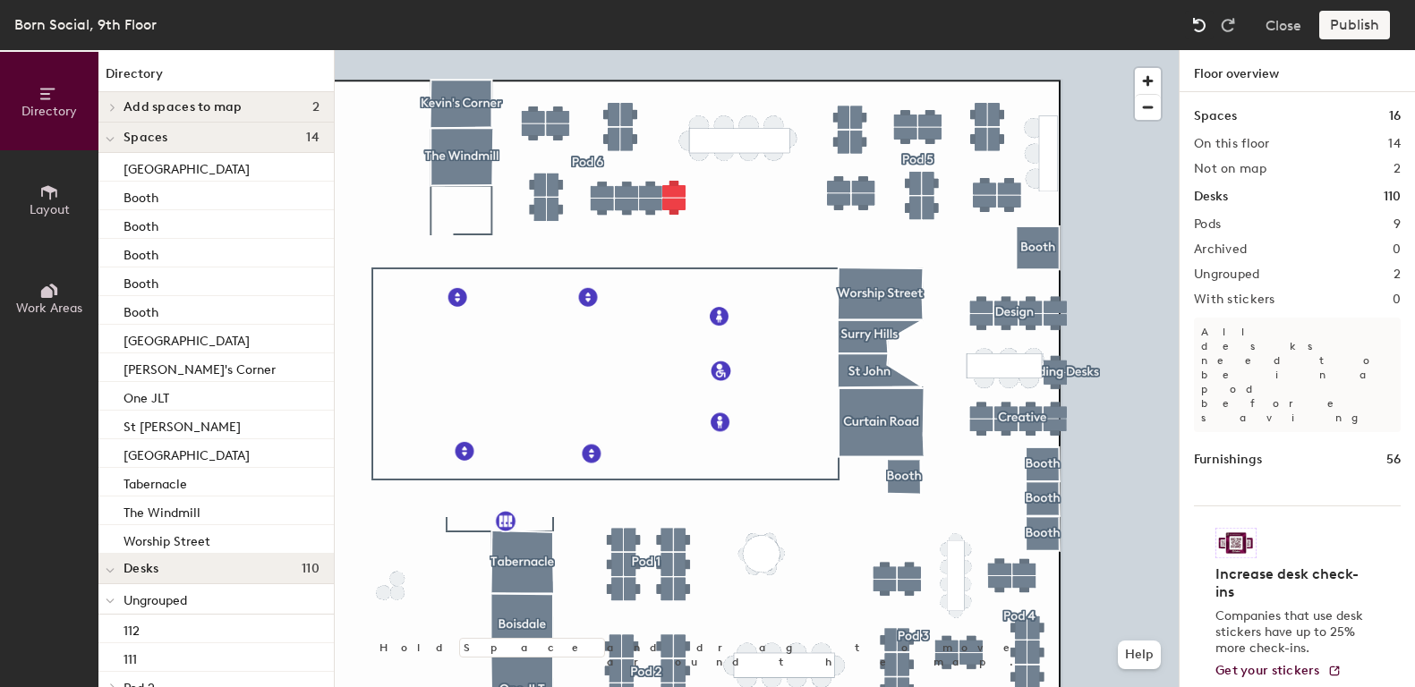
click at [1191, 30] on img at bounding box center [1199, 25] width 18 height 18
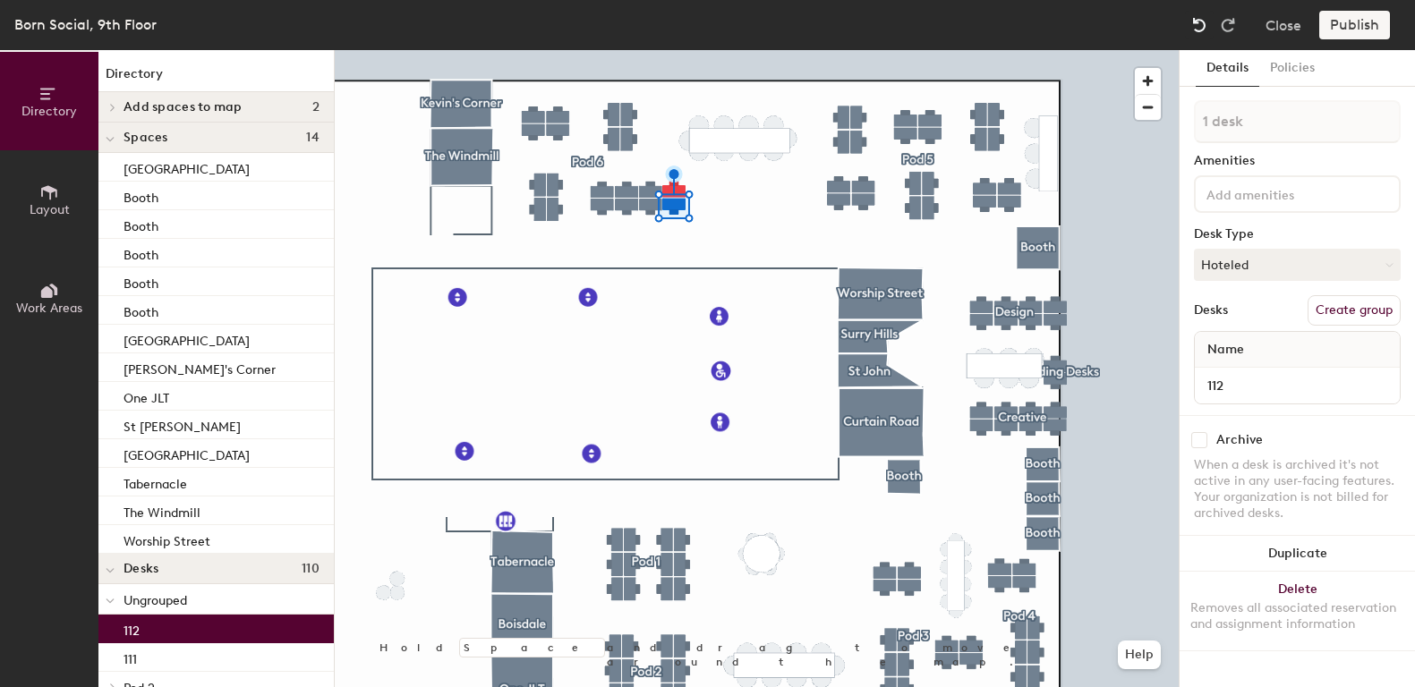
click at [1191, 30] on img at bounding box center [1199, 25] width 18 height 18
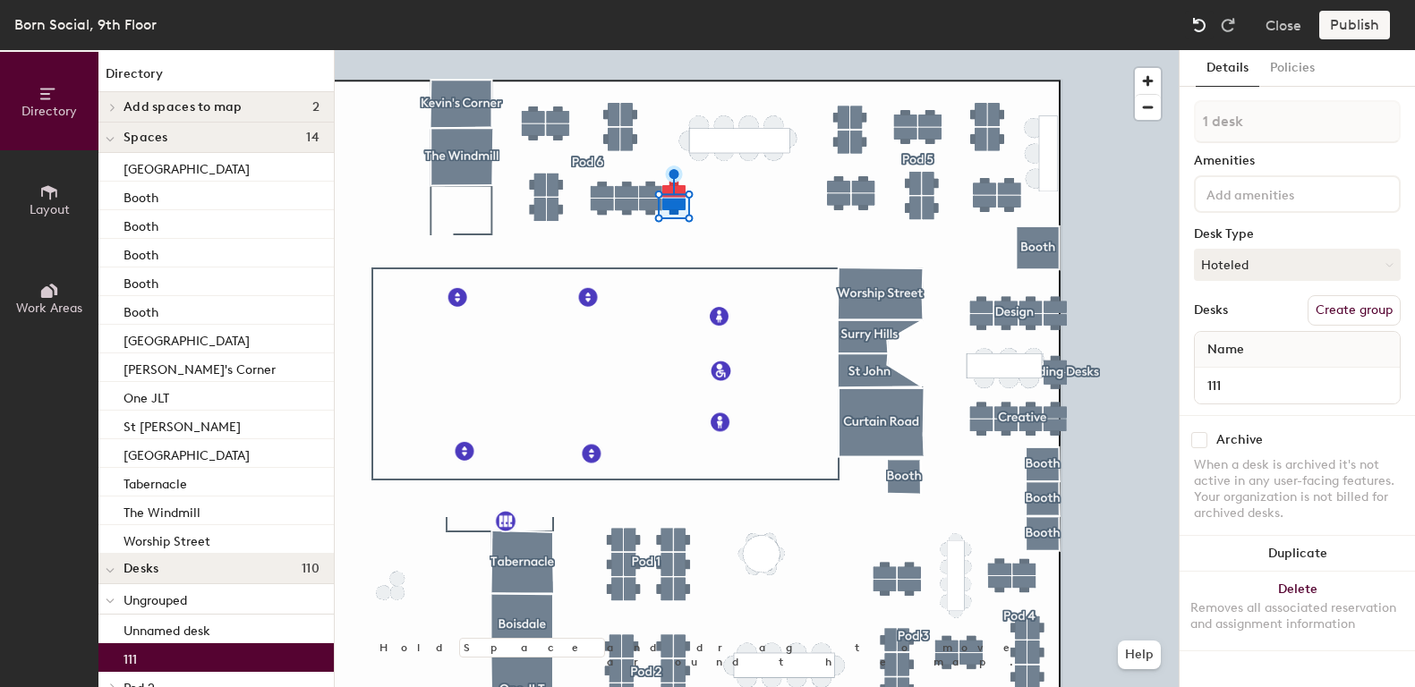
click at [1199, 29] on img at bounding box center [1199, 25] width 18 height 18
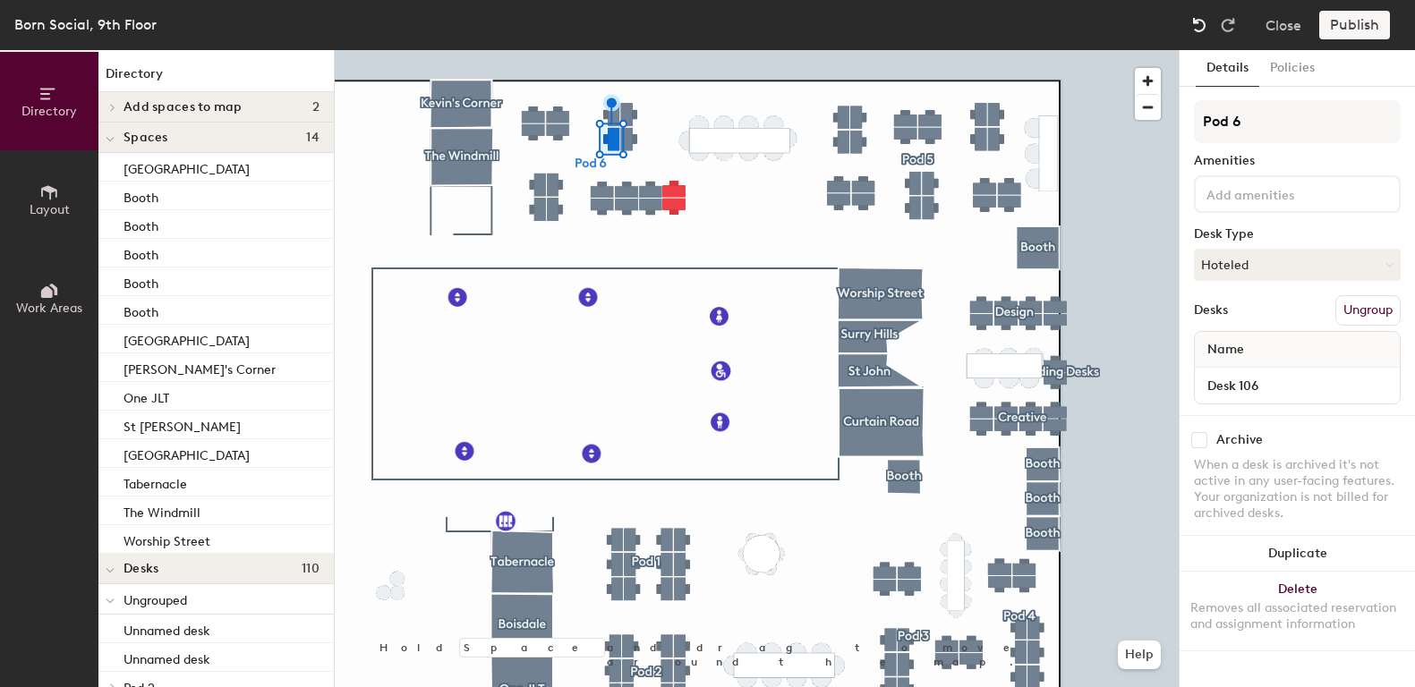
click at [1199, 29] on img at bounding box center [1199, 25] width 18 height 18
click at [1201, 29] on img at bounding box center [1199, 25] width 18 height 18
click at [1201, 30] on img at bounding box center [1199, 25] width 18 height 18
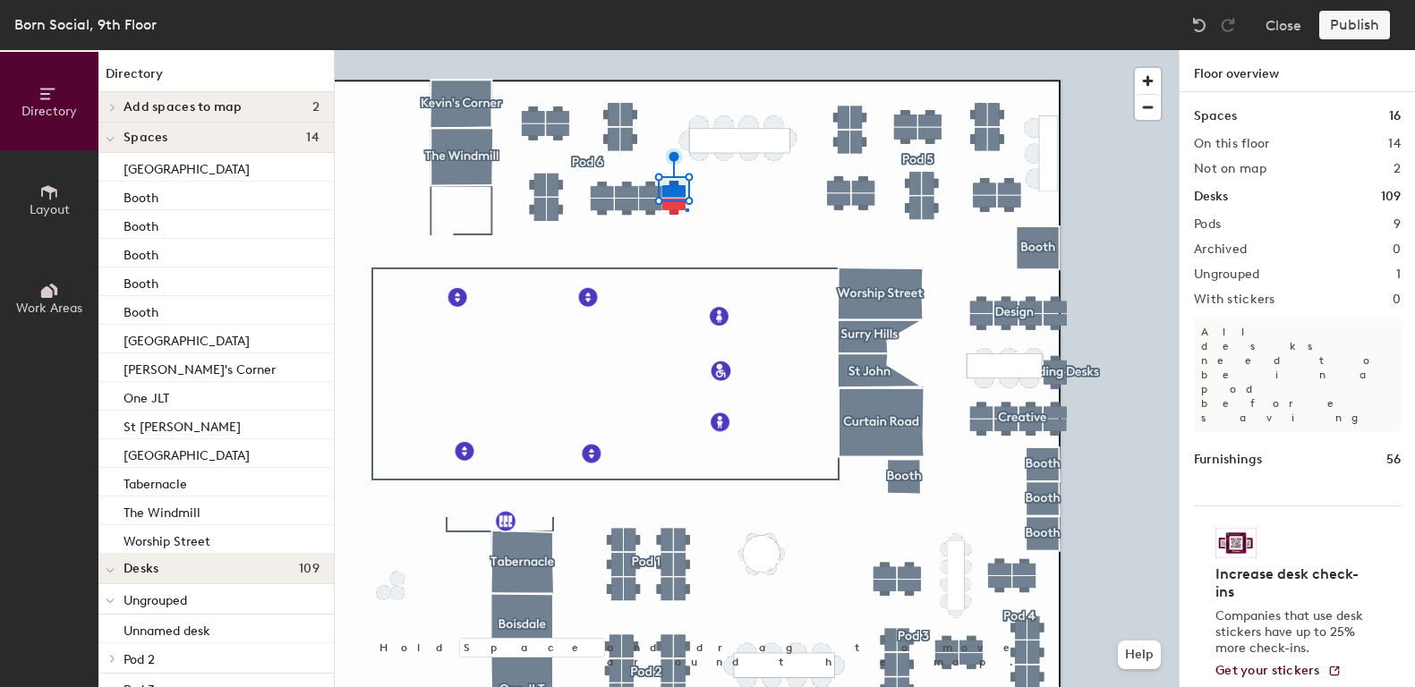
click at [685, 50] on div at bounding box center [757, 50] width 844 height 0
click at [1359, 29] on button "Publish" at bounding box center [1354, 25] width 71 height 29
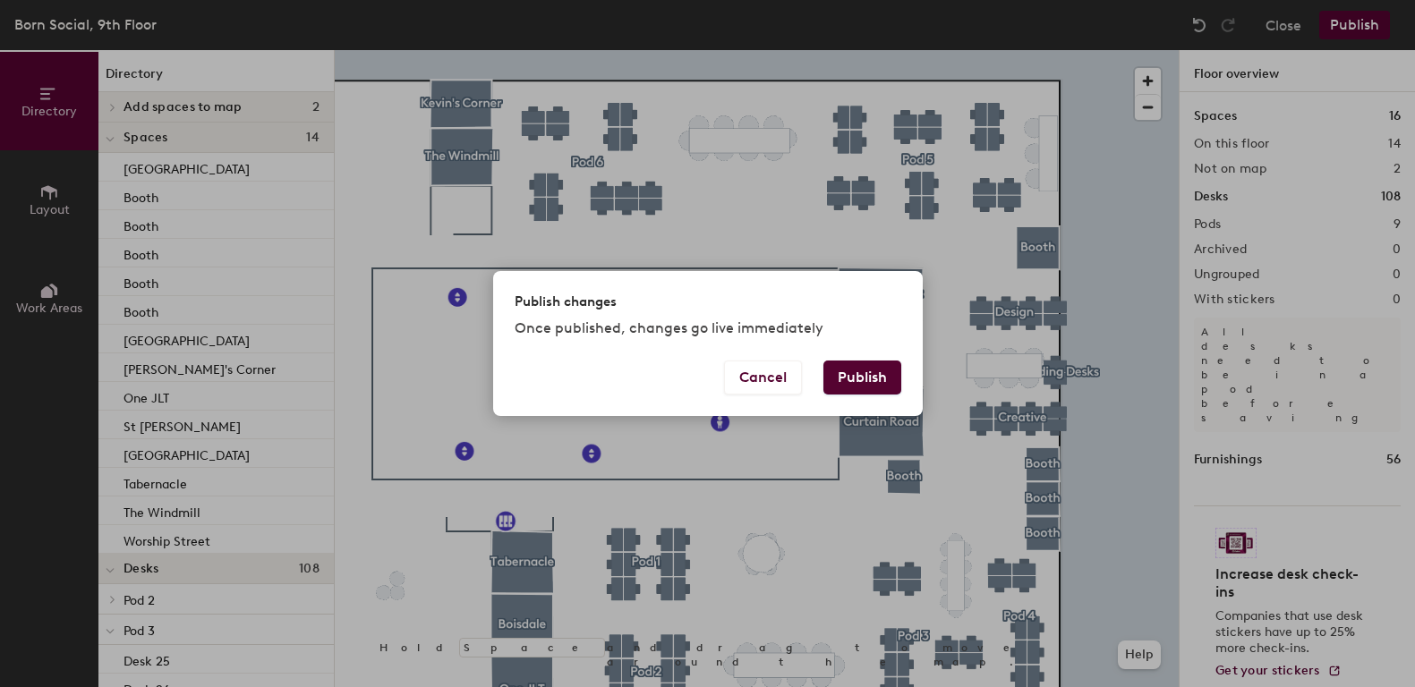
click at [869, 367] on button "Publish" at bounding box center [862, 378] width 78 height 34
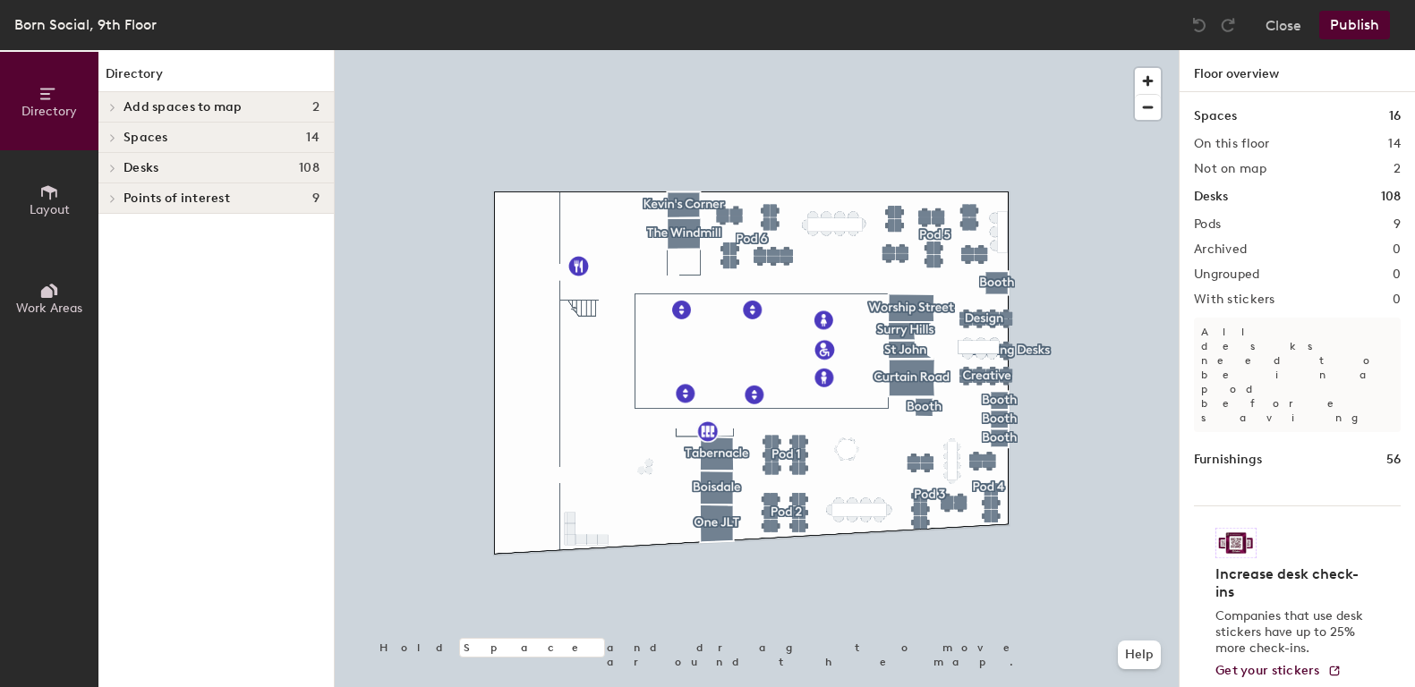
click at [98, 194] on div at bounding box center [109, 198] width 23 height 30
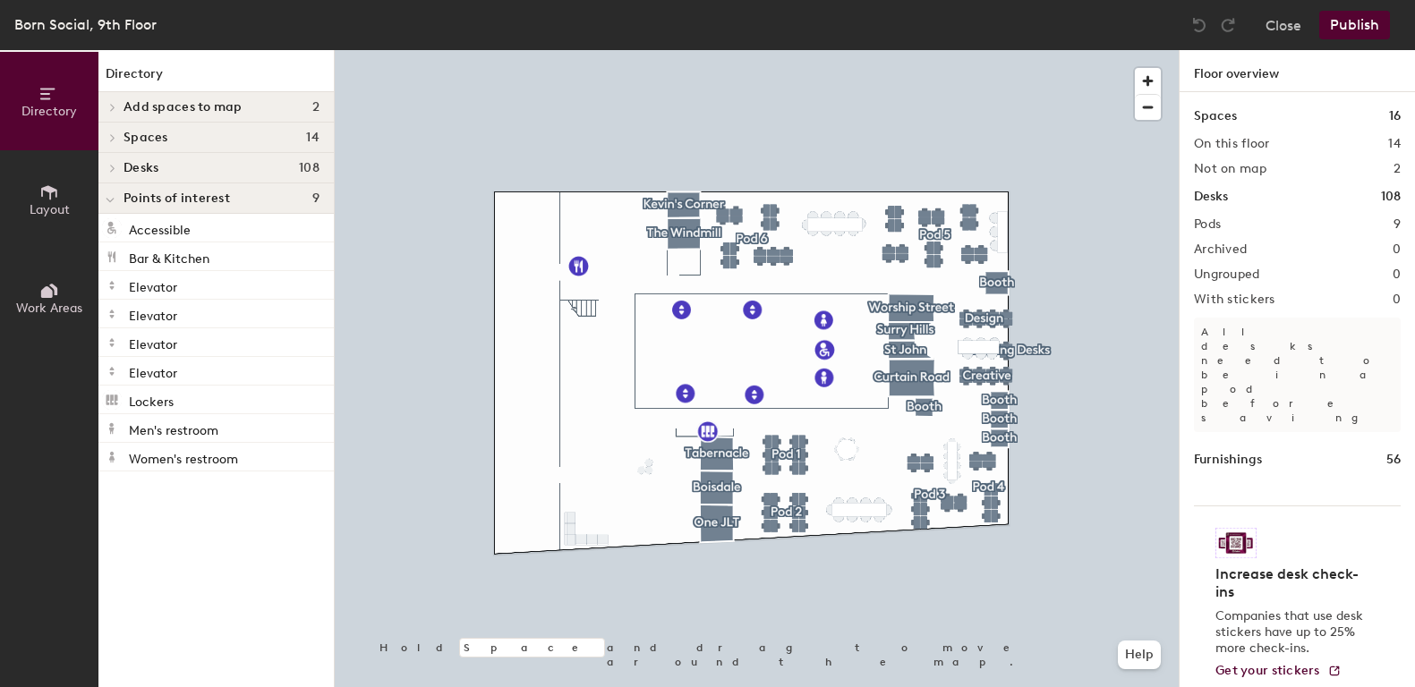
click at [59, 188] on button "Layout" at bounding box center [49, 199] width 98 height 98
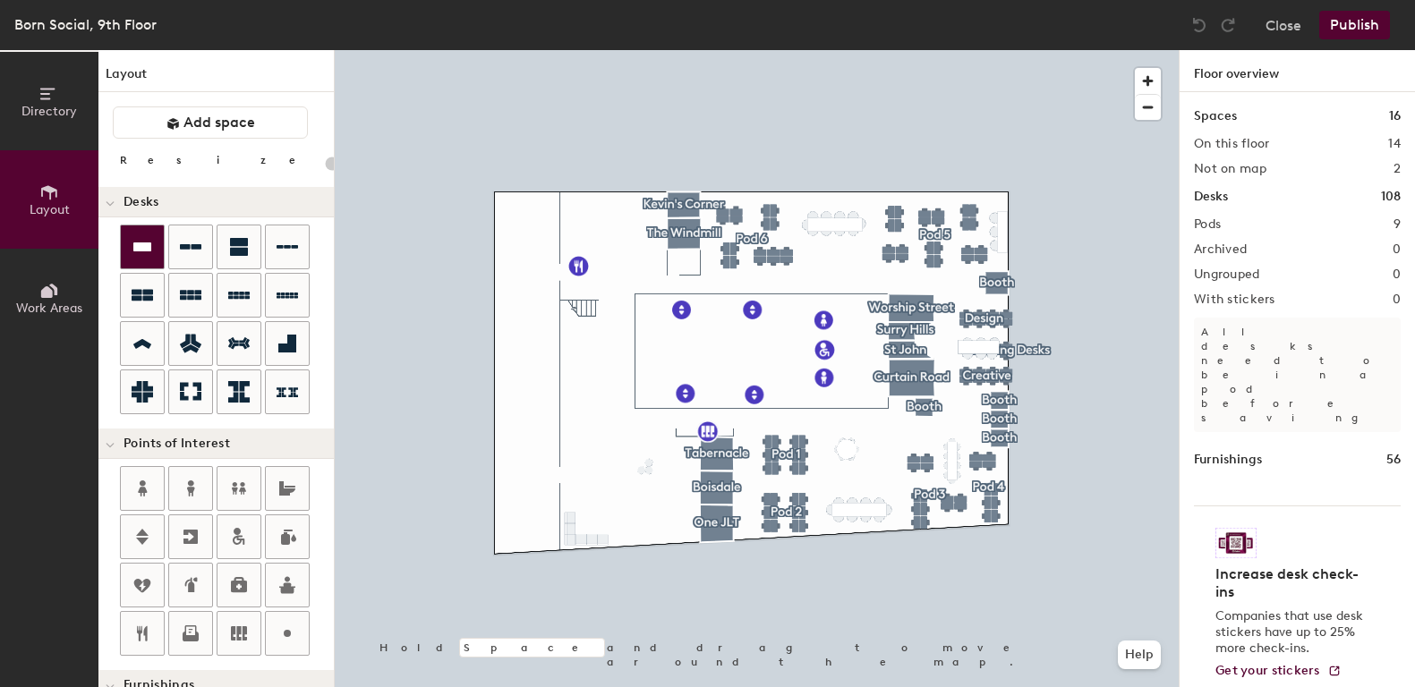
click at [153, 245] on div at bounding box center [142, 247] width 43 height 43
type input "100"
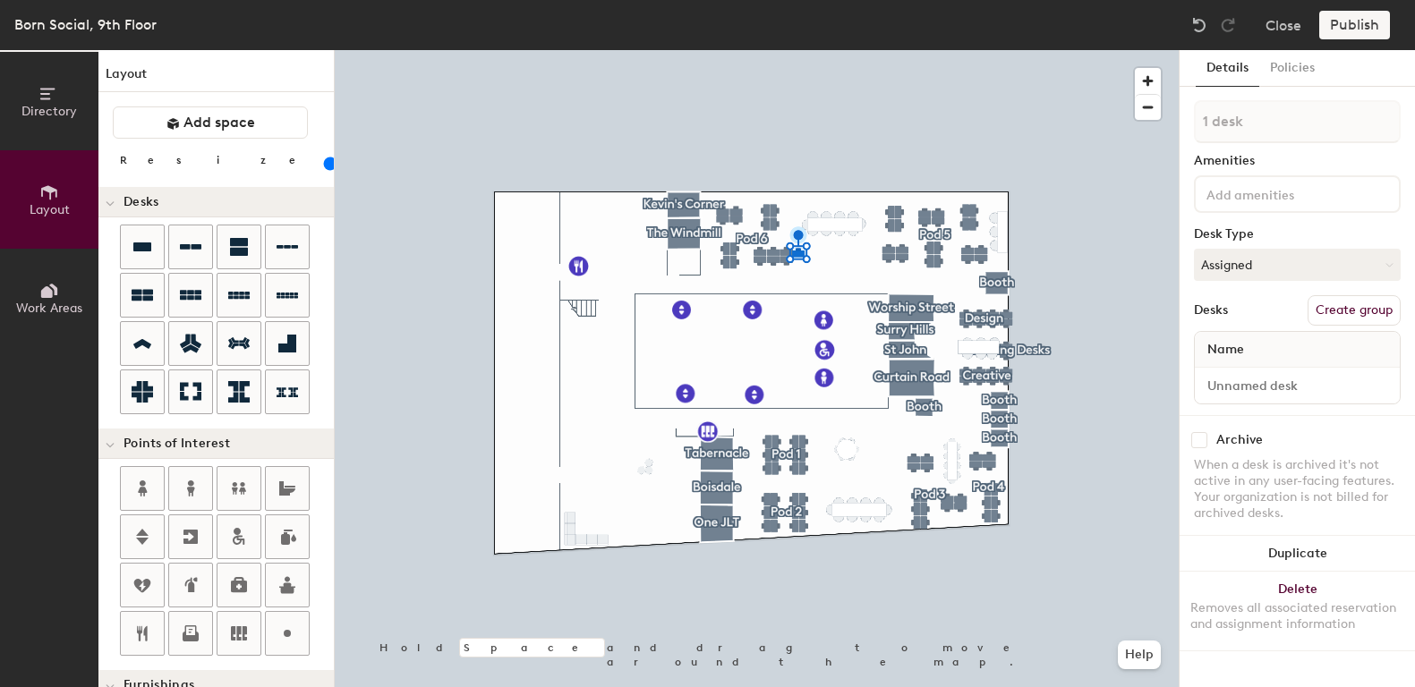
click at [1269, 144] on div "1 desk Amenities Desk Type Assigned Desks Create group Name" at bounding box center [1297, 257] width 207 height 315
click at [1258, 238] on div "Desk Type" at bounding box center [1297, 234] width 207 height 14
click at [1266, 260] on button "Assigned" at bounding box center [1297, 265] width 207 height 32
click at [1237, 376] on div "Hoteled" at bounding box center [1284, 374] width 179 height 27
click at [1240, 262] on button "Hoteled" at bounding box center [1297, 265] width 207 height 32
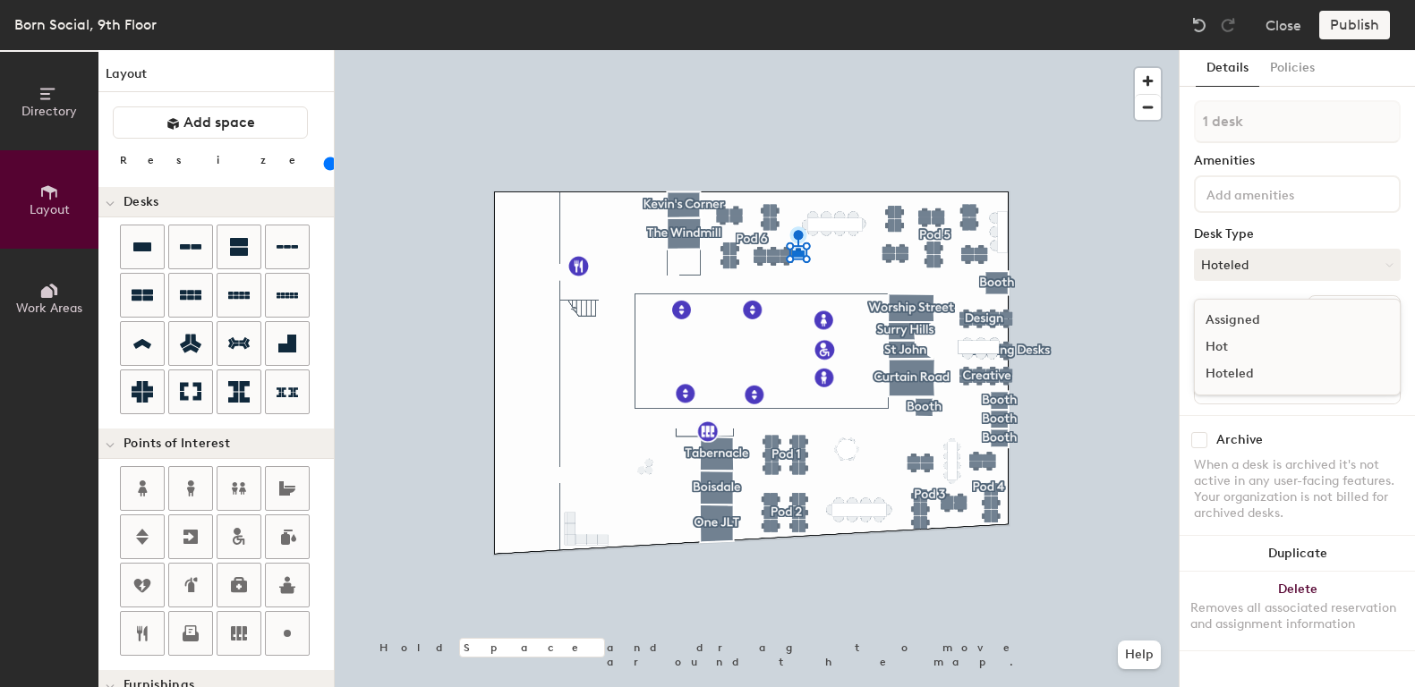
click at [1234, 343] on div "Hot" at bounding box center [1284, 347] width 179 height 27
click at [1254, 259] on button "Hot" at bounding box center [1297, 265] width 207 height 32
click at [1237, 376] on div "Hoteled" at bounding box center [1284, 374] width 179 height 27
click at [1273, 387] on input at bounding box center [1297, 385] width 198 height 25
type input "Desk 112"
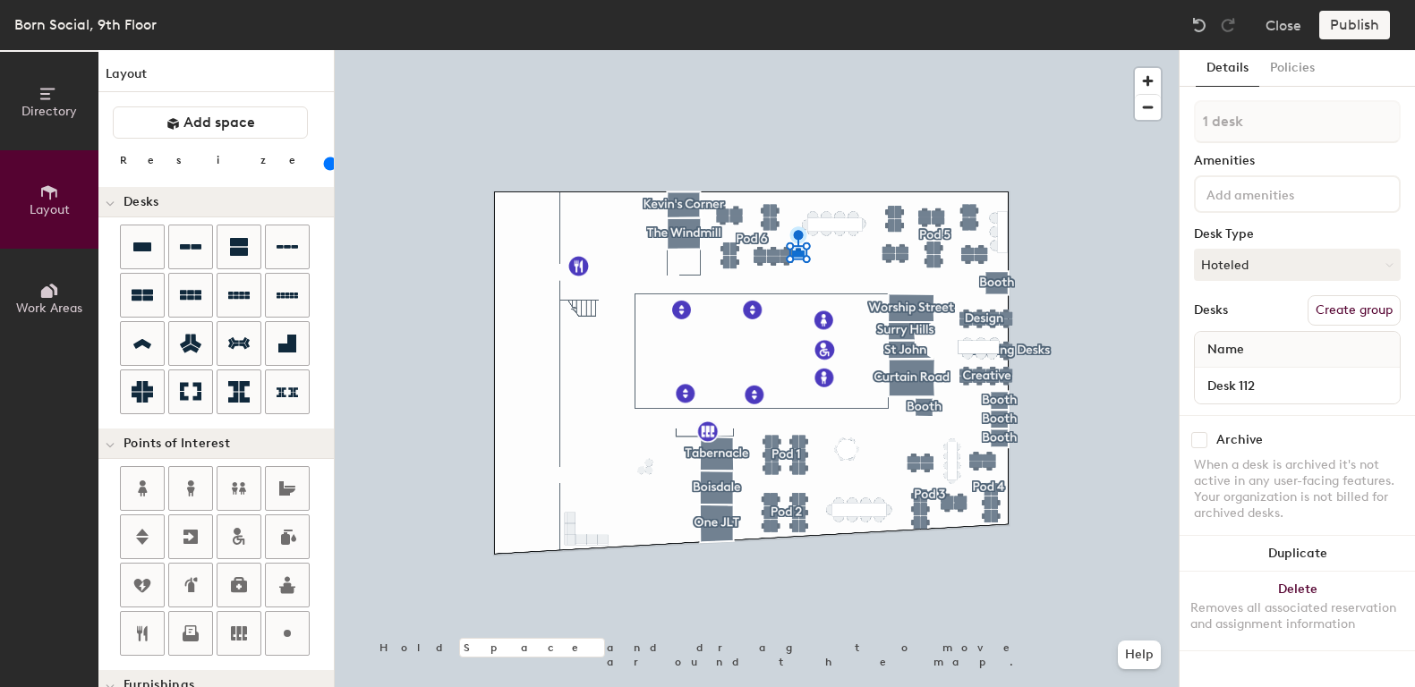
click at [1115, 50] on div at bounding box center [757, 50] width 844 height 0
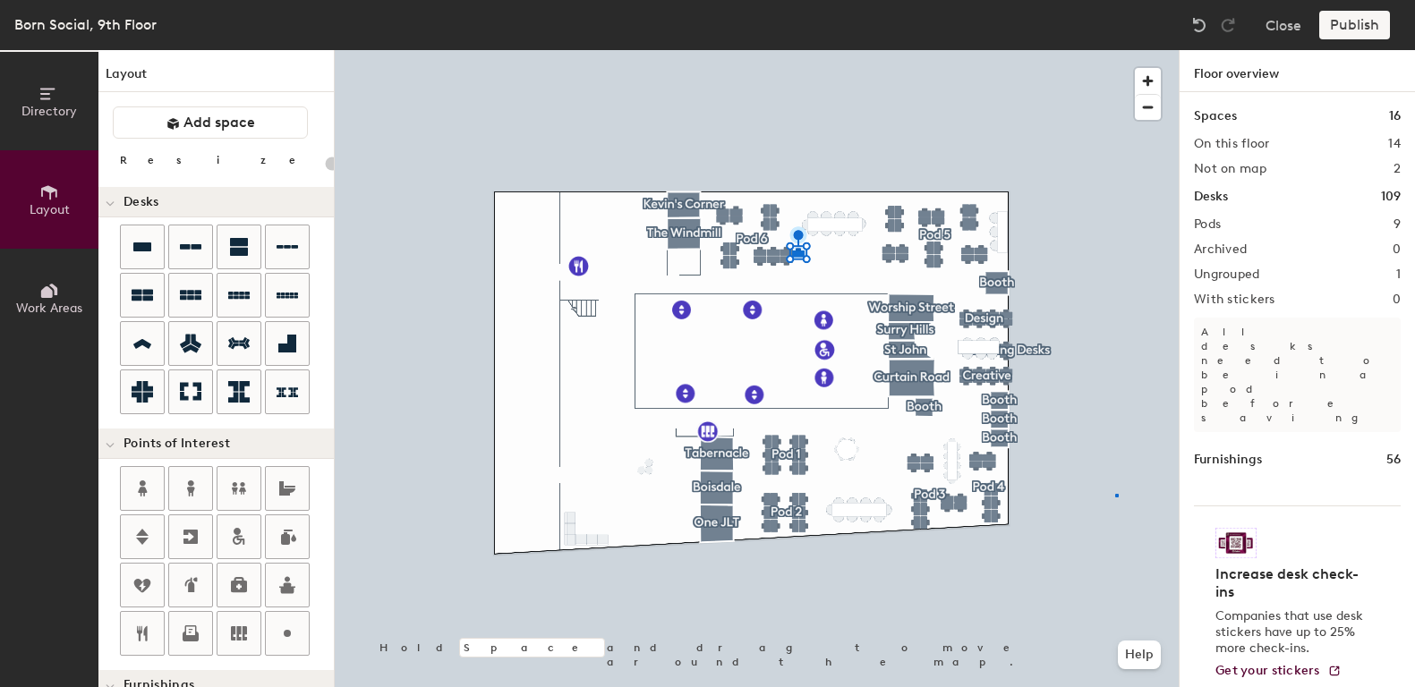
click at [1115, 50] on div at bounding box center [757, 50] width 844 height 0
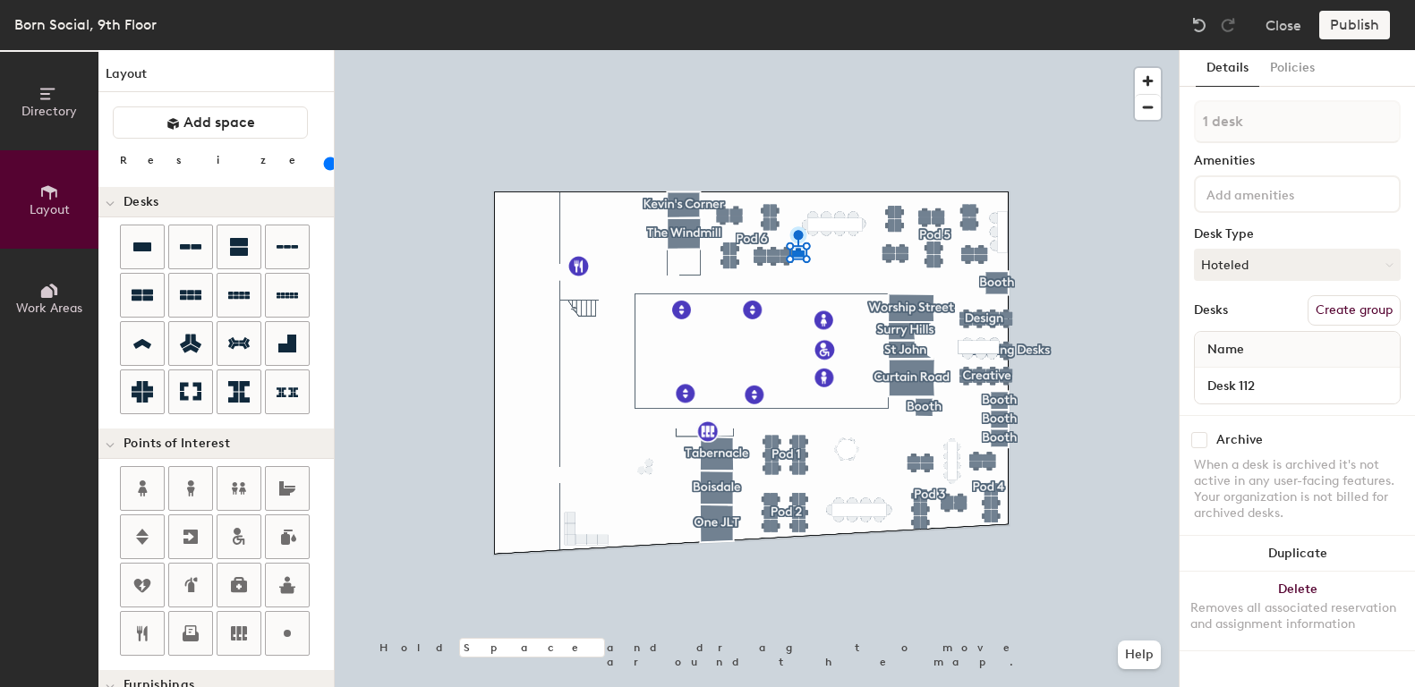
click at [1090, 50] on div at bounding box center [757, 50] width 844 height 0
click at [1094, 50] on div at bounding box center [757, 50] width 844 height 0
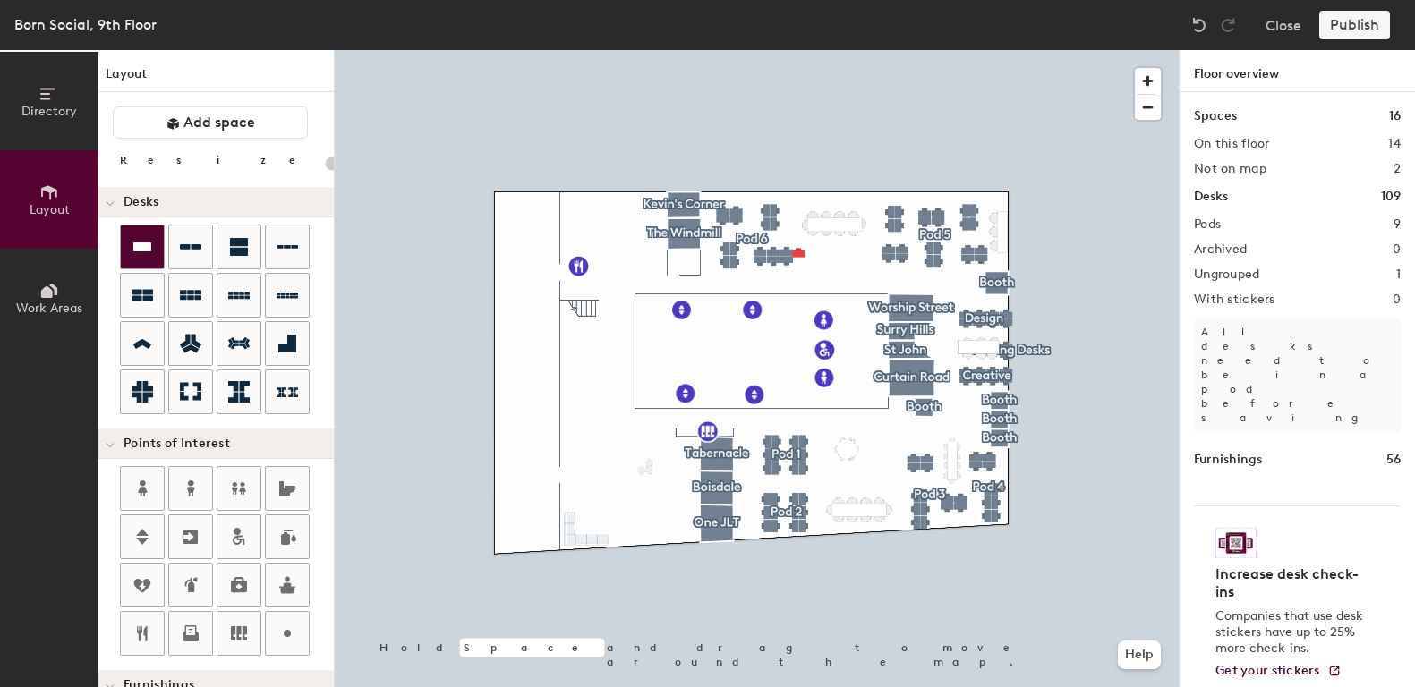
click at [142, 251] on icon at bounding box center [142, 246] width 21 height 21
type input "100"
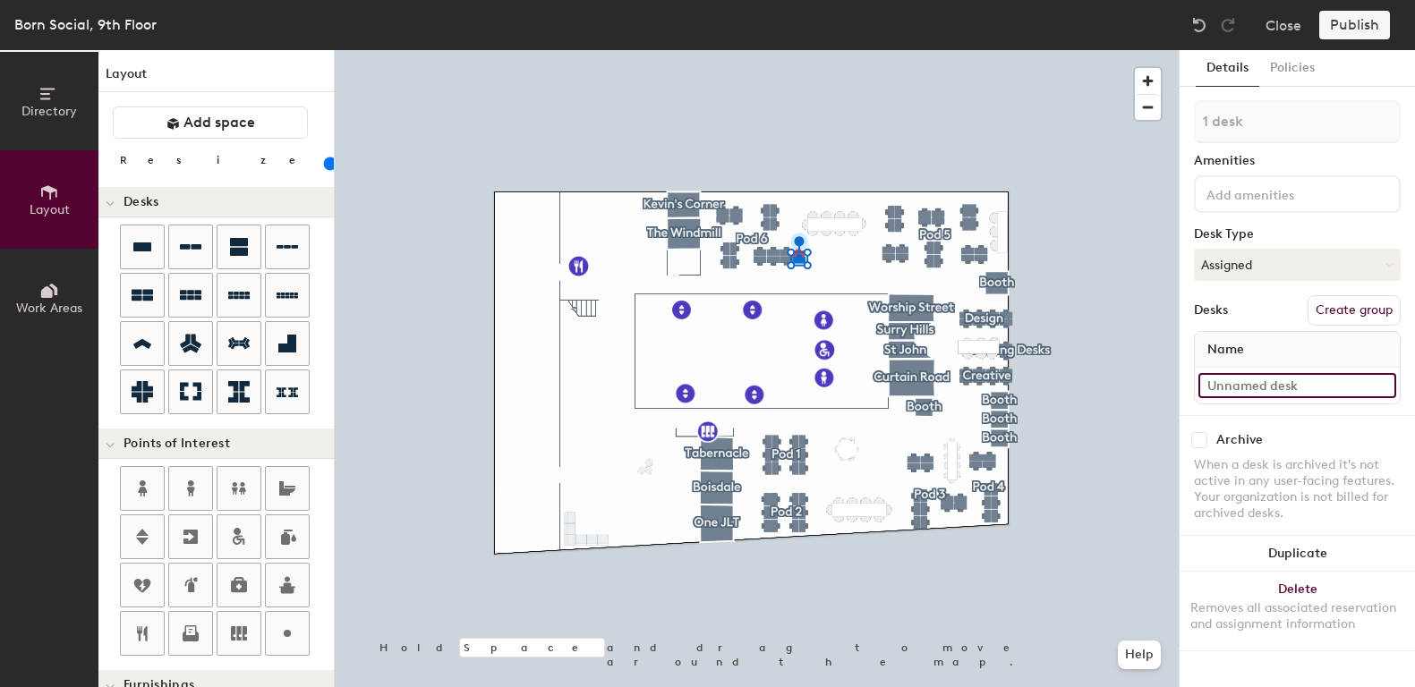
click at [1256, 386] on input at bounding box center [1297, 385] width 198 height 25
type input "Desk 111"
click at [1092, 50] on div at bounding box center [757, 50] width 844 height 0
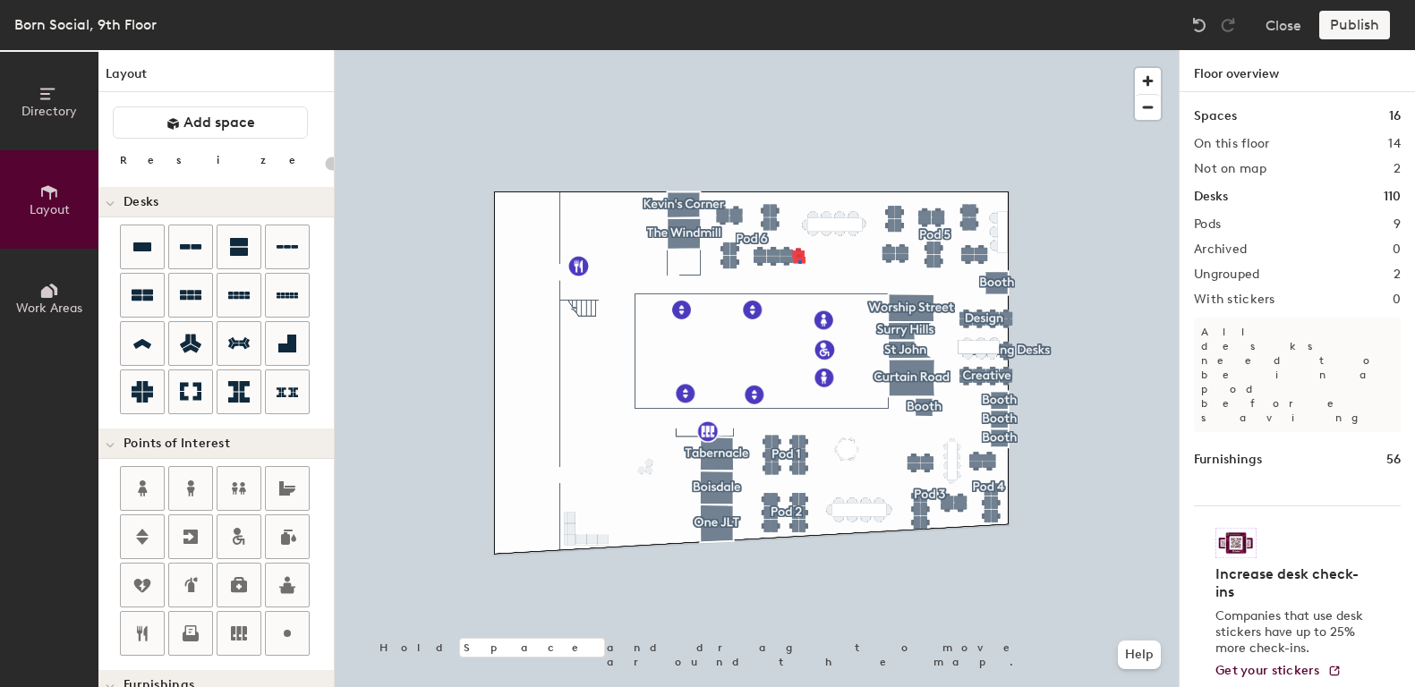
click at [798, 50] on div at bounding box center [757, 50] width 844 height 0
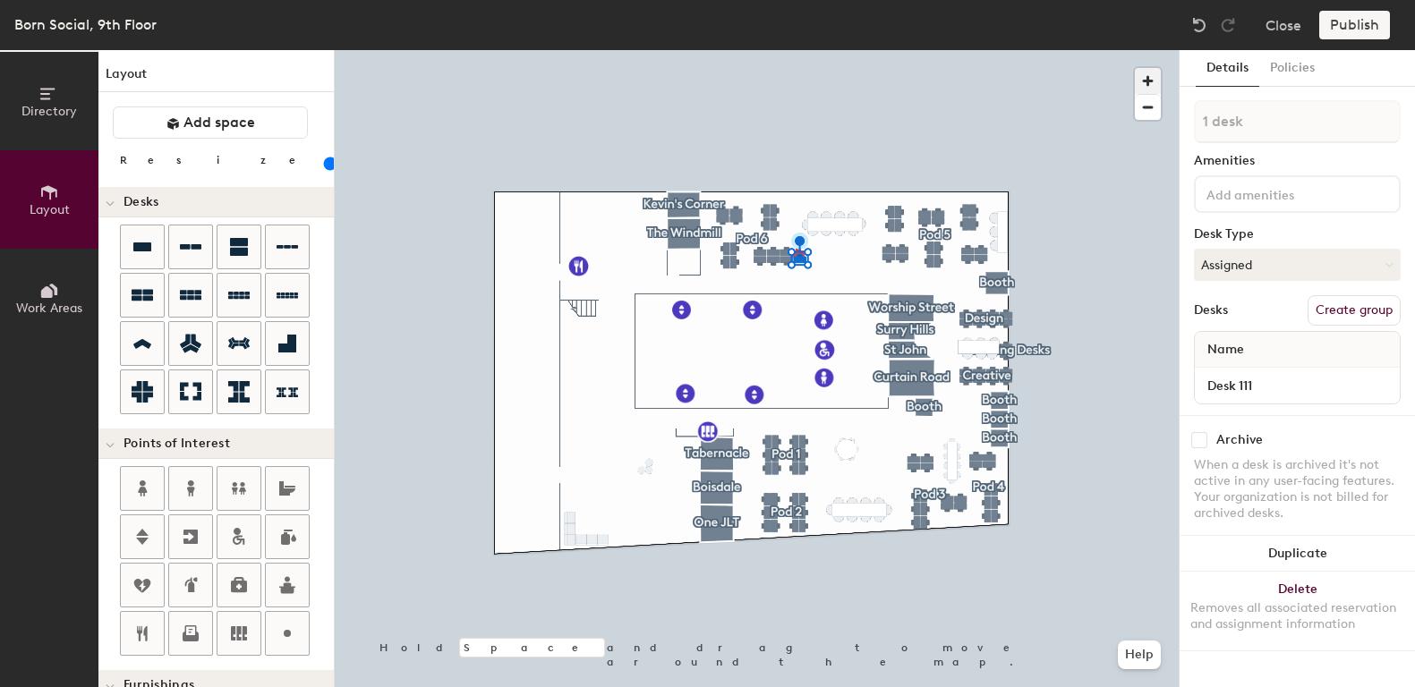
click at [1146, 87] on span "button" at bounding box center [1148, 81] width 26 height 26
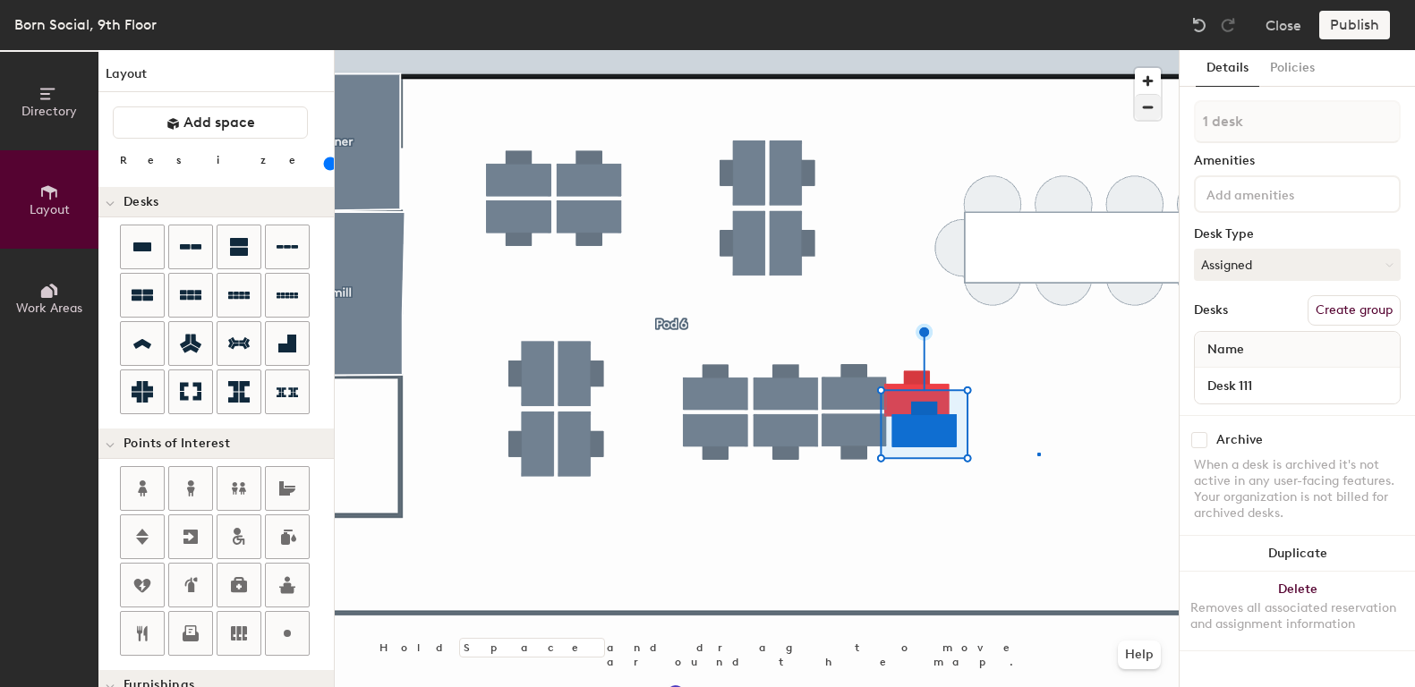
click at [1037, 50] on div at bounding box center [757, 50] width 844 height 0
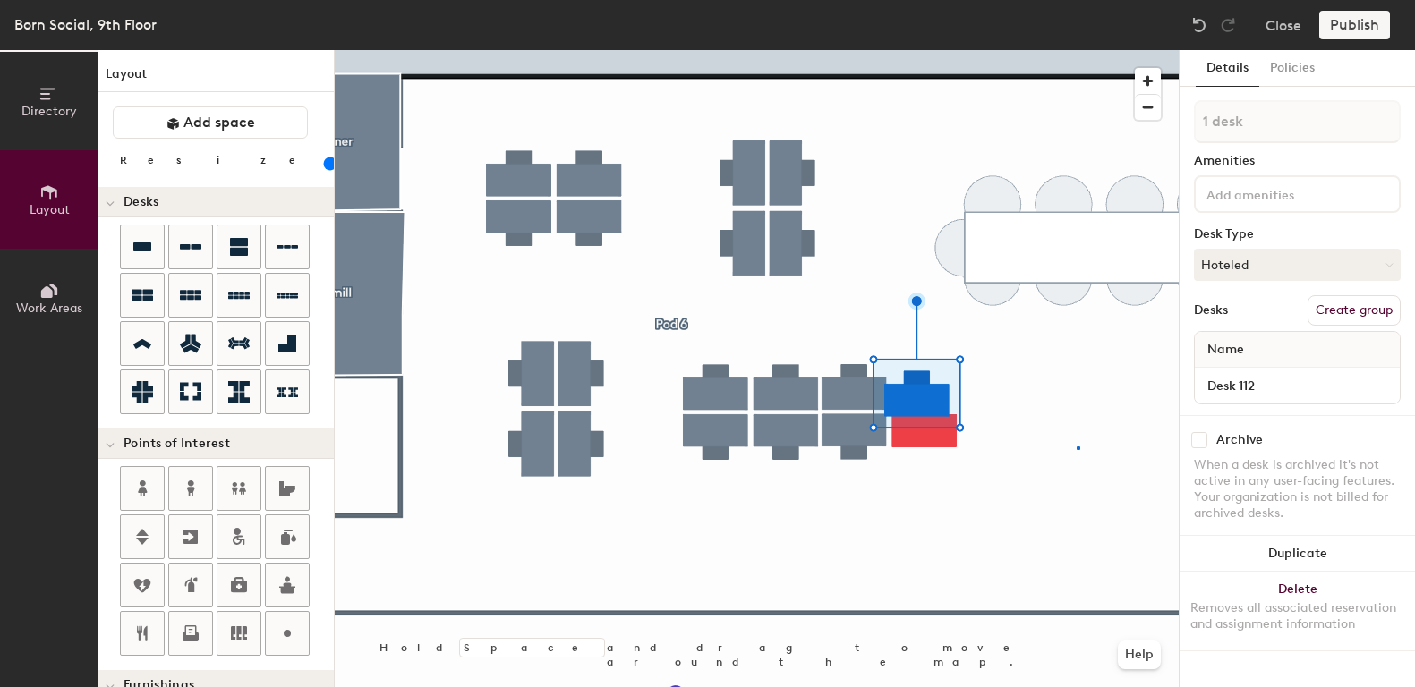
click at [1077, 50] on div at bounding box center [757, 50] width 844 height 0
click at [914, 50] on div at bounding box center [757, 50] width 844 height 0
click at [1033, 50] on div at bounding box center [757, 50] width 844 height 0
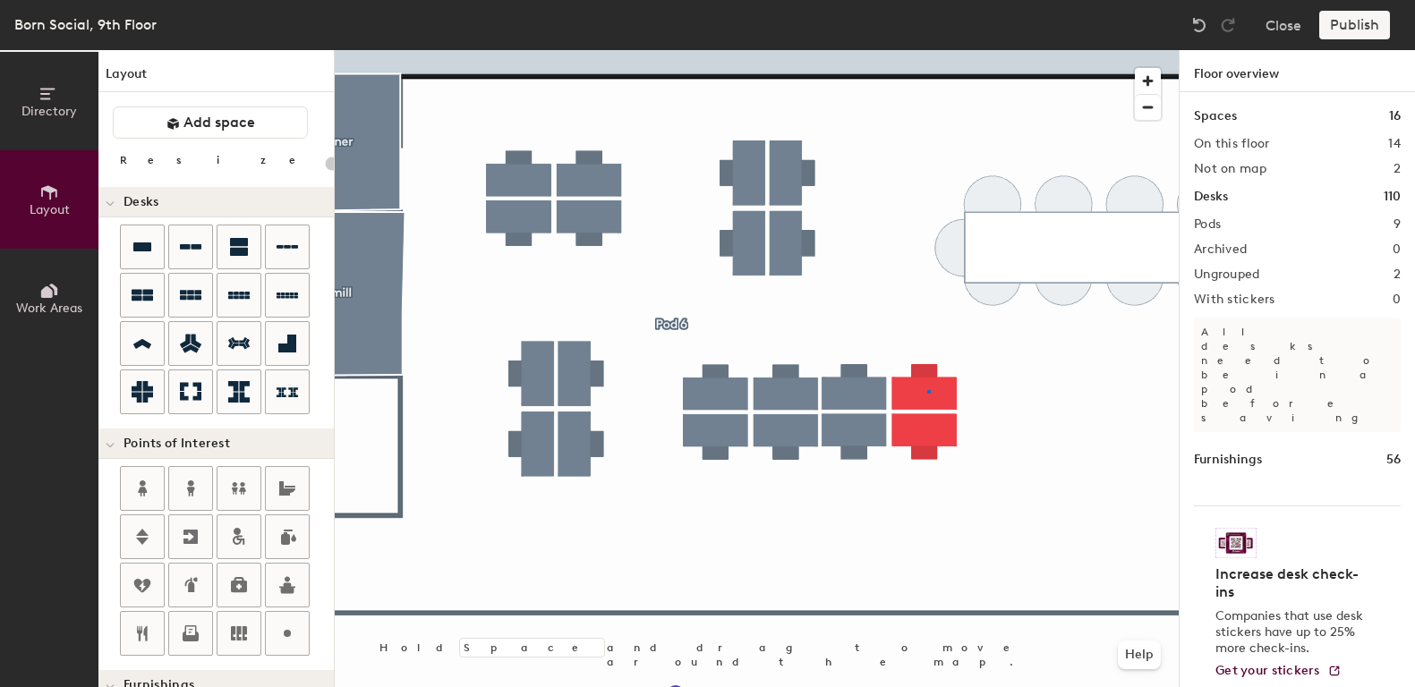
click at [927, 50] on div at bounding box center [757, 50] width 844 height 0
type input "100"
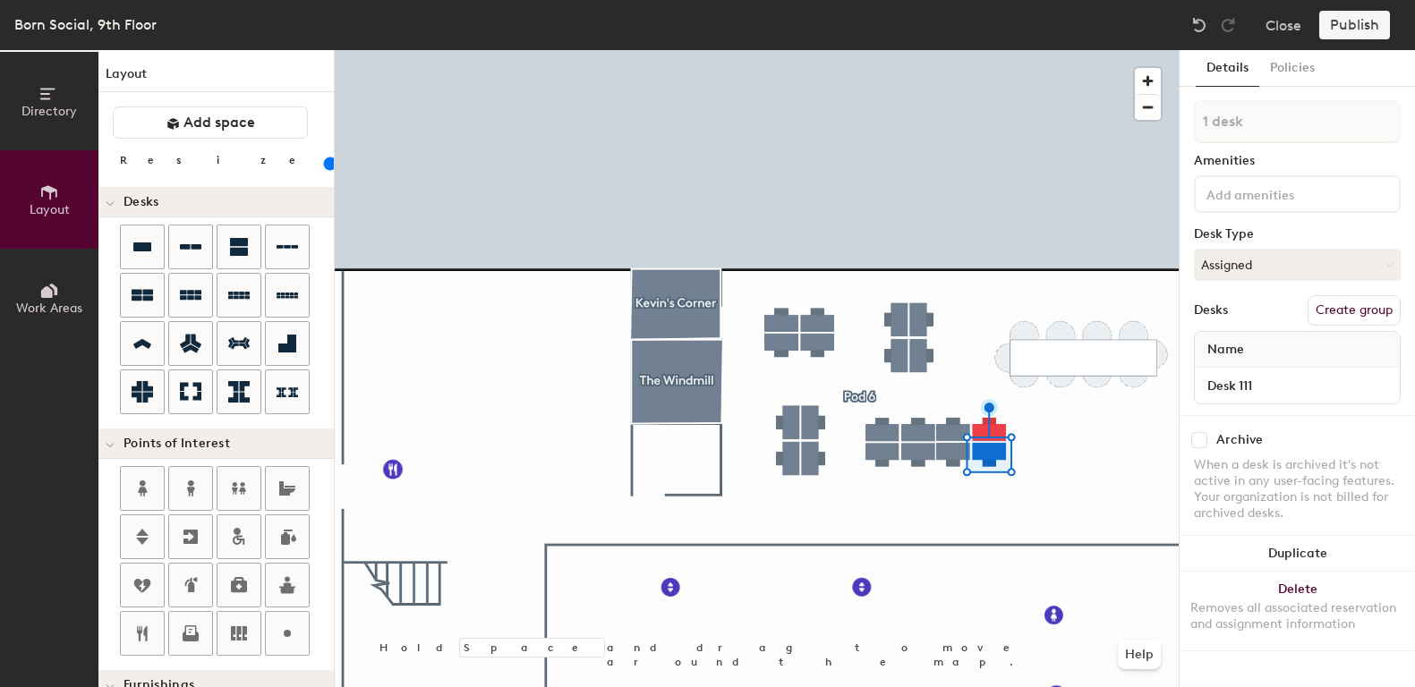
click at [1373, 310] on button "Create group" at bounding box center [1353, 310] width 93 height 30
type input "Pod 6"
click at [1003, 50] on div at bounding box center [757, 50] width 844 height 0
click at [1347, 319] on button "Create group" at bounding box center [1353, 310] width 93 height 30
type input "Pod 6"
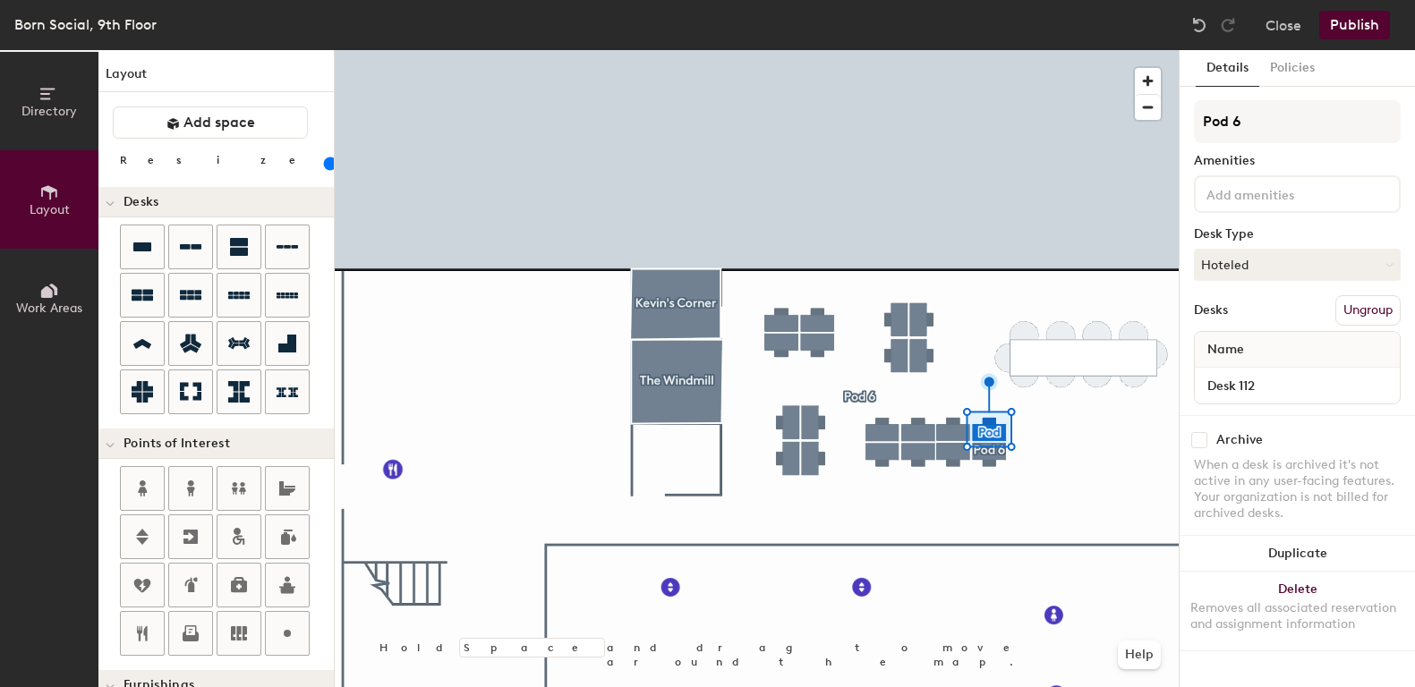
click at [1332, 32] on button "Publish" at bounding box center [1354, 25] width 71 height 29
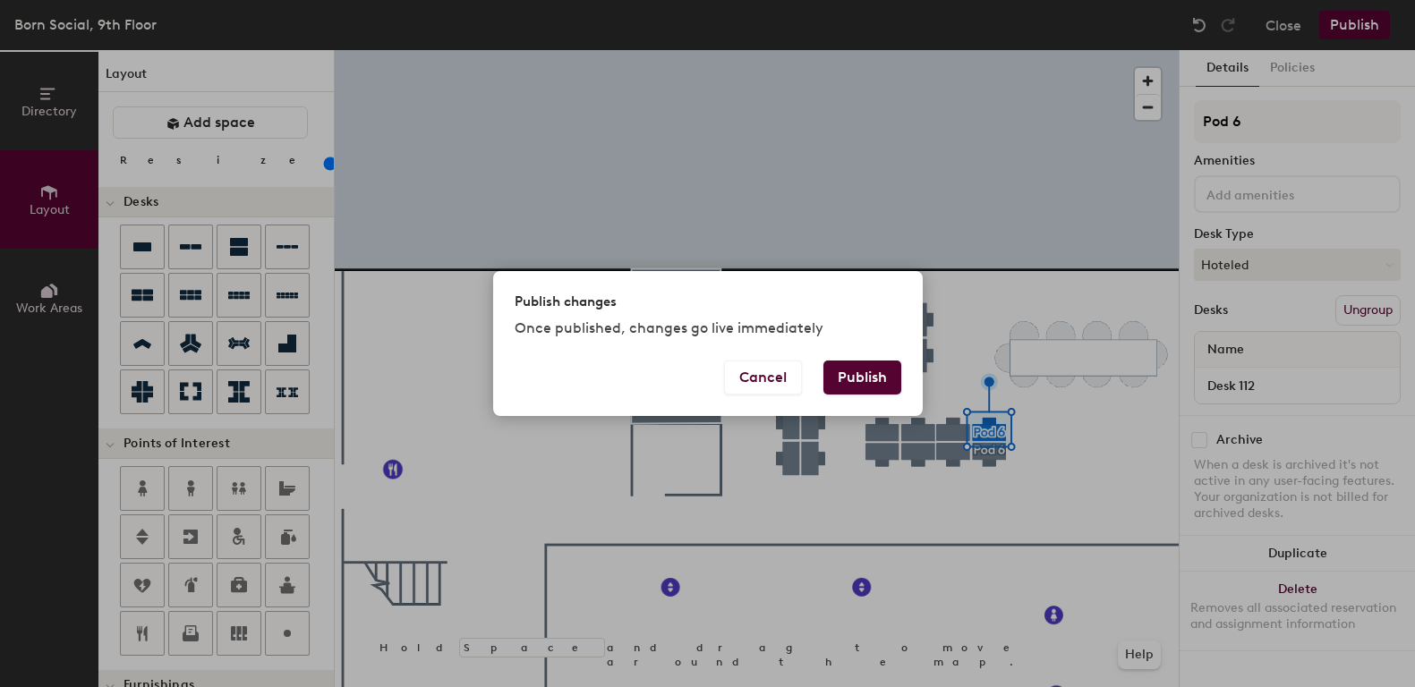
click at [872, 381] on button "Publish" at bounding box center [862, 378] width 78 height 34
type input "20"
